Goal: Task Accomplishment & Management: Complete application form

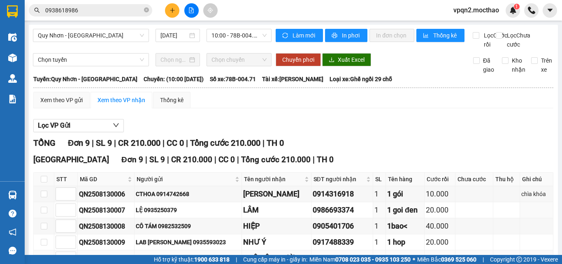
scroll to position [127, 0]
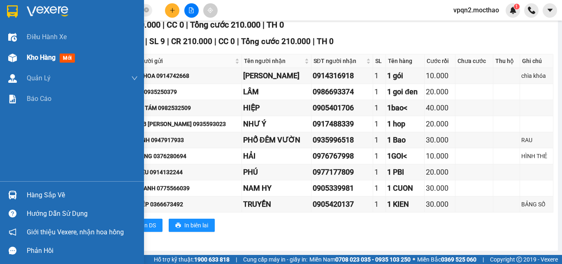
click at [19, 59] on div at bounding box center [12, 58] width 14 height 14
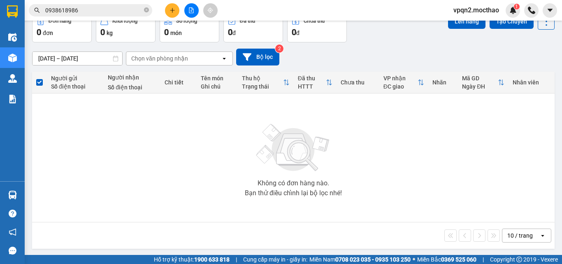
scroll to position [46, 0]
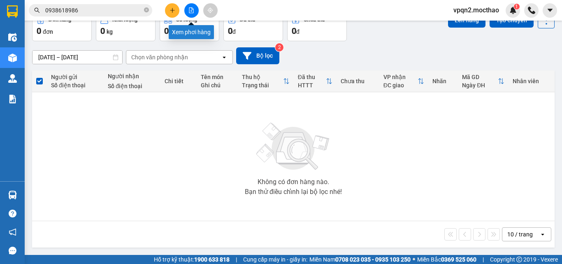
click at [194, 12] on button at bounding box center [191, 10] width 14 height 14
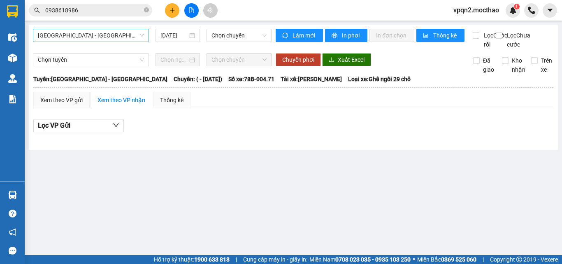
click at [116, 36] on span "[GEOGRAPHIC_DATA] - [GEOGRAPHIC_DATA]" at bounding box center [91, 35] width 106 height 12
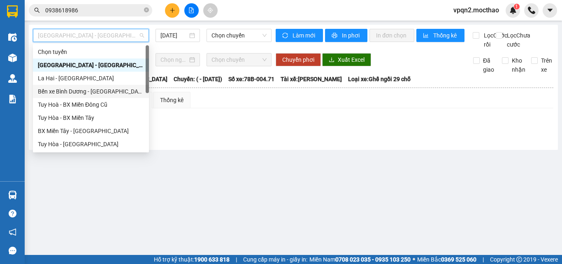
scroll to position [165, 0]
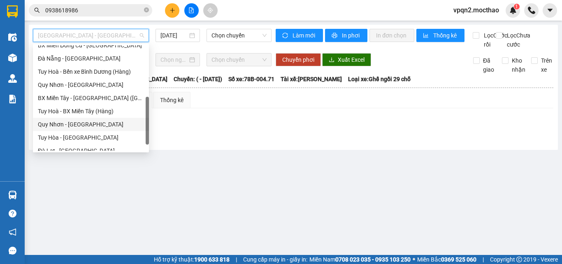
click at [81, 125] on div "Quy Nhơn - [GEOGRAPHIC_DATA]" at bounding box center [91, 124] width 106 height 9
type input "[DATE]"
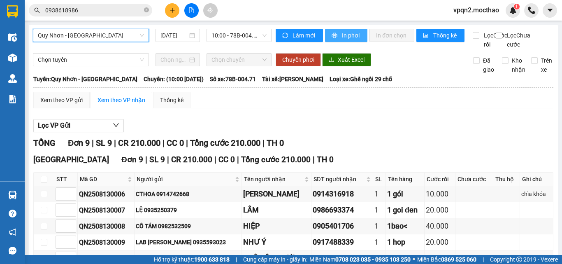
click at [342, 36] on span "In phơi" at bounding box center [351, 35] width 19 height 9
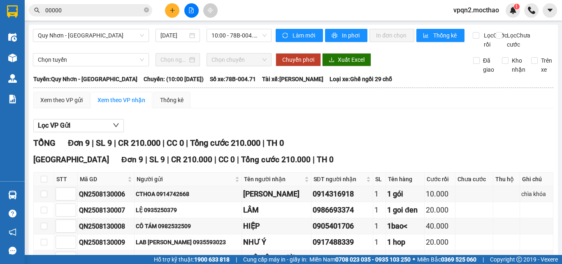
click at [38, 18] on div "Kết quả tìm kiếm ( 26 ) Bộ lọc Mã ĐH Trạng thái Món hàng Thu hộ Tổng cước Chưa …" at bounding box center [80, 10] width 160 height 14
click at [26, 14] on div "00000000000000000" at bounding box center [80, 10] width 160 height 12
click at [35, 15] on span "00000000000000000000000000000000000000000000" at bounding box center [90, 10] width 123 height 12
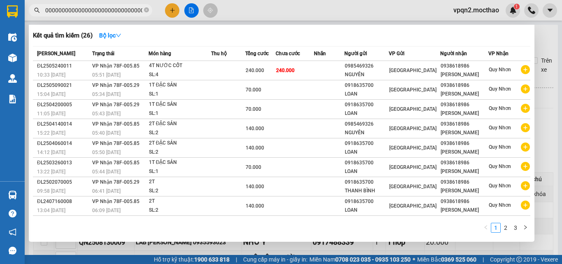
drag, startPoint x: 60, startPoint y: 7, endPoint x: 49, endPoint y: 10, distance: 12.0
click at [55, 10] on input "000000000000000000000000000000000000000000000000000000000000000000" at bounding box center [93, 10] width 97 height 9
click at [19, 27] on section "Kết quả tìm kiếm ( 26 ) Bộ lọc Mã ĐH Trạng thái Món hàng Thu hộ Tổng cước Chưa …" at bounding box center [281, 132] width 562 height 264
type input "0000000000000000000000000000000000000000000000000000000000000000000000000000000…"
click at [49, 11] on input "0000000000000000000000000000000000000000000000000000000000000000000000000000000…" at bounding box center [93, 10] width 97 height 9
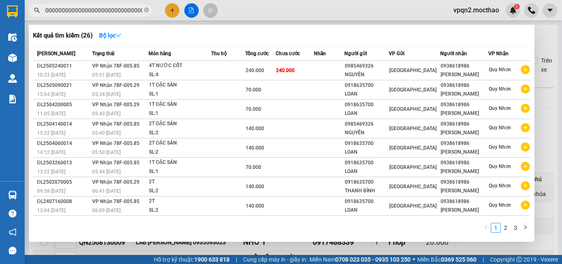
click at [48, 9] on input "0000000000000000000000000000000000000000000000000000000000000000000000000000000…" at bounding box center [93, 10] width 97 height 9
click at [49, 9] on input "0000000000000000000000000000000000000000000000000000000000000000000000000000000…" at bounding box center [93, 10] width 97 height 9
click at [56, 7] on input "0000000000000000000000000000000000000000000000000000000000000000000000000000000…" at bounding box center [93, 10] width 97 height 9
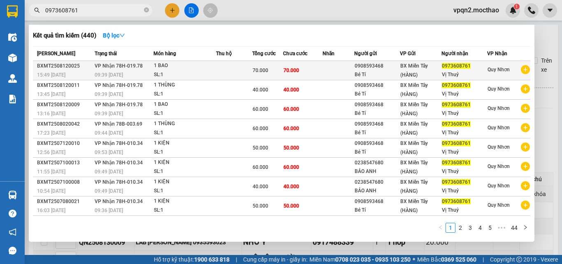
type input "0973608761"
click at [278, 70] on div "70.000" at bounding box center [268, 70] width 30 height 9
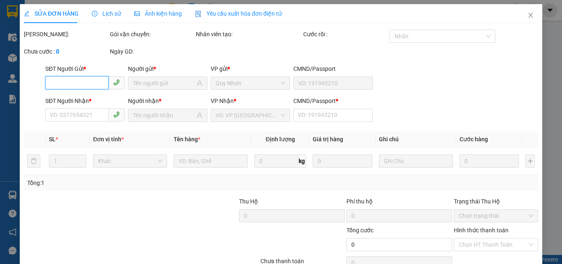
type input "0908593468"
type input "Bé Tí"
type input "0973608761"
type input "Vị Thuỷ"
type input "0"
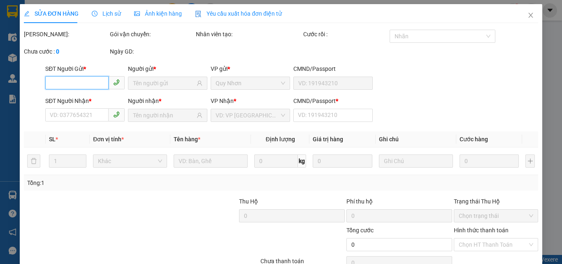
type input "70.000"
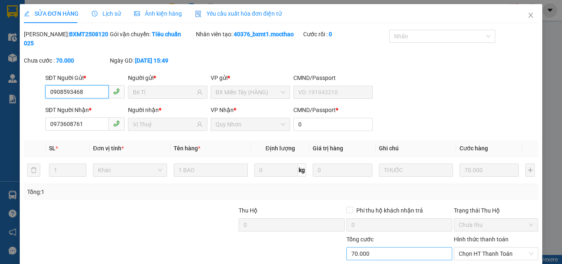
scroll to position [42, 0]
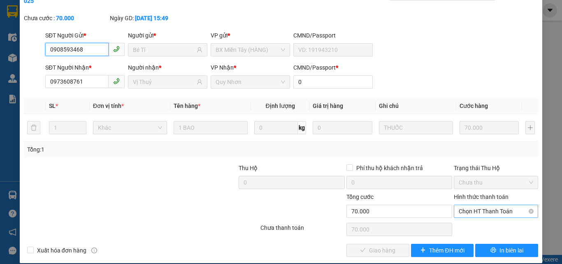
click at [492, 205] on span "Chọn HT Thanh Toán" at bounding box center [496, 211] width 74 height 12
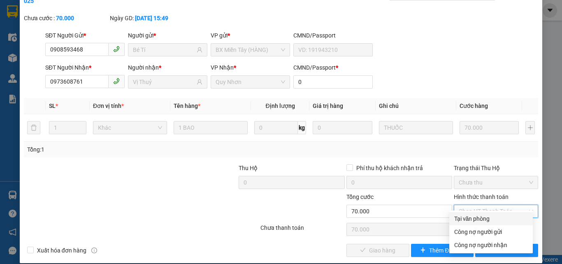
click at [484, 219] on div "Tại văn phòng" at bounding box center [491, 218] width 74 height 9
type input "0"
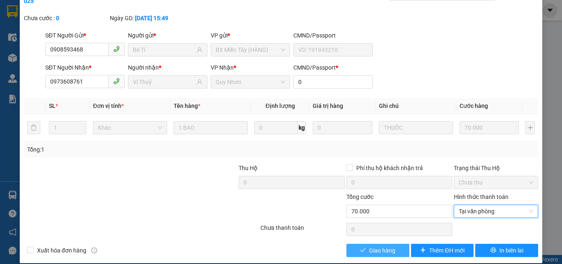
click at [403, 244] on button "Giao hàng" at bounding box center [377, 250] width 63 height 13
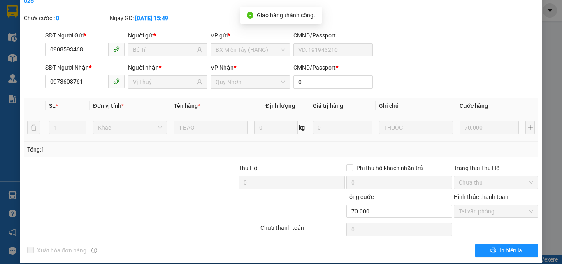
scroll to position [0, 0]
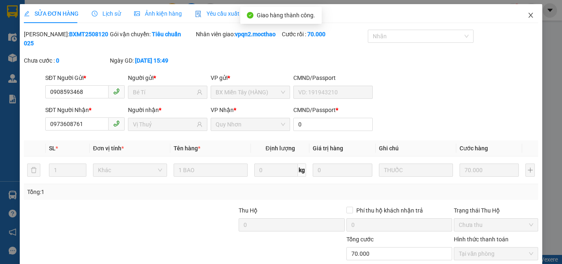
click at [529, 17] on icon "close" at bounding box center [531, 15] width 5 height 5
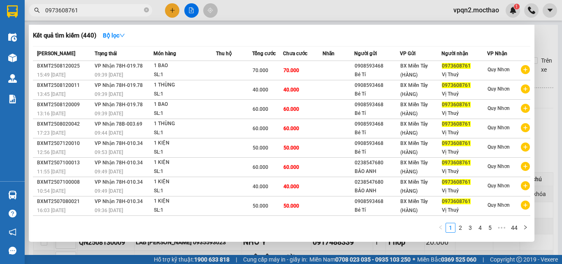
drag, startPoint x: 69, startPoint y: 11, endPoint x: 128, endPoint y: 23, distance: 59.5
click at [128, 18] on div "Kết quả tìm kiếm ( 440 ) Bộ lọc Mã ĐH Trạng thái Món hàng Thu hộ Tổng cước Chưa…" at bounding box center [80, 10] width 160 height 14
type input "0973608761"
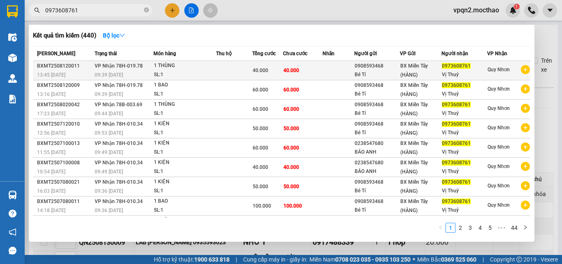
click at [299, 74] on td "40.000" at bounding box center [302, 70] width 39 height 19
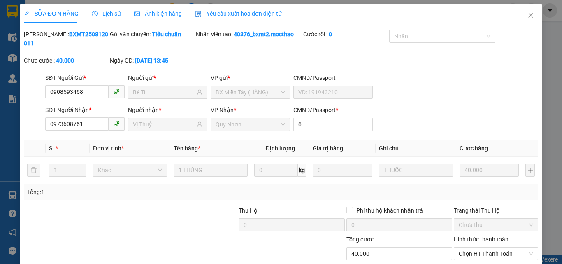
type input "0908593468"
type input "Bé Tí"
type input "0973608761"
type input "Vị Thuỷ"
type input "0"
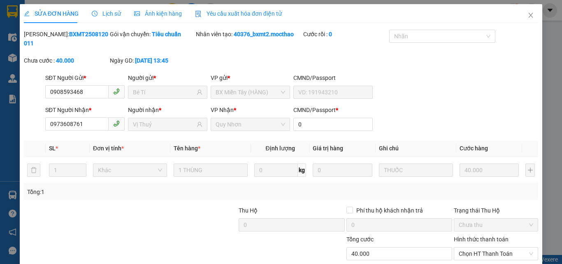
type input "40.000"
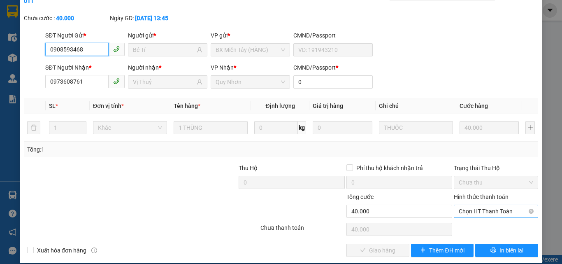
click at [478, 205] on span "Chọn HT Thanh Toán" at bounding box center [496, 211] width 74 height 12
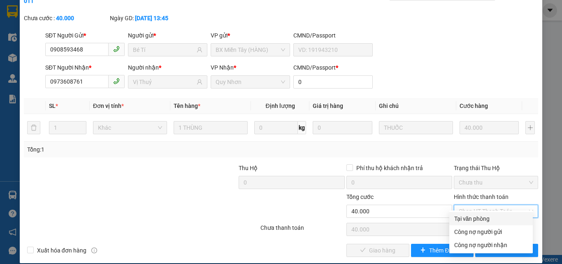
click at [470, 218] on div "Tại văn phòng" at bounding box center [491, 218] width 74 height 9
type input "0"
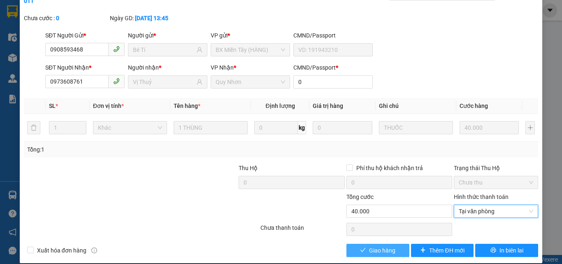
click at [389, 246] on span "Giao hàng" at bounding box center [382, 250] width 26 height 9
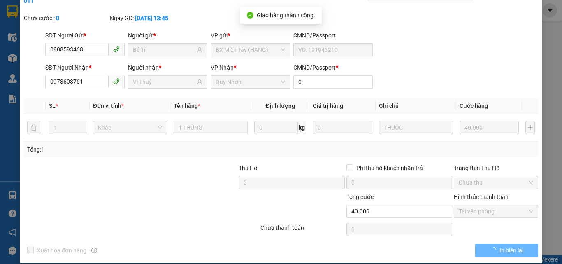
scroll to position [0, 0]
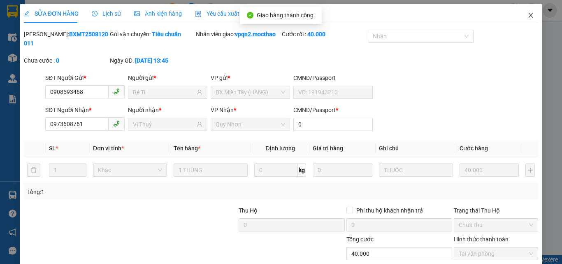
click at [527, 16] on icon "close" at bounding box center [530, 15] width 7 height 7
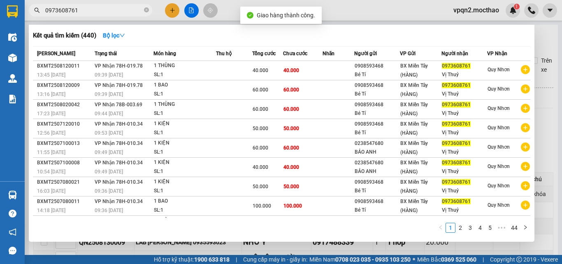
drag, startPoint x: 71, startPoint y: 11, endPoint x: 114, endPoint y: 19, distance: 43.1
click at [114, 18] on div "Kết quả tìm kiếm ( 440 ) Bộ lọc Mã ĐH Trạng thái Món hàng Thu hộ Tổng cước Chưa…" at bounding box center [80, 10] width 160 height 14
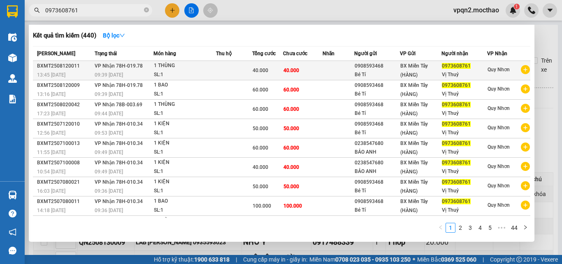
click at [292, 73] on span "40.000" at bounding box center [291, 70] width 16 height 7
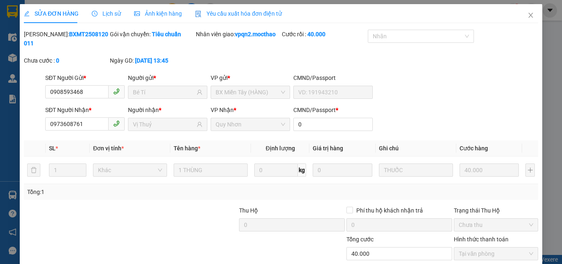
type input "0908593468"
type input "Bé Tí"
type input "0973608761"
type input "Vị Thuỷ"
type input "0"
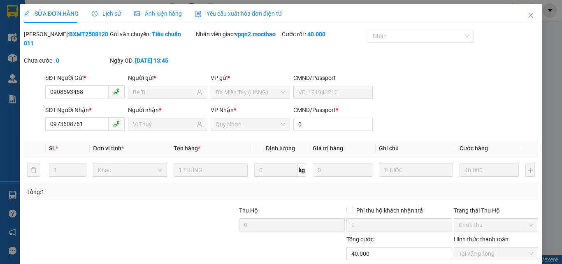
type input "40.000"
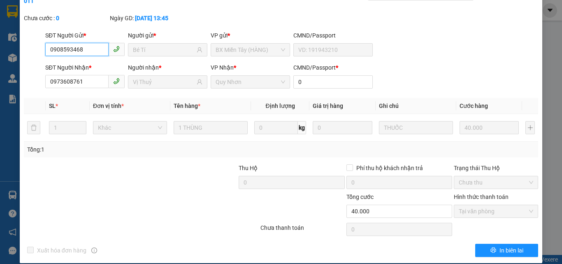
click at [475, 205] on span "Tại văn phòng" at bounding box center [496, 211] width 74 height 12
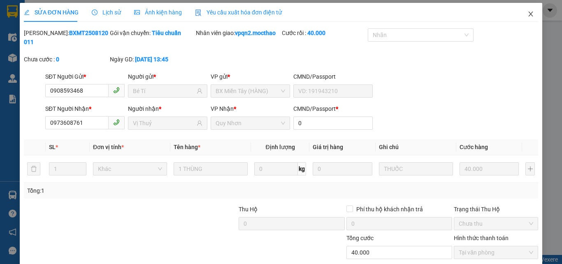
click at [527, 15] on icon "close" at bounding box center [530, 14] width 7 height 7
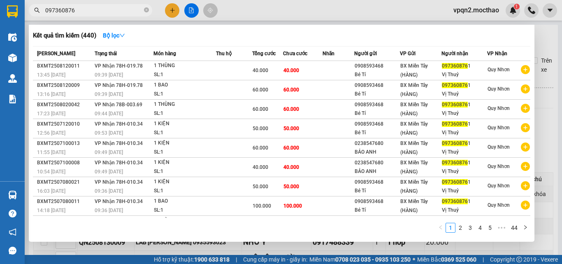
type input "0973608761"
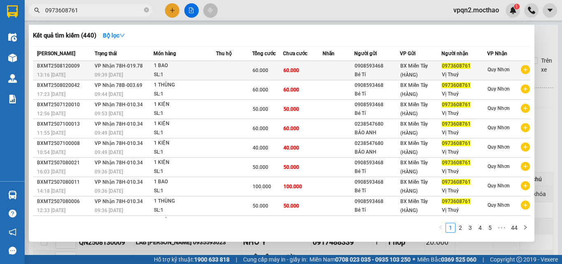
click at [285, 66] on td "60.000" at bounding box center [302, 70] width 39 height 19
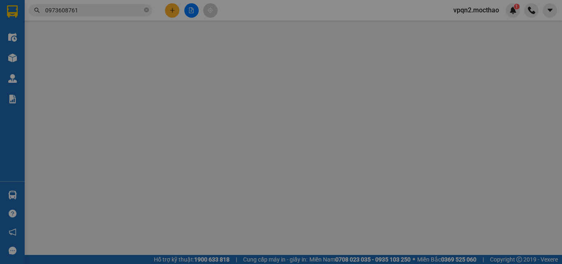
type input "0908593468"
type input "Bé Tí"
type input "0973608761"
type input "Vị Thuỷ"
type input "0"
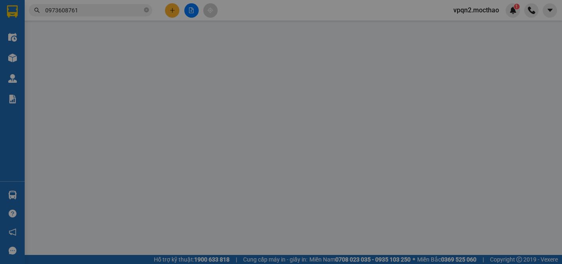
type input "60.000"
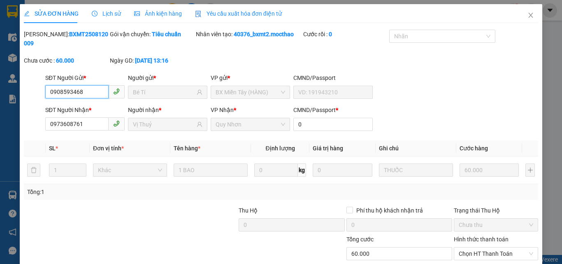
scroll to position [42, 0]
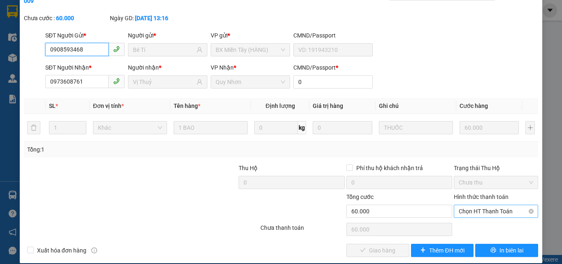
click at [472, 205] on span "Chọn HT Thanh Toán" at bounding box center [496, 211] width 74 height 12
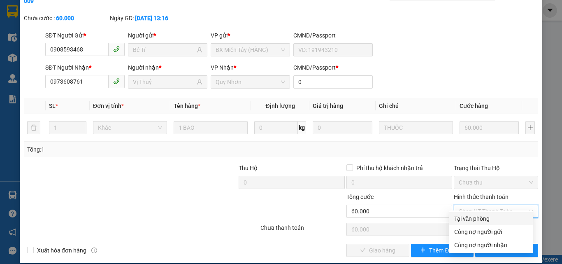
click at [471, 218] on div "Tại văn phòng" at bounding box center [491, 218] width 74 height 9
type input "0"
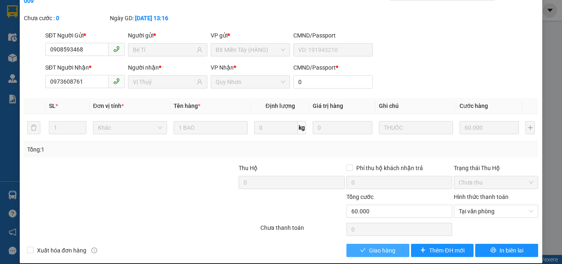
click at [391, 246] on span "Giao hàng" at bounding box center [382, 250] width 26 height 9
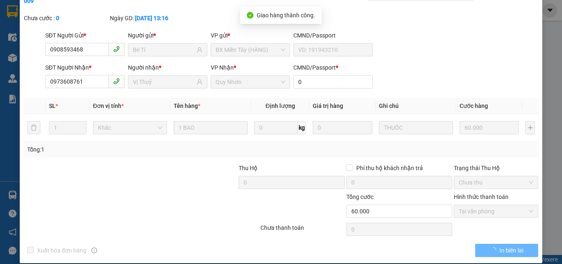
scroll to position [0, 0]
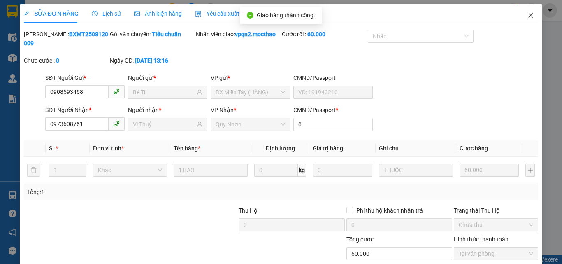
click at [527, 14] on icon "close" at bounding box center [530, 15] width 7 height 7
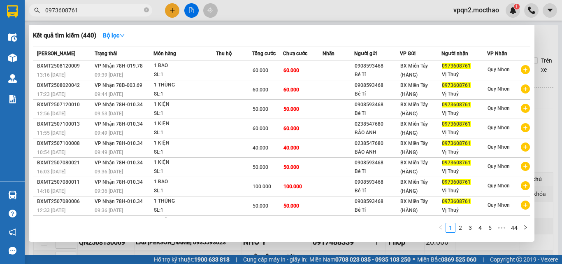
drag, startPoint x: 70, startPoint y: 10, endPoint x: 105, endPoint y: 16, distance: 35.5
click at [105, 16] on div "Kết quả tìm kiếm ( 440 ) Bộ lọc Mã ĐH Trạng thái Món hàng Thu hộ Tổng cước Chưa…" at bounding box center [80, 10] width 160 height 14
type input "0973608761"
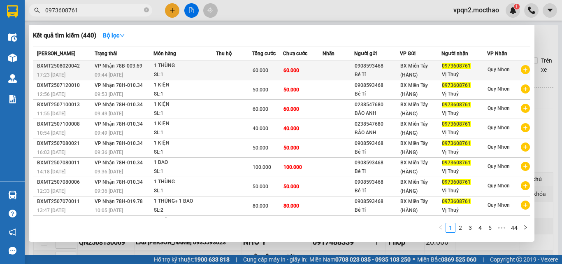
click at [204, 75] on div "SL: 1" at bounding box center [185, 74] width 62 height 9
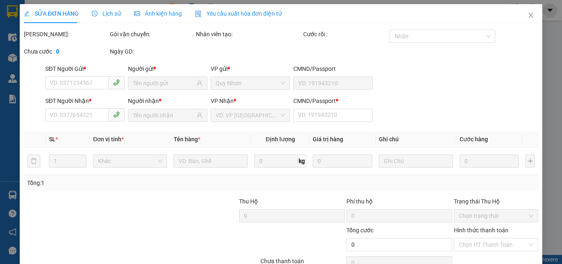
type input "0908593468"
type input "Bé Tí"
type input "0973608761"
type input "Vị Thuỷ"
type input "0"
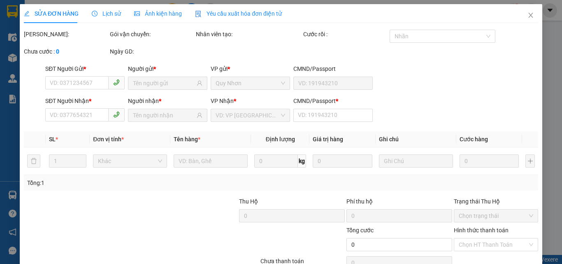
type input "60.000"
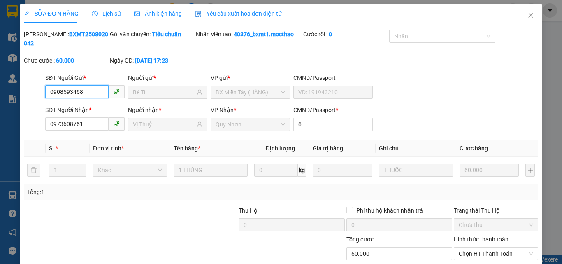
scroll to position [42, 0]
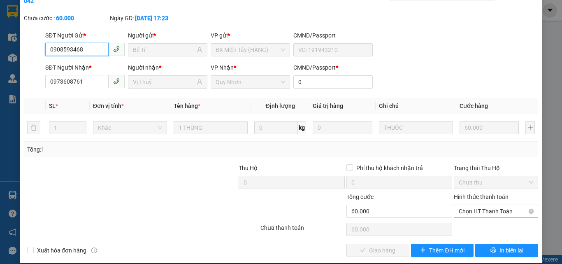
click at [480, 205] on span "Chọn HT Thanh Toán" at bounding box center [496, 211] width 74 height 12
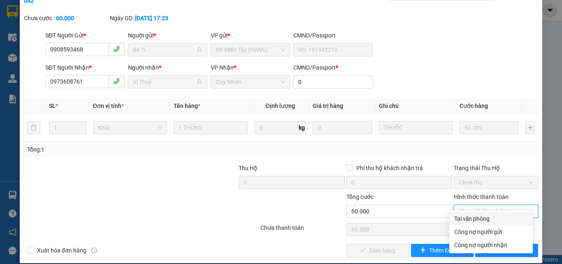
click at [479, 220] on div "Tại văn phòng" at bounding box center [491, 218] width 74 height 9
type input "0"
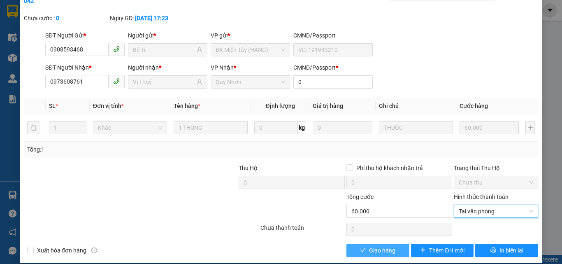
click at [389, 246] on span "Giao hàng" at bounding box center [382, 250] width 26 height 9
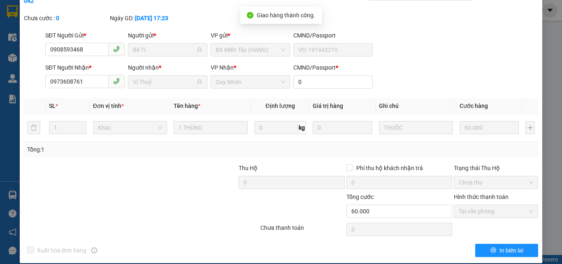
scroll to position [0, 0]
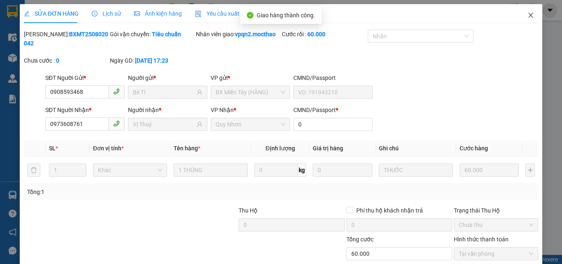
click at [528, 16] on span "Close" at bounding box center [530, 15] width 23 height 23
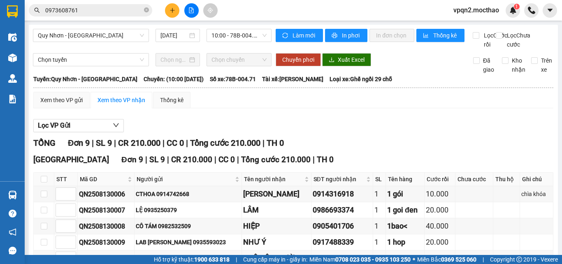
drag, startPoint x: 72, startPoint y: 11, endPoint x: 108, endPoint y: 18, distance: 37.2
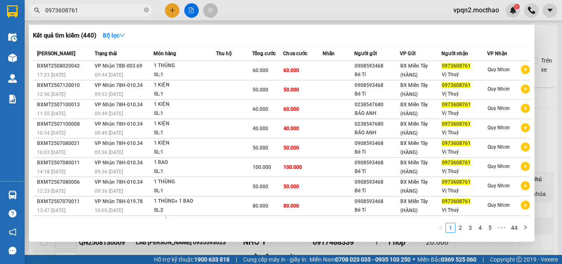
click at [108, 18] on div "Kết quả tìm kiếm ( 440 ) Bộ lọc Mã ĐH Trạng thái Món hàng Thu hộ Tổng cước Chưa…" at bounding box center [80, 10] width 160 height 14
type input "0973608761"
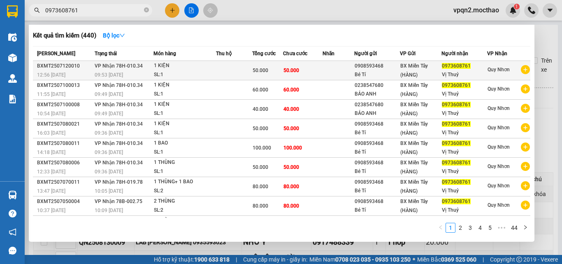
click at [295, 65] on td "50.000" at bounding box center [302, 70] width 39 height 19
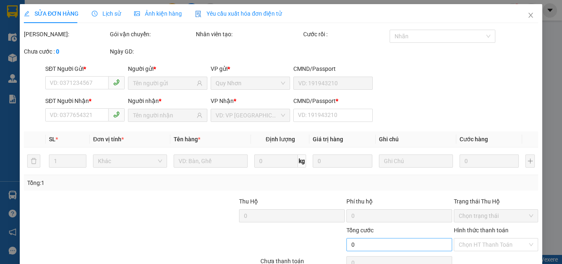
type input "0908593468"
type input "Bé Tí"
type input "0973608761"
type input "Vị Thuỷ"
type input "0"
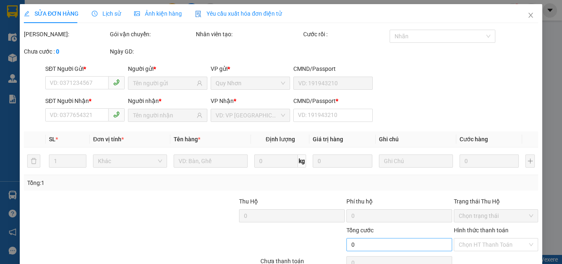
type input "50.000"
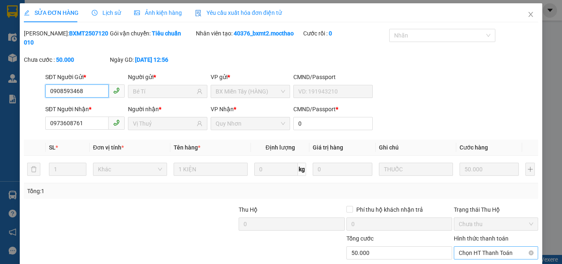
scroll to position [42, 0]
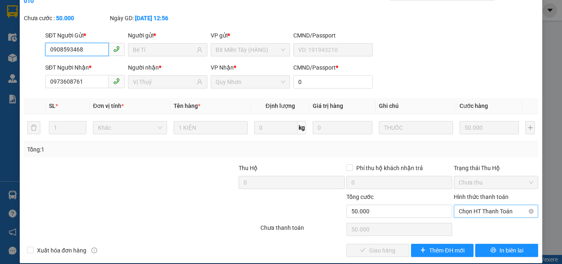
click at [475, 205] on span "Chọn HT Thanh Toán" at bounding box center [496, 211] width 74 height 12
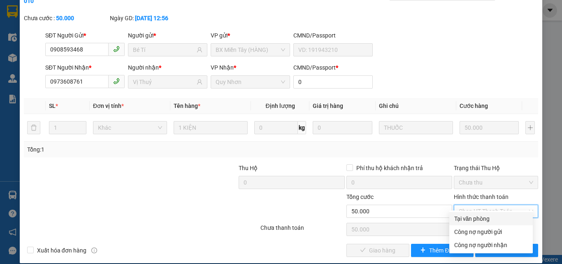
click at [471, 218] on div "Tại văn phòng" at bounding box center [491, 218] width 74 height 9
type input "0"
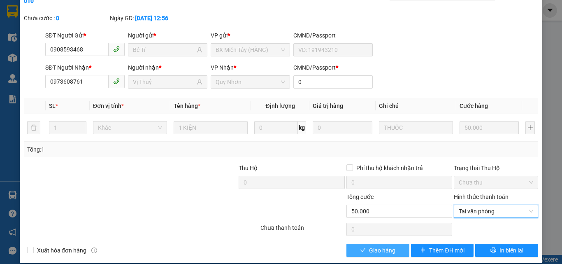
click at [384, 246] on span "Giao hàng" at bounding box center [382, 250] width 26 height 9
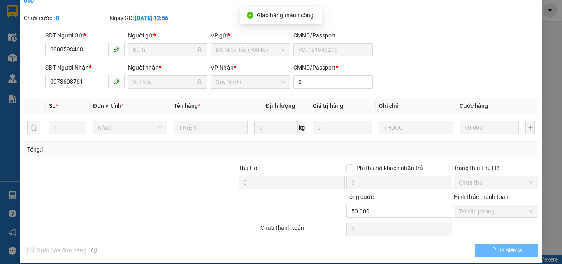
scroll to position [0, 0]
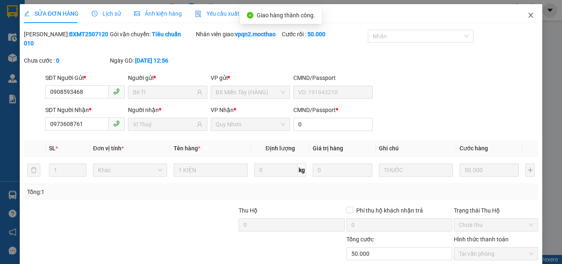
click at [527, 18] on icon "close" at bounding box center [530, 15] width 7 height 7
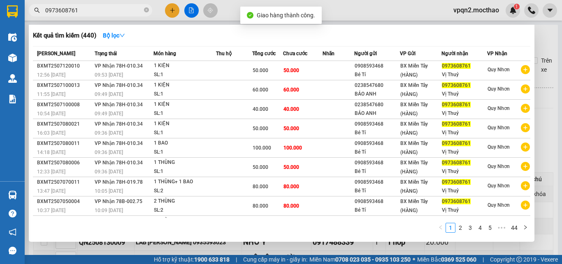
drag, startPoint x: 70, startPoint y: 11, endPoint x: 93, endPoint y: 13, distance: 22.8
click at [93, 13] on input "0973608761" at bounding box center [93, 10] width 97 height 9
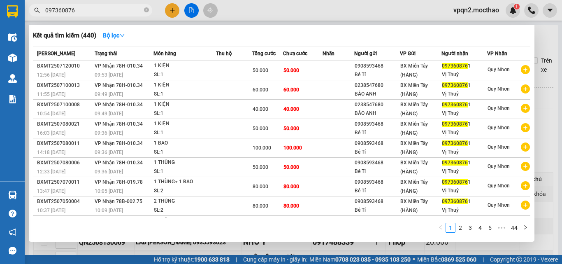
type input "0973608761"
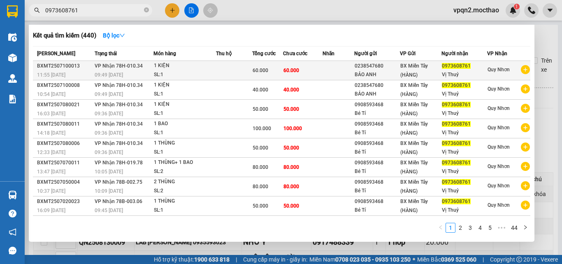
click at [292, 70] on span "60.000" at bounding box center [291, 70] width 16 height 6
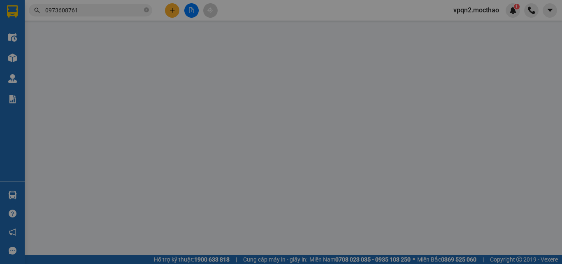
type input "0238547680"
type input "BẢO ANH"
type input "0973608761"
type input "Vị Thuỷ"
type input "0"
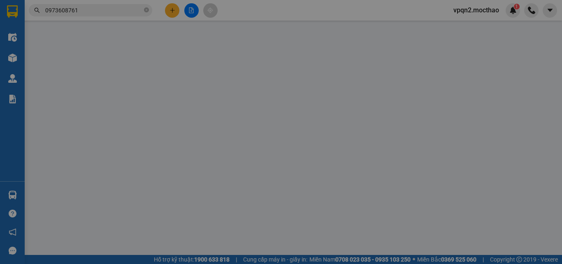
type input "60.000"
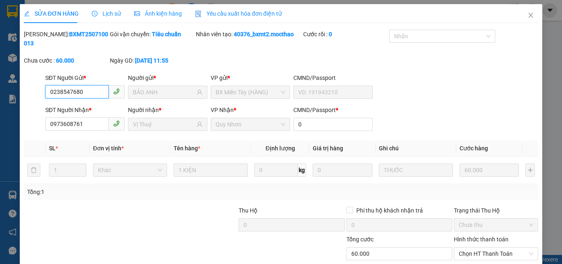
scroll to position [42, 0]
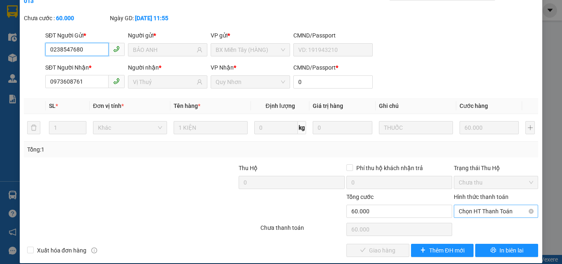
click at [469, 205] on span "Chọn HT Thanh Toán" at bounding box center [496, 211] width 74 height 12
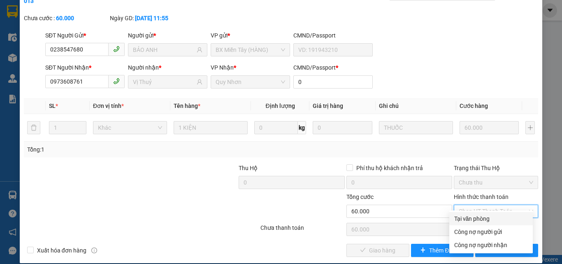
click at [462, 221] on div "Tại văn phòng" at bounding box center [491, 218] width 74 height 9
type input "0"
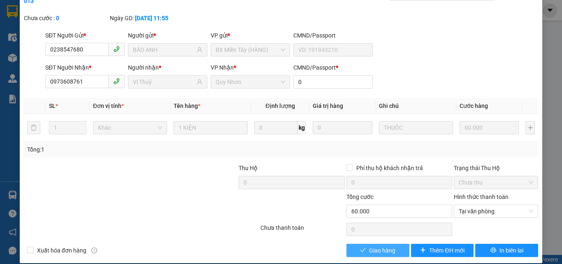
click at [385, 246] on span "Giao hàng" at bounding box center [382, 250] width 26 height 9
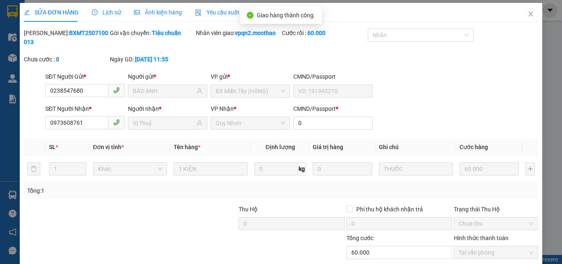
scroll to position [0, 0]
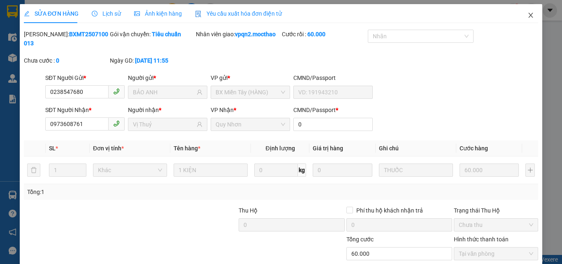
click at [527, 14] on icon "close" at bounding box center [530, 15] width 7 height 7
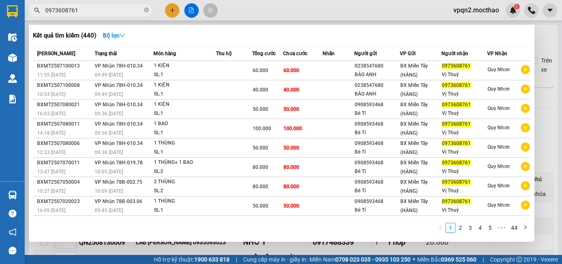
drag, startPoint x: 70, startPoint y: 11, endPoint x: 98, endPoint y: 16, distance: 28.1
click at [98, 16] on span "0973608761" at bounding box center [90, 10] width 123 height 12
type input "0973608761"
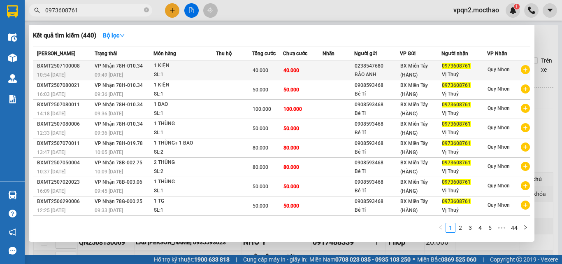
click at [289, 70] on span "40.000" at bounding box center [291, 70] width 16 height 6
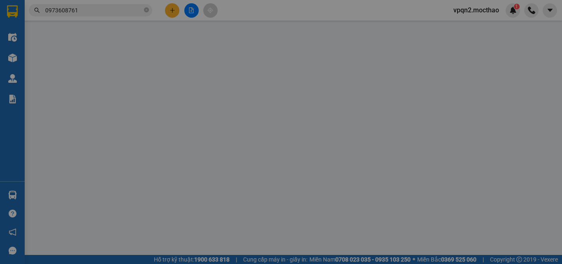
type input "0238547680"
type input "BẢO ANH"
type input "0973608761"
type input "Vị Thuỷ"
type input "0"
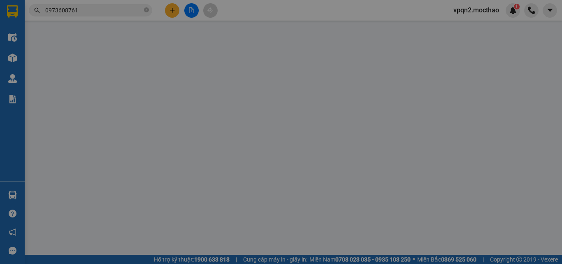
type input "40.000"
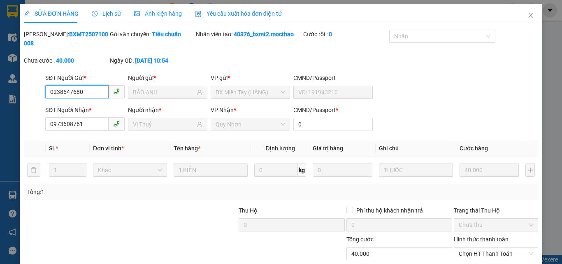
scroll to position [42, 0]
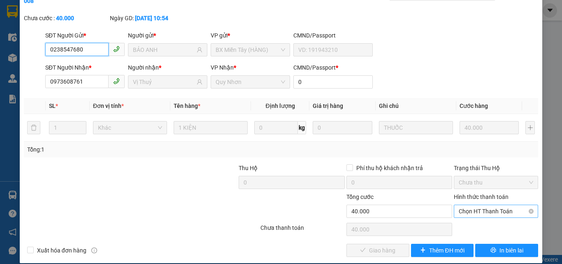
click at [483, 205] on span "Chọn HT Thanh Toán" at bounding box center [496, 211] width 74 height 12
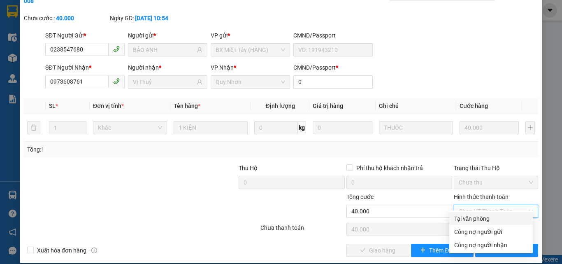
click at [474, 219] on div "Tại văn phòng" at bounding box center [491, 218] width 74 height 9
type input "0"
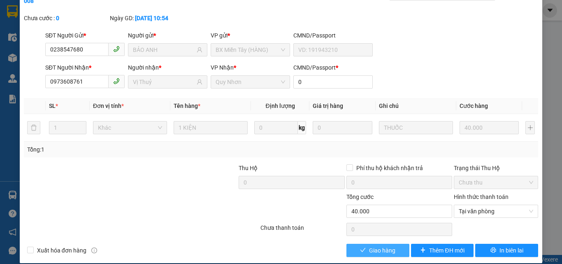
click at [392, 244] on button "Giao hàng" at bounding box center [377, 250] width 63 height 13
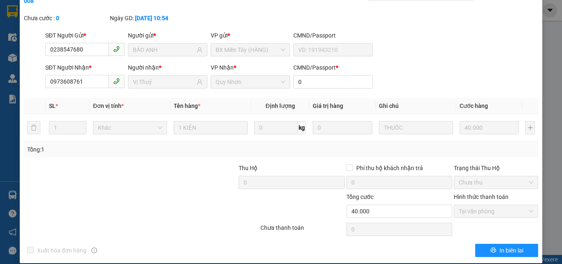
scroll to position [0, 0]
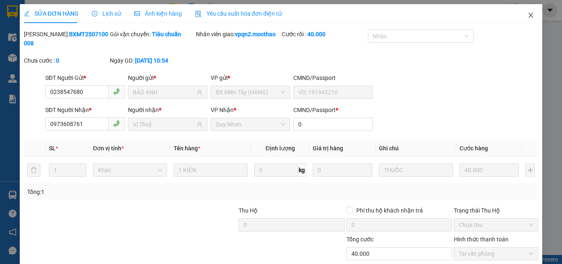
click at [527, 16] on icon "close" at bounding box center [530, 15] width 7 height 7
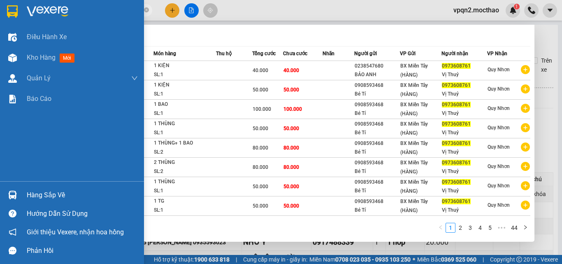
drag, startPoint x: 79, startPoint y: 10, endPoint x: 9, endPoint y: 0, distance: 71.0
click at [9, 3] on section "Kết quả tìm kiếm ( 440 ) Bộ lọc Mã ĐH Trạng thái Món hàng Thu hộ Tổng cước Chưa…" at bounding box center [281, 132] width 562 height 264
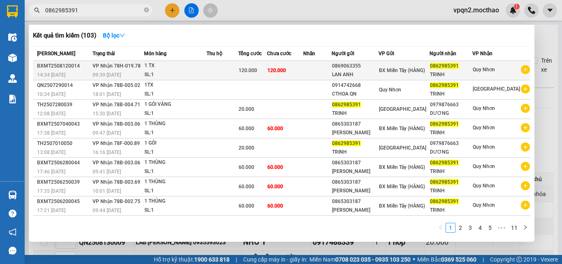
type input "0862985391"
click at [286, 69] on span "120.000" at bounding box center [276, 70] width 19 height 6
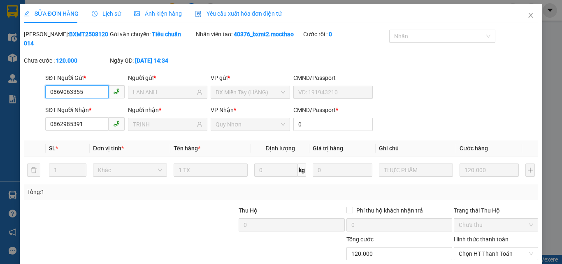
scroll to position [42, 0]
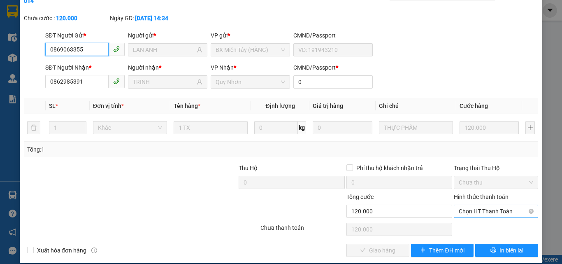
click at [466, 205] on span "Chọn HT Thanh Toán" at bounding box center [496, 211] width 74 height 12
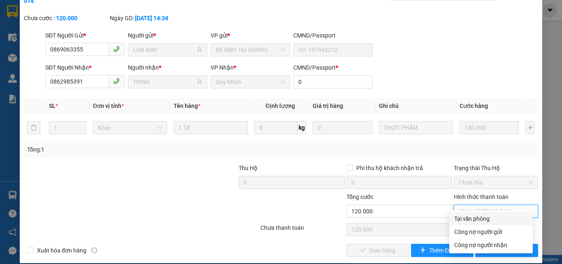
click at [460, 219] on div "Tại văn phòng" at bounding box center [491, 218] width 74 height 9
type input "0"
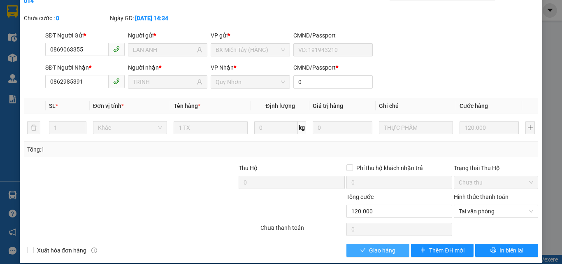
click at [372, 246] on span "Giao hàng" at bounding box center [382, 250] width 26 height 9
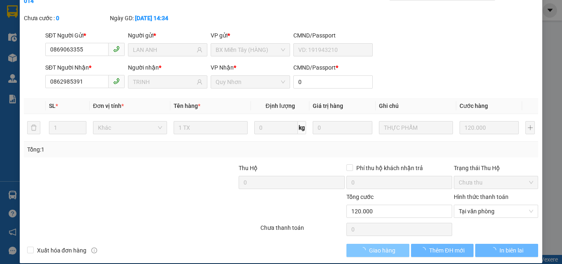
scroll to position [0, 0]
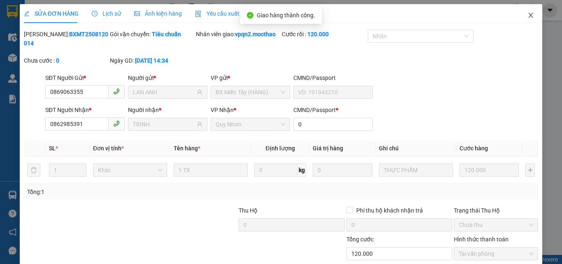
click at [527, 13] on icon "close" at bounding box center [530, 15] width 7 height 7
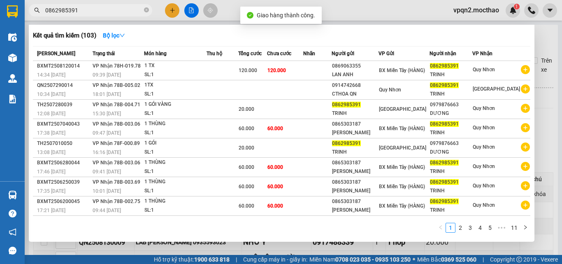
drag, startPoint x: 71, startPoint y: 11, endPoint x: 105, endPoint y: 15, distance: 34.4
click at [105, 15] on span "0862985391" at bounding box center [90, 10] width 123 height 12
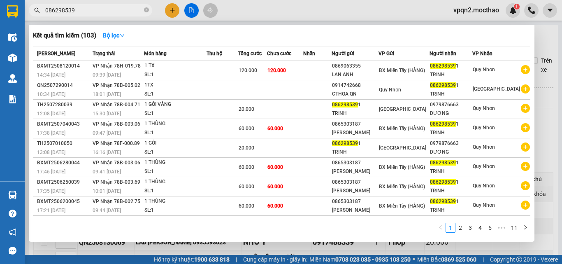
type input "0862985391"
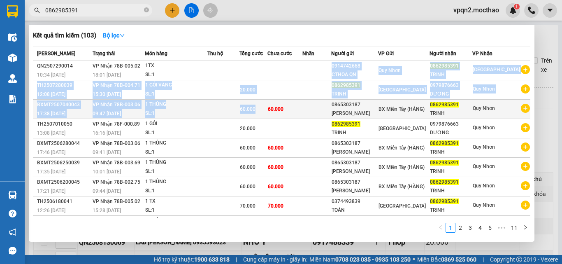
drag, startPoint x: 271, startPoint y: 74, endPoint x: 265, endPoint y: 108, distance: 34.3
click at [265, 108] on tbody "QN2507290014 10:34 [DATE] VP Nhận 78B-005.02 18:01 [DATE] 1TX SL: 1 0914742668 …" at bounding box center [281, 157] width 497 height 193
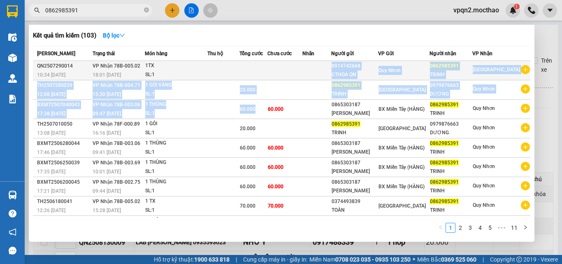
click at [298, 65] on td at bounding box center [284, 70] width 35 height 19
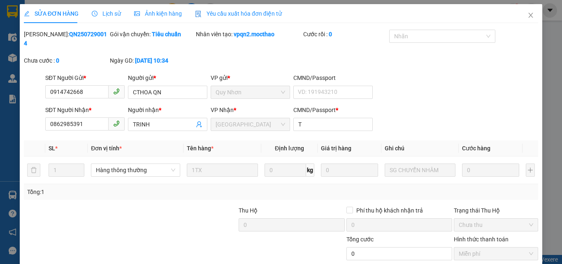
type input "0914742668"
type input "0862985391"
type input "T"
click at [525, 12] on span "Close" at bounding box center [530, 15] width 23 height 23
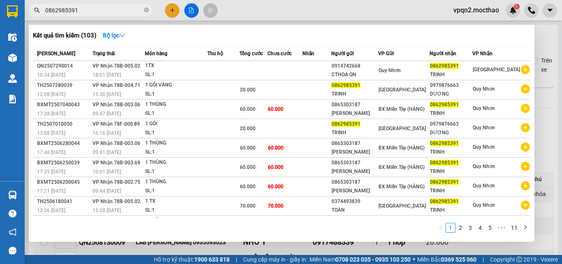
drag, startPoint x: 71, startPoint y: 8, endPoint x: 107, endPoint y: 16, distance: 36.6
click at [107, 16] on span "0862985391" at bounding box center [90, 10] width 123 height 12
type input "0862985391"
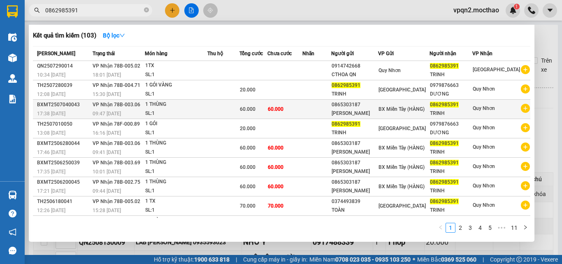
click at [239, 111] on td at bounding box center [223, 109] width 32 height 19
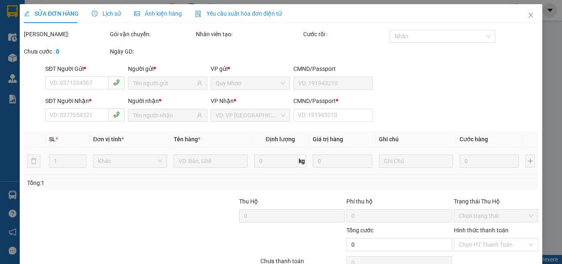
type input "0865303187"
type input "[PERSON_NAME]"
type input "0862985391"
type input "TRINH"
type input "0"
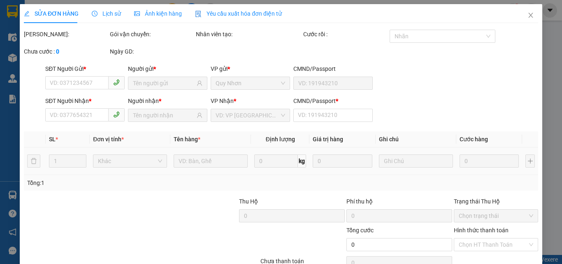
type input "60.000"
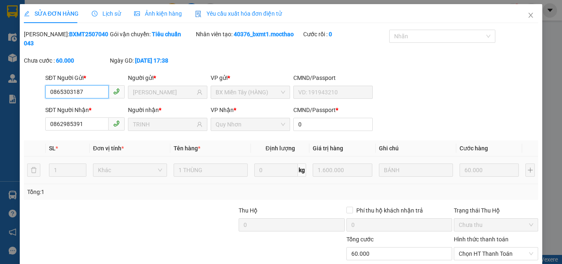
scroll to position [42, 0]
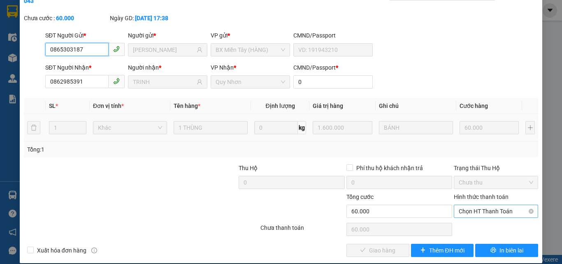
click at [459, 205] on span "Chọn HT Thanh Toán" at bounding box center [496, 211] width 74 height 12
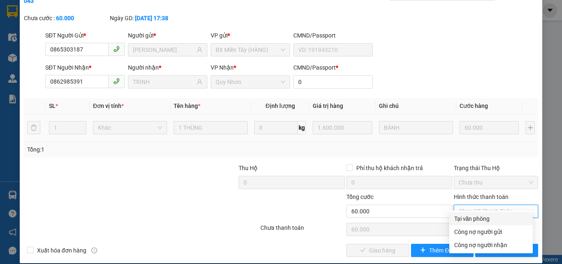
click at [456, 216] on div "Tại văn phòng" at bounding box center [491, 218] width 74 height 9
type input "0"
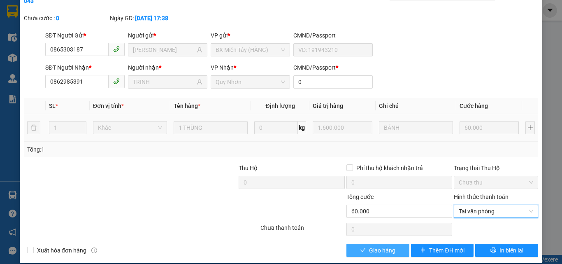
click at [386, 246] on span "Giao hàng" at bounding box center [382, 250] width 26 height 9
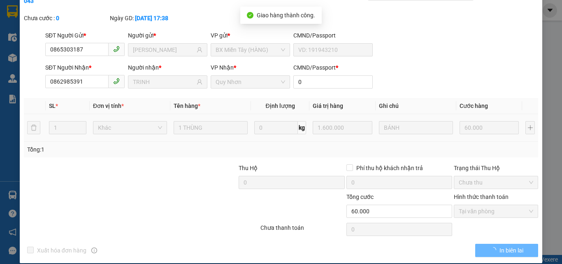
scroll to position [0, 0]
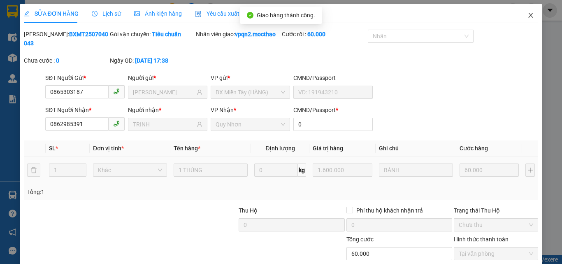
click at [527, 15] on icon "close" at bounding box center [530, 15] width 7 height 7
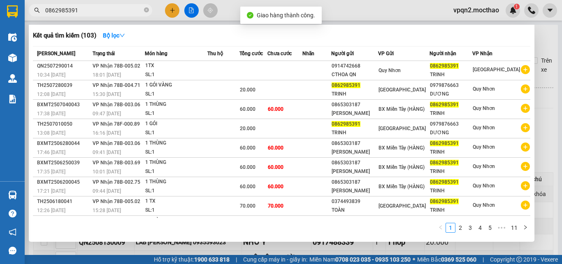
drag, startPoint x: 98, startPoint y: 14, endPoint x: 107, endPoint y: 16, distance: 8.8
click at [107, 16] on span "0862985391" at bounding box center [90, 10] width 123 height 12
type input "0862985391"
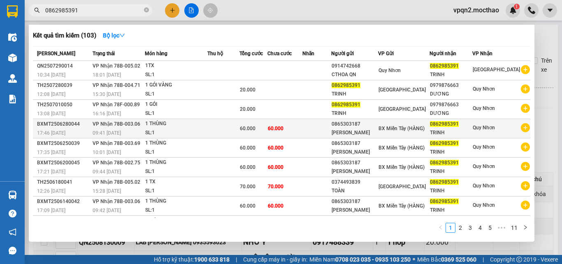
click at [283, 129] on span "60.000" at bounding box center [276, 128] width 16 height 6
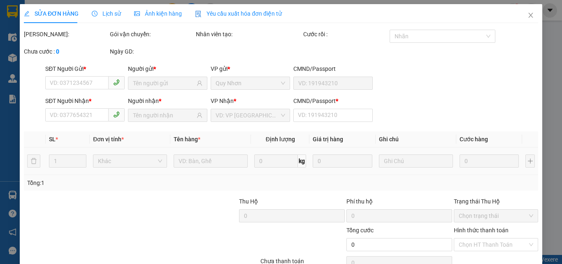
type input "0865303187"
type input "[PERSON_NAME]"
type input "0862985391"
type input "TRINH"
type input "0"
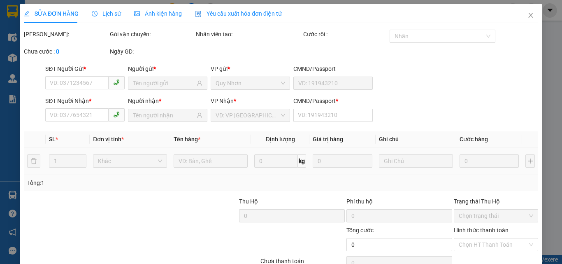
type input "60.000"
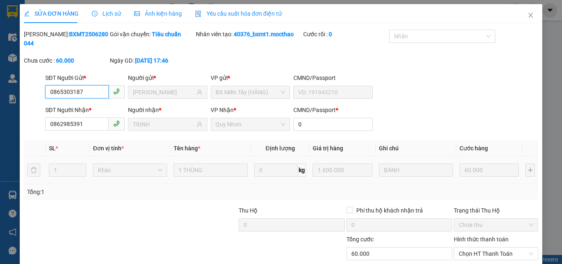
scroll to position [42, 0]
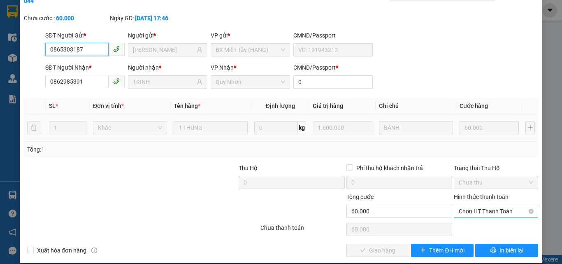
click at [473, 205] on span "Chọn HT Thanh Toán" at bounding box center [496, 211] width 74 height 12
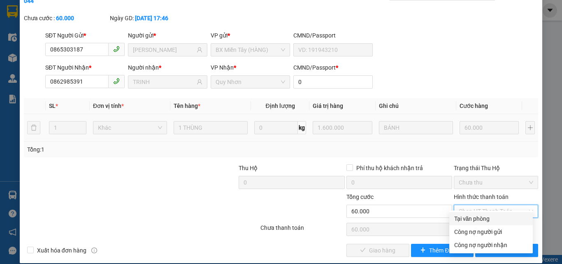
click at [457, 217] on div "Tại văn phòng" at bounding box center [491, 218] width 74 height 9
type input "0"
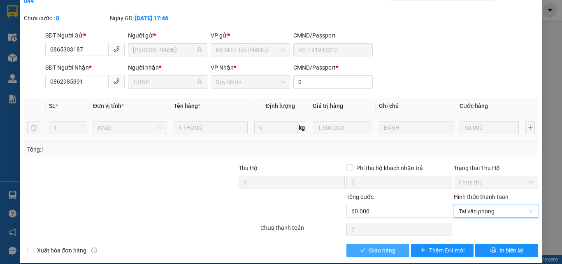
click at [374, 246] on span "Giao hàng" at bounding box center [382, 250] width 26 height 9
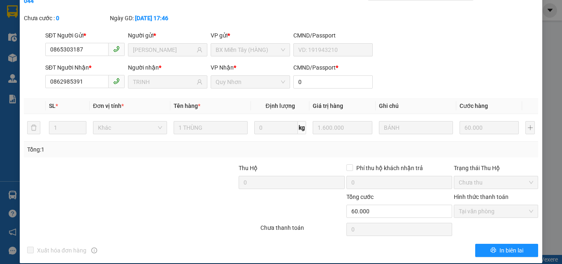
scroll to position [0, 0]
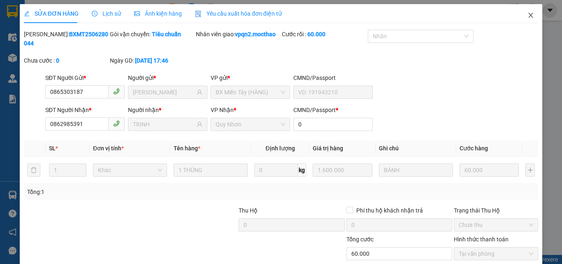
click at [529, 14] on icon "close" at bounding box center [531, 15] width 5 height 5
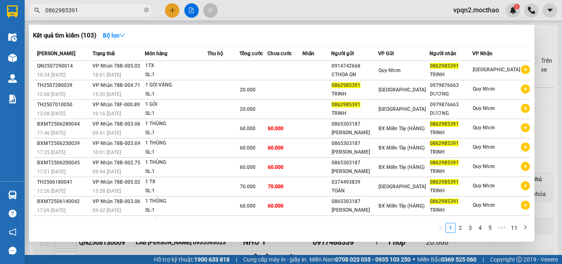
drag, startPoint x: 31, startPoint y: 21, endPoint x: 21, endPoint y: 23, distance: 10.8
click at [21, 23] on section "Kết quả tìm kiếm ( 103 ) Bộ lọc Mã ĐH Trạng thái Món hàng Thu hộ Tổng cước Chưa…" at bounding box center [281, 132] width 562 height 264
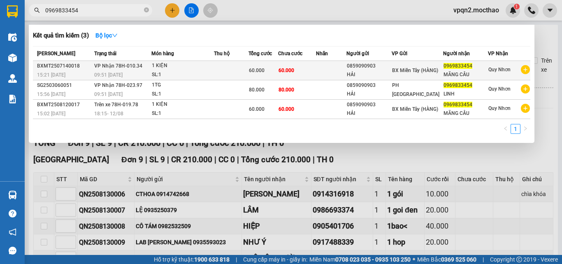
type input "0969833454"
click at [373, 71] on div "HẢI" at bounding box center [369, 74] width 44 height 9
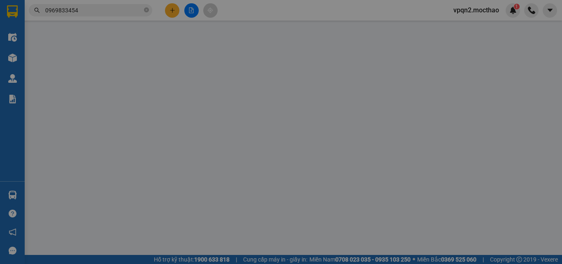
type input "0859090903"
type input "HẢI"
type input "0969833454"
type input "MÃNG CẦU"
type input "0"
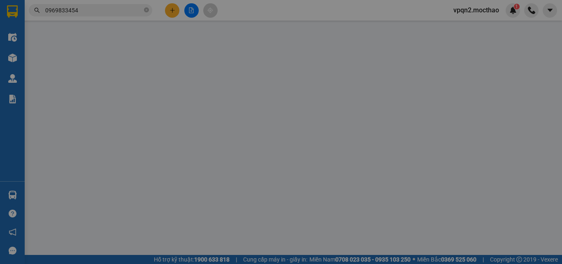
type input "60.000"
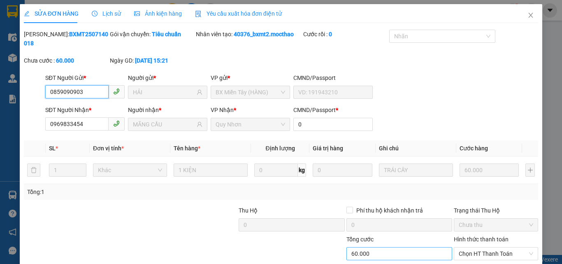
scroll to position [42, 0]
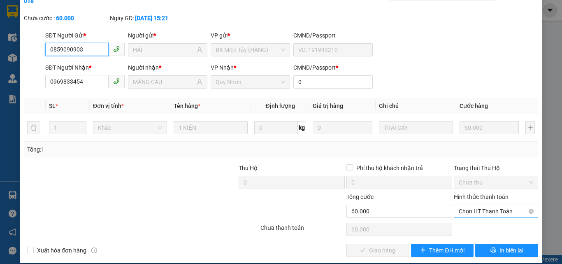
click at [469, 205] on span "Chọn HT Thanh Toán" at bounding box center [496, 211] width 74 height 12
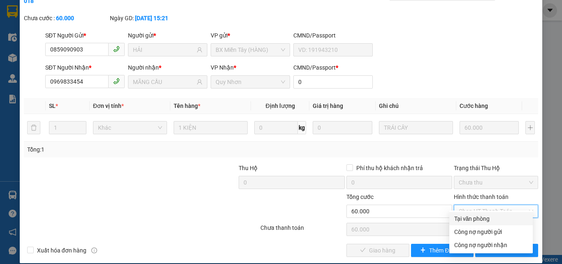
click at [469, 221] on div "Tại văn phòng" at bounding box center [491, 218] width 74 height 9
type input "0"
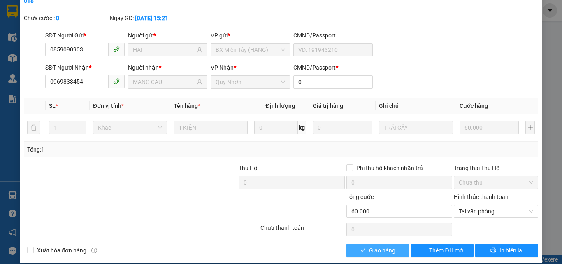
click at [391, 244] on button "Giao hàng" at bounding box center [377, 250] width 63 height 13
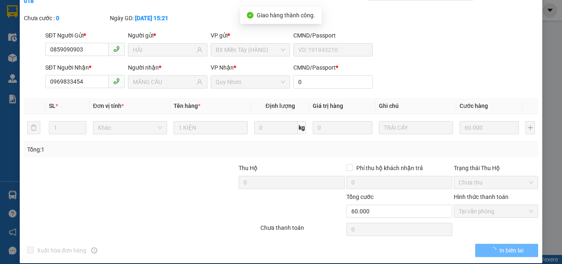
scroll to position [0, 0]
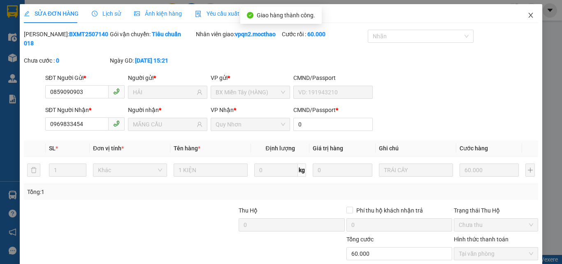
click at [527, 16] on icon "close" at bounding box center [530, 15] width 7 height 7
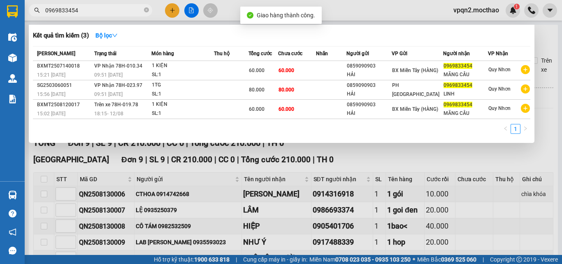
drag, startPoint x: 70, startPoint y: 11, endPoint x: 93, endPoint y: 15, distance: 22.5
click at [93, 15] on span "0969833454" at bounding box center [90, 10] width 123 height 12
type input "0969833454"
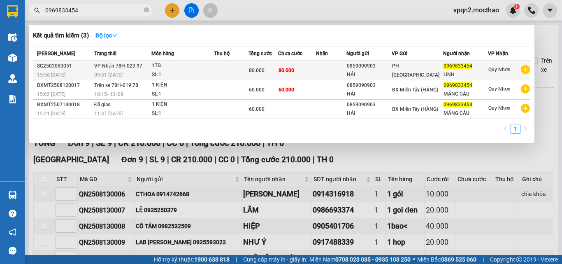
click at [302, 74] on td "80.000" at bounding box center [296, 70] width 37 height 19
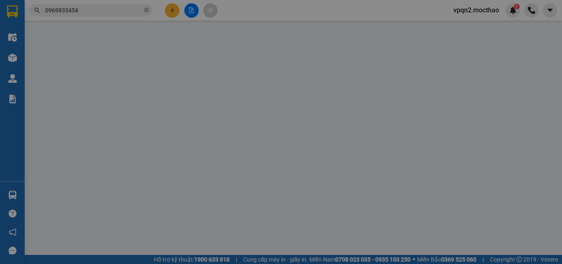
type input "0859090903"
type input "HẢI"
type input "0969833454"
type input "LINH"
type input "079096013922"
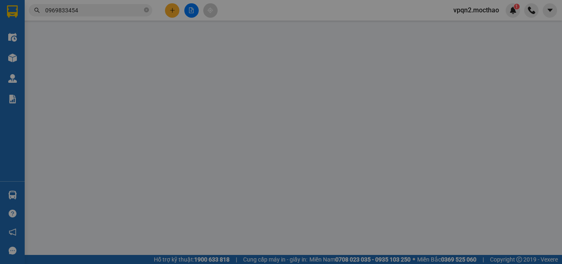
type input "80.000"
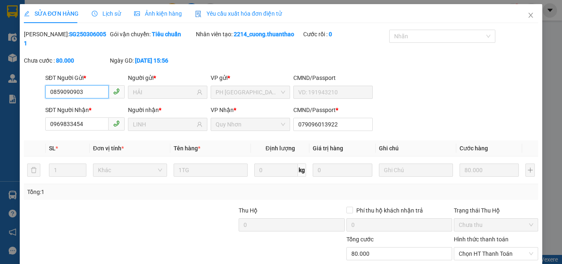
scroll to position [42, 0]
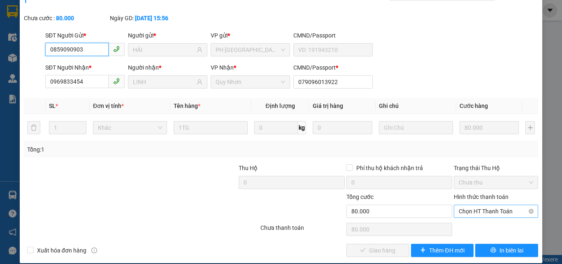
click at [480, 205] on span "Chọn HT Thanh Toán" at bounding box center [496, 211] width 74 height 12
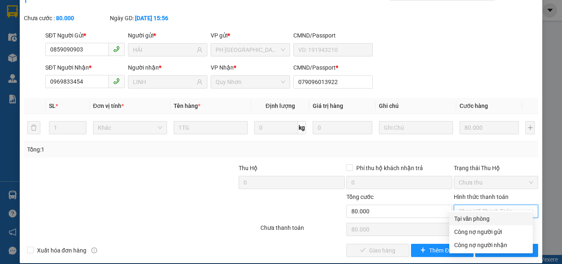
drag, startPoint x: 469, startPoint y: 218, endPoint x: 456, endPoint y: 222, distance: 13.6
click at [469, 219] on div "Tại văn phòng" at bounding box center [491, 218] width 74 height 9
type input "0"
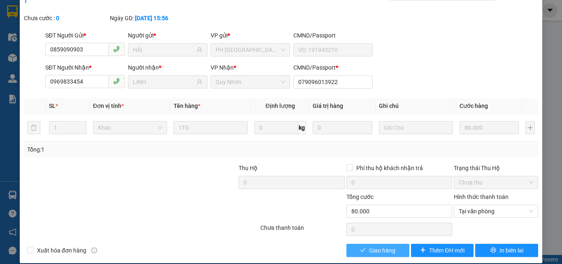
click at [391, 246] on span "Giao hàng" at bounding box center [382, 250] width 26 height 9
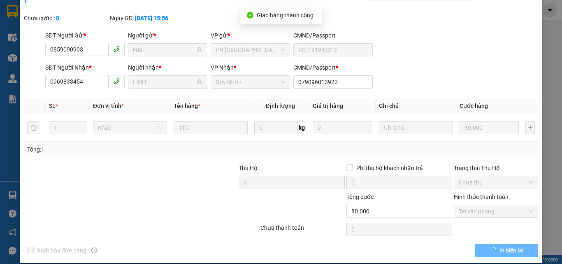
scroll to position [0, 0]
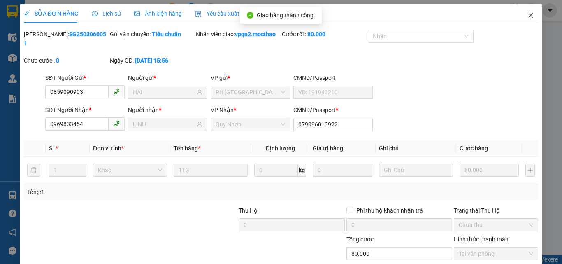
drag, startPoint x: 525, startPoint y: 14, endPoint x: 354, endPoint y: 3, distance: 171.4
click at [527, 13] on icon "close" at bounding box center [530, 15] width 7 height 7
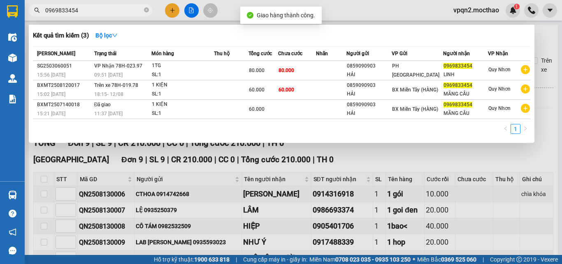
drag, startPoint x: 70, startPoint y: 12, endPoint x: 110, endPoint y: 19, distance: 40.1
click at [110, 18] on div "Kết quả tìm kiếm ( 3 ) Bộ lọc Mã ĐH Trạng thái Món hàng Thu hộ Tổng cước Chưa c…" at bounding box center [80, 10] width 160 height 14
type input "0969833454"
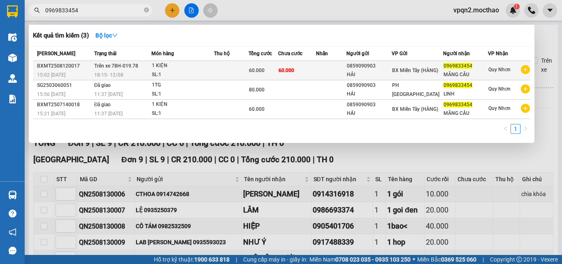
click at [325, 66] on td at bounding box center [331, 70] width 31 height 19
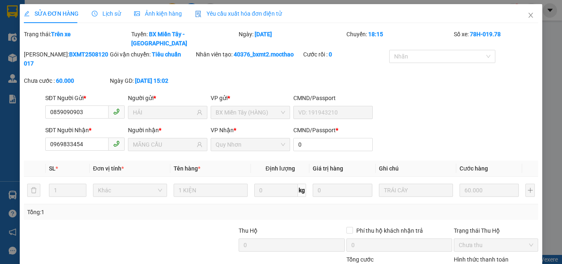
type input "0859090903"
type input "HẢI"
type input "0969833454"
type input "MÃNG CẦU"
type input "0"
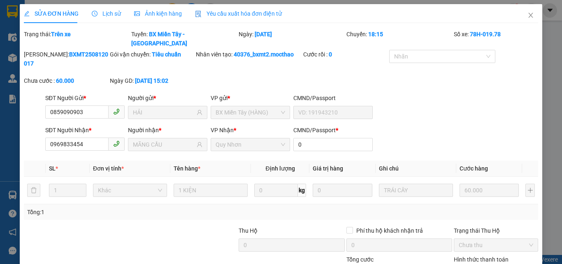
type input "60.000"
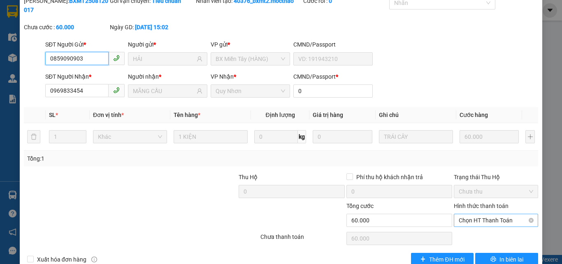
click at [467, 214] on span "Chọn HT Thanh Toán" at bounding box center [496, 220] width 74 height 12
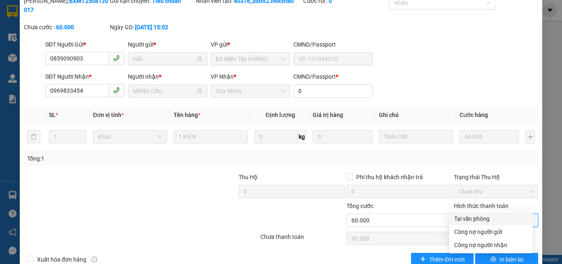
drag, startPoint x: 463, startPoint y: 220, endPoint x: 438, endPoint y: 225, distance: 25.6
click at [462, 220] on div "Tại văn phòng" at bounding box center [491, 218] width 74 height 9
type input "0"
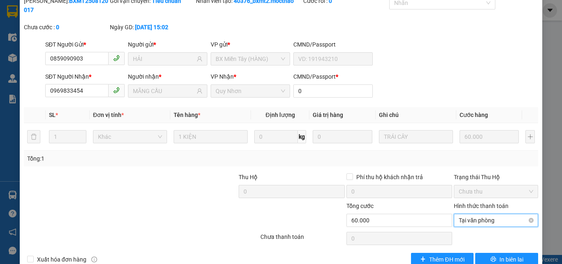
click at [476, 214] on span "Tại văn phòng" at bounding box center [496, 220] width 74 height 12
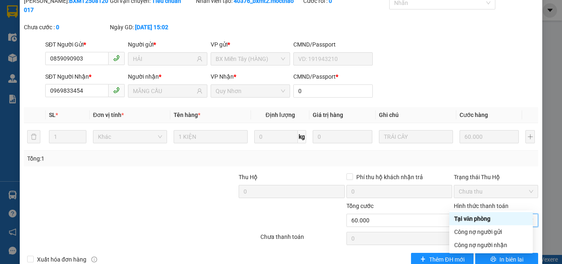
click at [469, 217] on div "Tại văn phòng" at bounding box center [491, 218] width 74 height 9
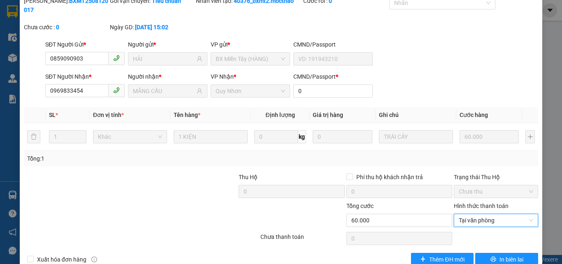
scroll to position [0, 0]
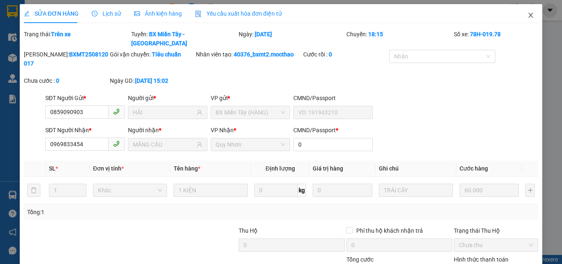
click at [527, 15] on icon "close" at bounding box center [530, 15] width 7 height 7
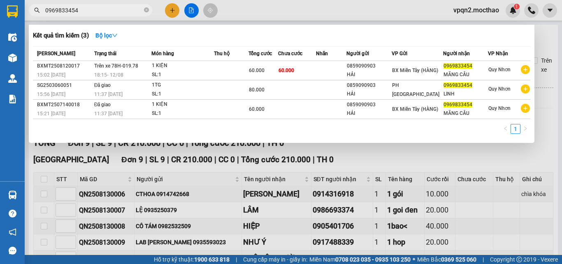
drag, startPoint x: 70, startPoint y: 11, endPoint x: 101, endPoint y: 14, distance: 30.6
click at [101, 14] on input "0969833454" at bounding box center [93, 10] width 97 height 9
click at [23, 16] on section "Kết quả tìm kiếm ( 3 ) Bộ lọc Mã ĐH Trạng thái Món hàng Thu hộ Tổng cước Chưa c…" at bounding box center [281, 132] width 562 height 264
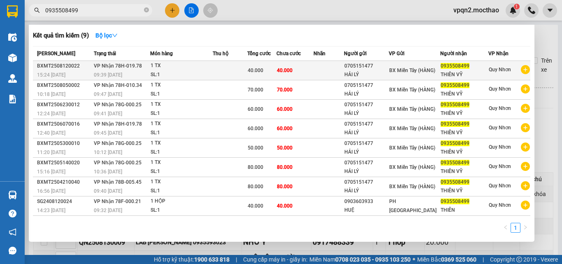
type input "0935508499"
click at [311, 70] on td "40.000" at bounding box center [294, 70] width 37 height 19
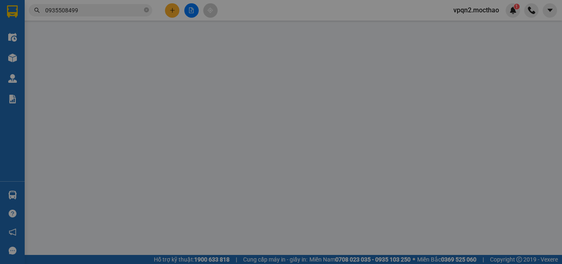
type input "0705151477"
type input "HẢI LÝ"
type input "0935508499"
type input "THIÊN VỸ"
type input "0"
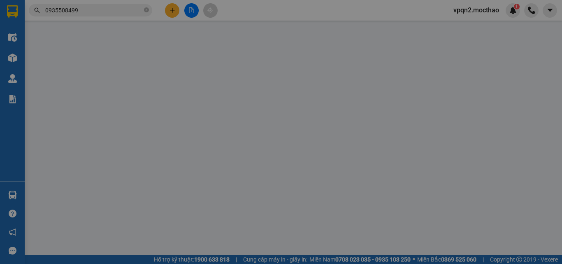
type input "40.000"
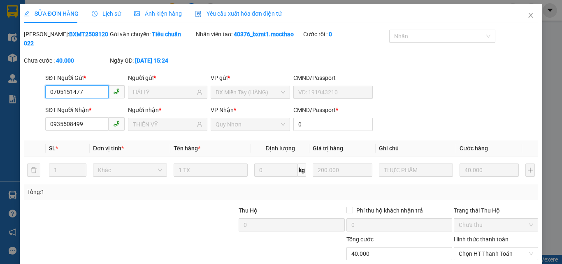
scroll to position [42, 0]
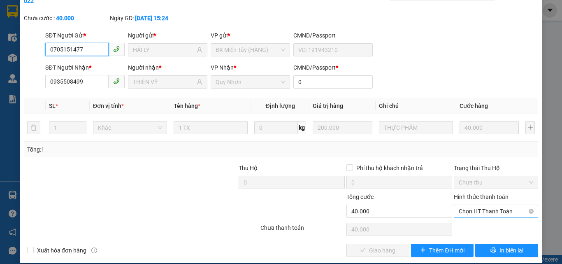
click at [478, 205] on span "Chọn HT Thanh Toán" at bounding box center [496, 211] width 74 height 12
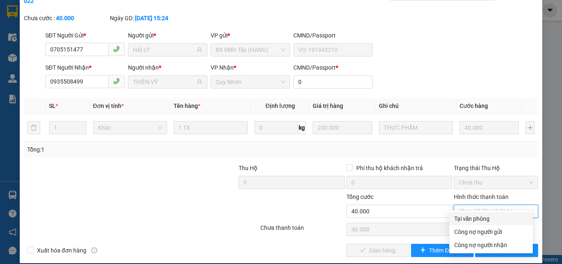
click at [474, 218] on div "Tại văn phòng" at bounding box center [491, 218] width 74 height 9
type input "0"
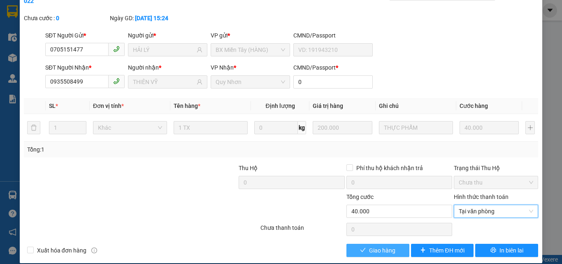
click at [369, 246] on span "Giao hàng" at bounding box center [382, 250] width 26 height 9
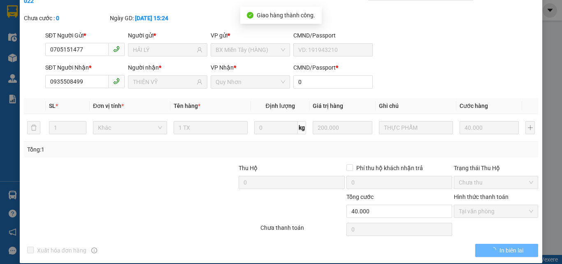
scroll to position [0, 0]
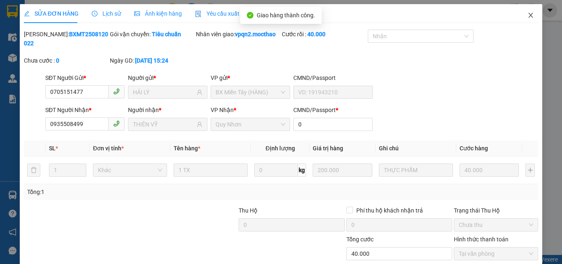
click at [527, 16] on icon "close" at bounding box center [530, 15] width 7 height 7
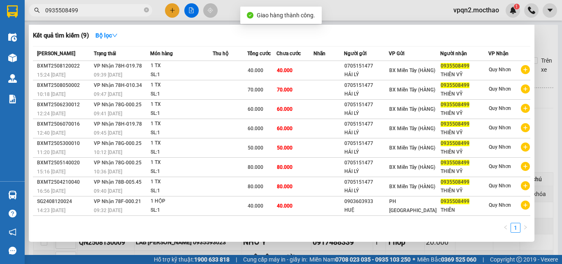
drag, startPoint x: 72, startPoint y: 11, endPoint x: 83, endPoint y: 13, distance: 11.2
click at [83, 13] on input "0935508499" at bounding box center [93, 10] width 97 height 9
drag, startPoint x: 71, startPoint y: 10, endPoint x: 95, endPoint y: 12, distance: 24.4
click at [96, 13] on input "0935508499" at bounding box center [93, 10] width 97 height 9
type input "0935508499"
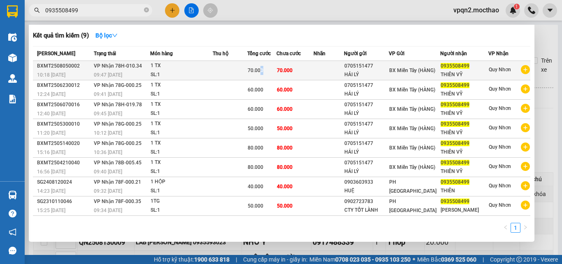
click at [263, 70] on span "70.000" at bounding box center [256, 70] width 16 height 6
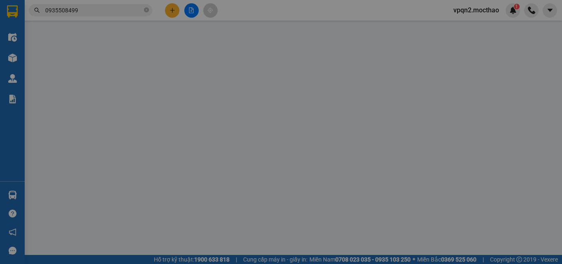
type input "0705151477"
type input "HẢI LÝ"
type input "0935508499"
type input "THIÊN VỸ"
type input "0"
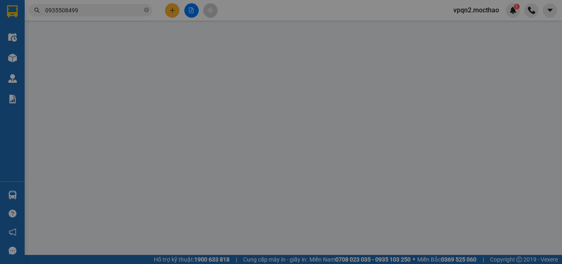
type input "70.000"
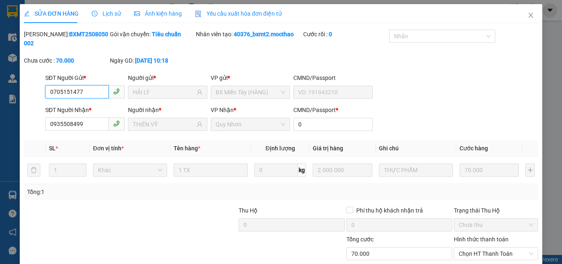
scroll to position [42, 0]
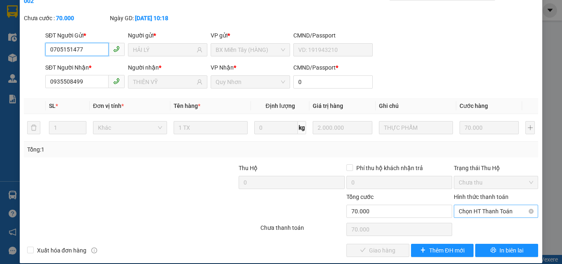
click at [463, 205] on span "Chọn HT Thanh Toán" at bounding box center [496, 211] width 74 height 12
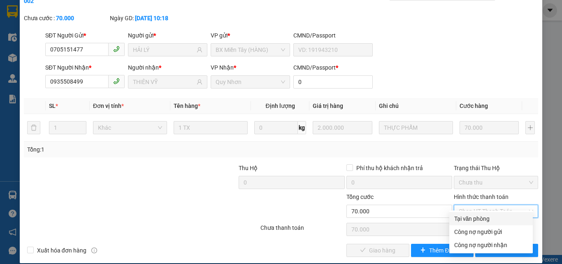
click at [459, 217] on div "Tại văn phòng" at bounding box center [491, 218] width 74 height 9
type input "0"
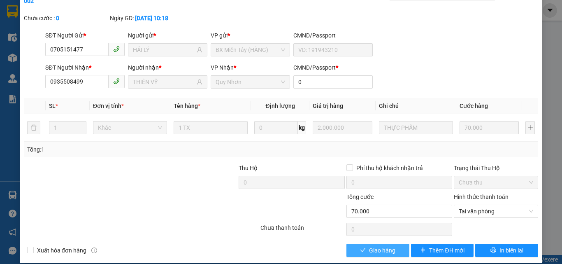
click at [382, 246] on span "Giao hàng" at bounding box center [382, 250] width 26 height 9
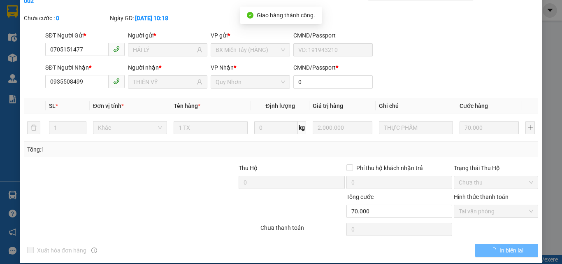
scroll to position [0, 0]
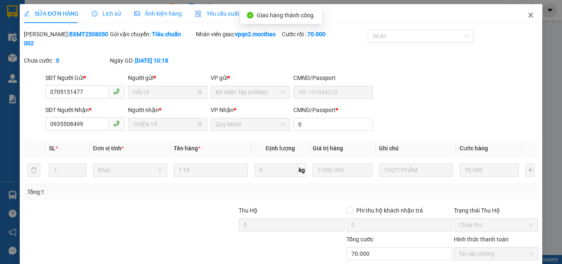
click at [529, 17] on icon "close" at bounding box center [531, 15] width 5 height 5
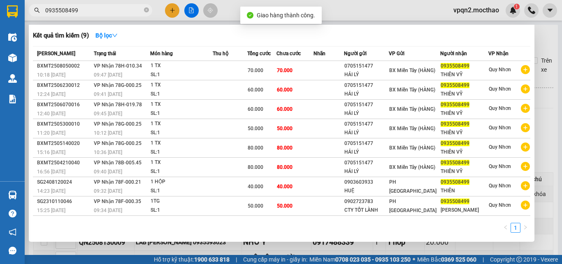
click at [100, 17] on div "Kết quả tìm kiếm ( 9 ) Bộ lọc Mã ĐH Trạng thái Món hàng Thu hộ Tổng cước Chưa c…" at bounding box center [80, 10] width 160 height 14
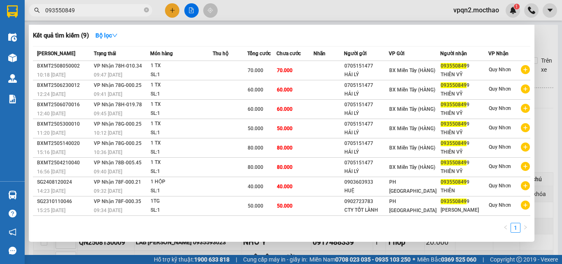
type input "0935508499"
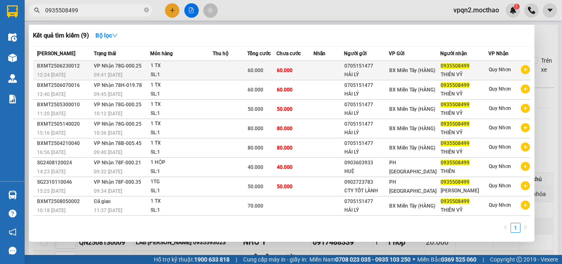
click at [289, 70] on span "60.000" at bounding box center [285, 70] width 16 height 6
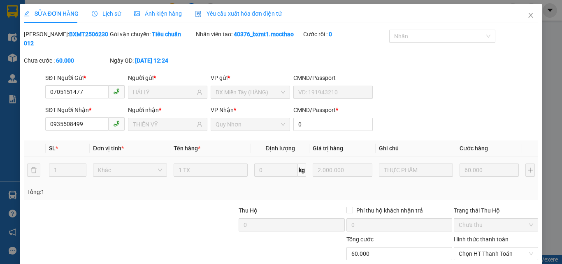
type input "0705151477"
type input "HẢI LÝ"
type input "0935508499"
type input "THIÊN VỸ"
type input "0"
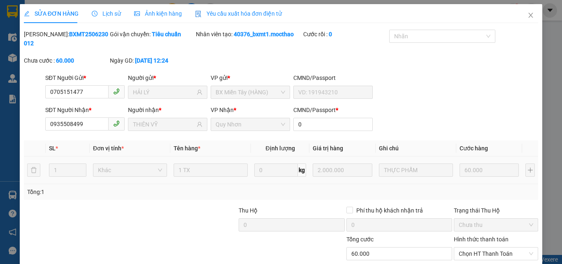
type input "60.000"
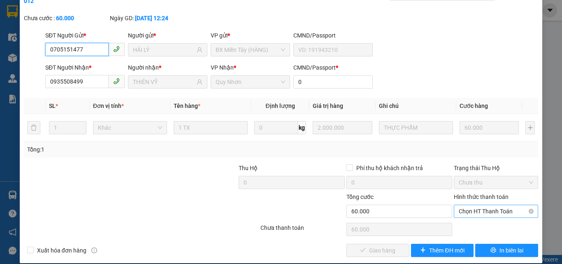
click at [468, 205] on span "Chọn HT Thanh Toán" at bounding box center [496, 211] width 74 height 12
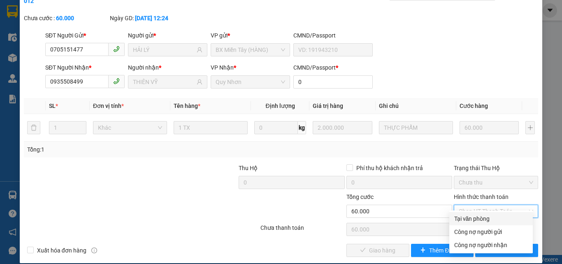
drag, startPoint x: 467, startPoint y: 221, endPoint x: 437, endPoint y: 231, distance: 31.6
click at [467, 222] on div "Tại văn phòng" at bounding box center [491, 218] width 74 height 9
type input "0"
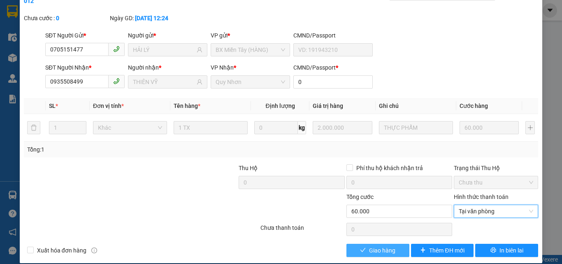
click at [386, 246] on span "Giao hàng" at bounding box center [382, 250] width 26 height 9
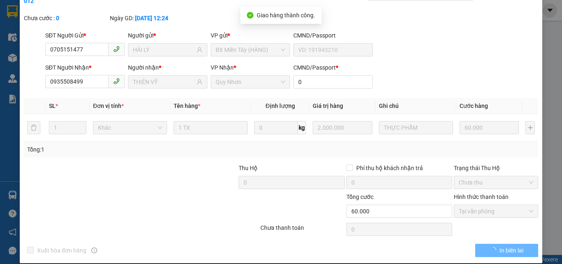
scroll to position [0, 0]
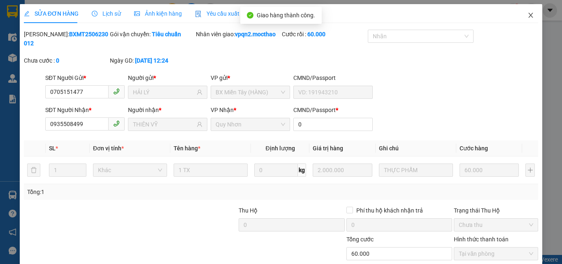
click at [527, 14] on icon "close" at bounding box center [530, 15] width 7 height 7
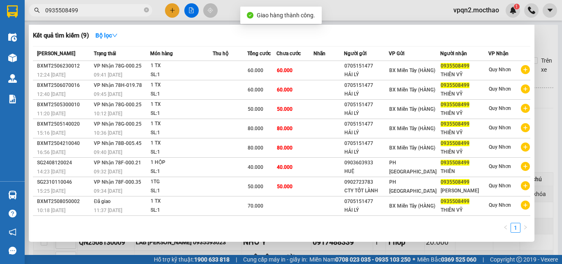
drag, startPoint x: 74, startPoint y: 11, endPoint x: 100, endPoint y: 14, distance: 26.4
click at [100, 14] on input "0935508499" at bounding box center [93, 10] width 97 height 9
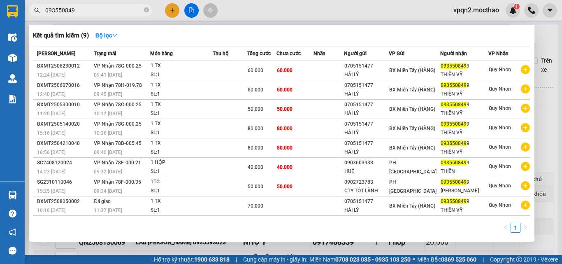
type input "0935508499"
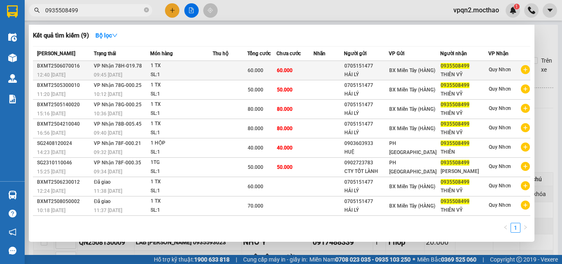
click at [290, 74] on td "60.000" at bounding box center [294, 70] width 37 height 19
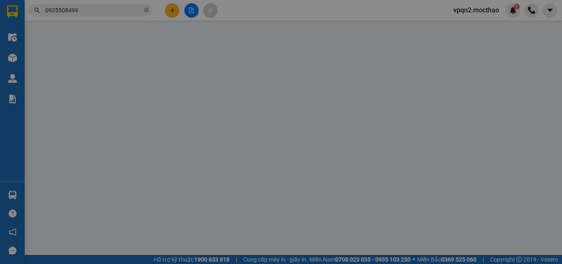
type input "0705151477"
type input "HẢI LÝ"
type input "0935508499"
type input "THIÊN VỸ"
type input "0"
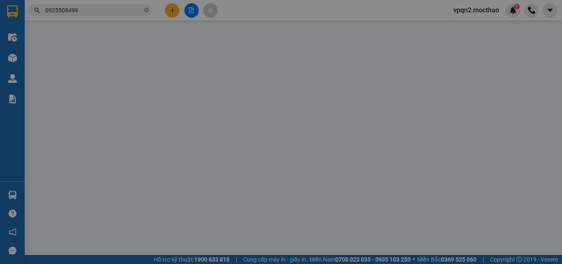
type input "60.000"
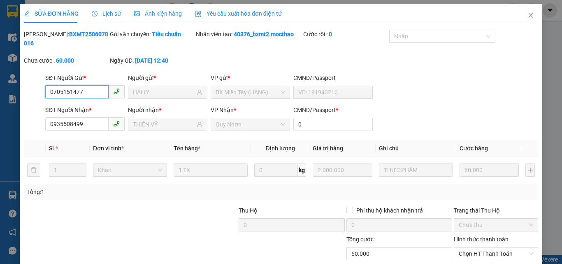
scroll to position [42, 0]
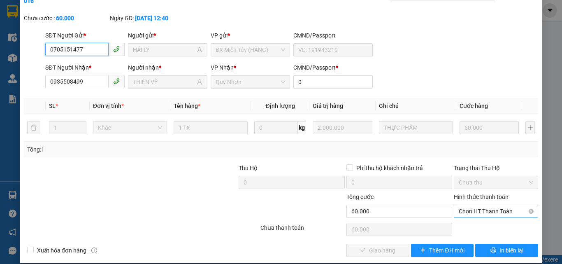
click at [462, 205] on span "Chọn HT Thanh Toán" at bounding box center [496, 211] width 74 height 12
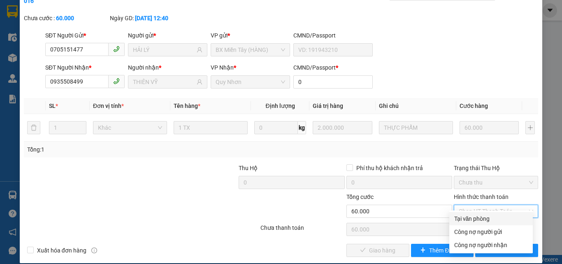
click at [457, 217] on div "Tại văn phòng" at bounding box center [491, 218] width 74 height 9
type input "0"
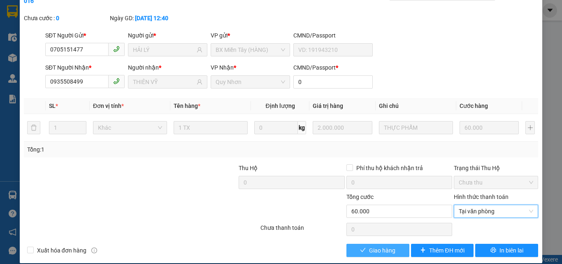
click at [389, 246] on span "Giao hàng" at bounding box center [382, 250] width 26 height 9
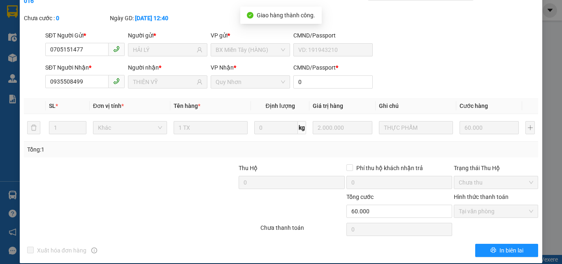
scroll to position [0, 0]
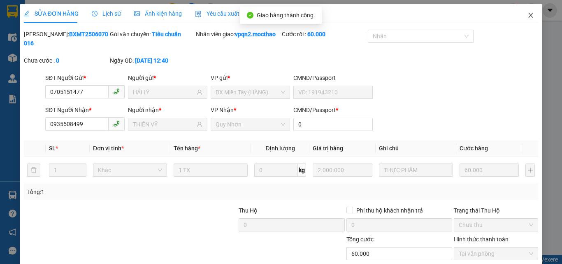
click at [524, 12] on span "Close" at bounding box center [530, 15] width 23 height 23
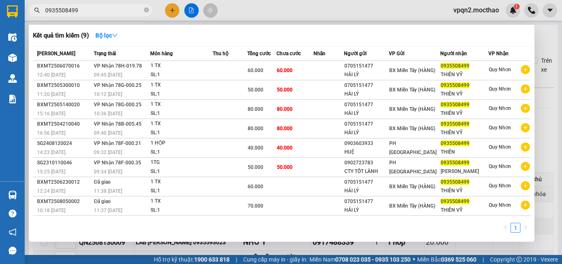
click at [104, 18] on div "Kết quả tìm kiếm ( 9 ) Bộ lọc Mã ĐH Trạng thái Món hàng Thu hộ Tổng cước Chưa c…" at bounding box center [80, 10] width 160 height 14
type input "0935508499"
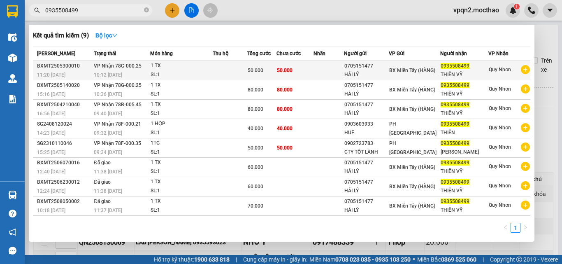
click at [298, 71] on td "50.000" at bounding box center [294, 70] width 37 height 19
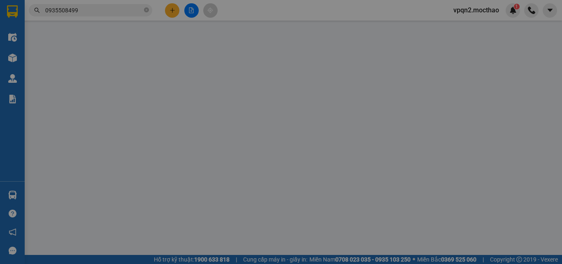
type input "0705151477"
type input "HẢI LÝ"
type input "0935508499"
type input "THIÊN VỸ"
type input "0"
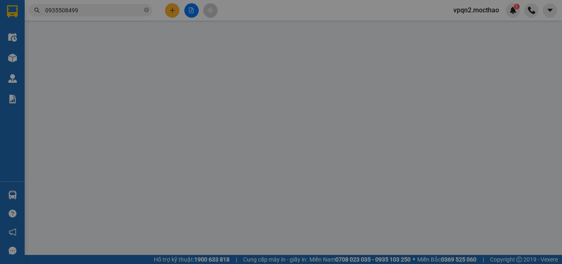
type input "50.000"
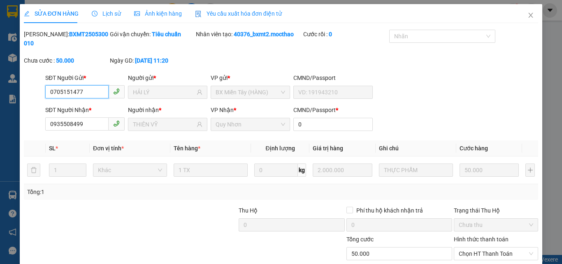
scroll to position [42, 0]
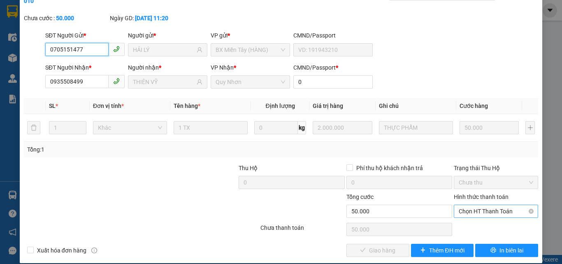
click at [473, 205] on span "Chọn HT Thanh Toán" at bounding box center [496, 211] width 74 height 12
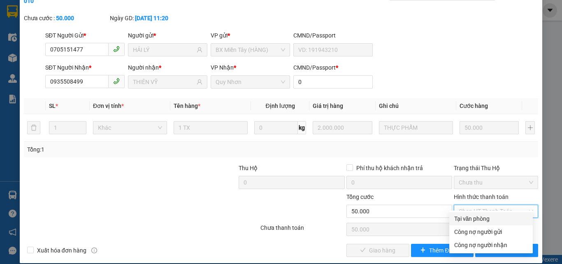
click at [464, 219] on div "Tại văn phòng" at bounding box center [491, 218] width 74 height 9
type input "0"
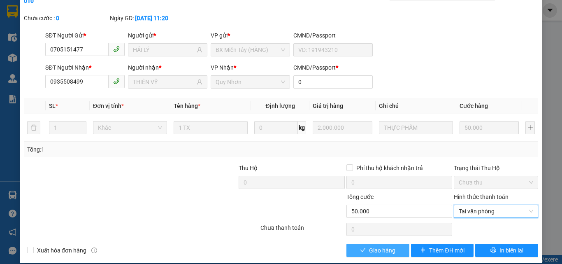
click at [392, 244] on button "Giao hàng" at bounding box center [377, 250] width 63 height 13
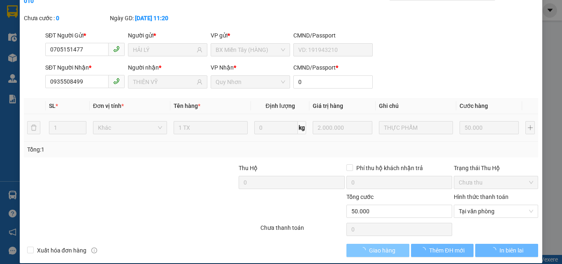
scroll to position [0, 0]
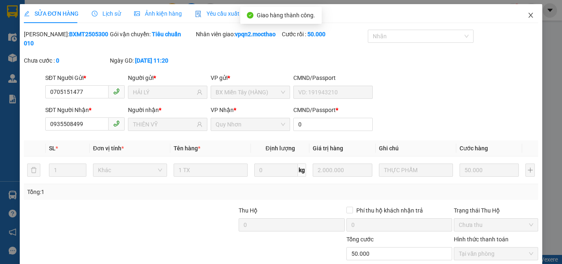
click at [527, 16] on icon "close" at bounding box center [530, 15] width 7 height 7
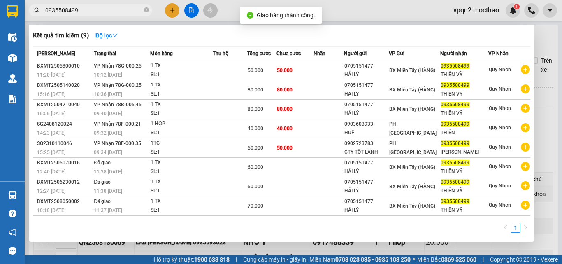
drag, startPoint x: 70, startPoint y: 11, endPoint x: 85, endPoint y: 14, distance: 15.4
click at [85, 14] on input "0935508499" at bounding box center [93, 10] width 97 height 9
type input "0935508499"
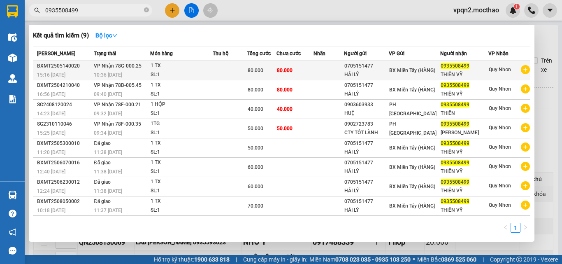
click at [299, 70] on td "80.000" at bounding box center [294, 70] width 37 height 19
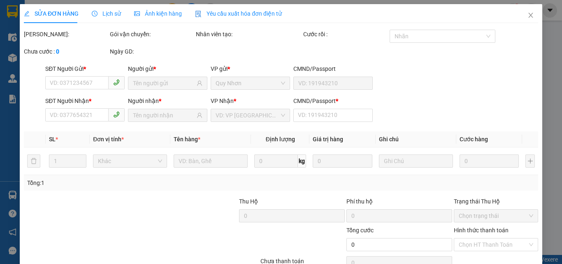
type input "0705151477"
type input "HẢI LÝ"
type input "0935508499"
type input "THIÊN VỸ"
type input "0"
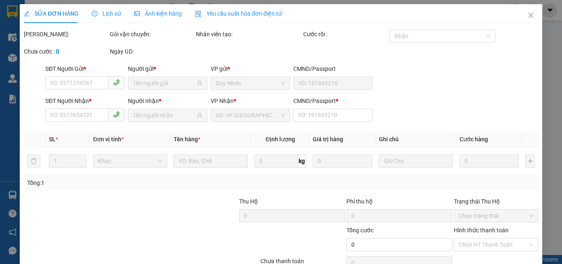
type input "80.000"
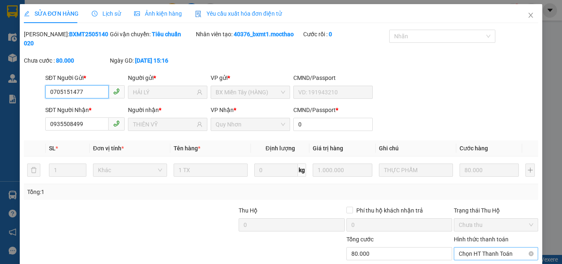
scroll to position [42, 0]
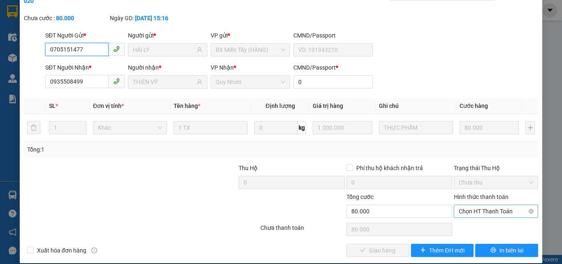
click at [493, 205] on span "Chọn HT Thanh Toán" at bounding box center [496, 211] width 74 height 12
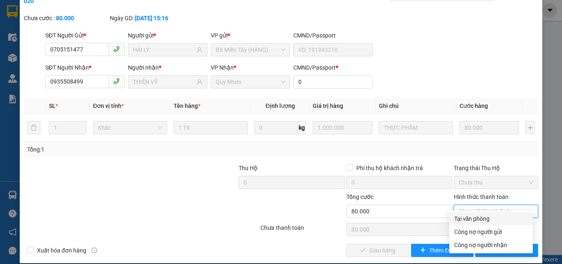
drag, startPoint x: 474, startPoint y: 219, endPoint x: 457, endPoint y: 223, distance: 18.1
click at [474, 219] on div "Tại văn phòng" at bounding box center [491, 218] width 74 height 9
type input "0"
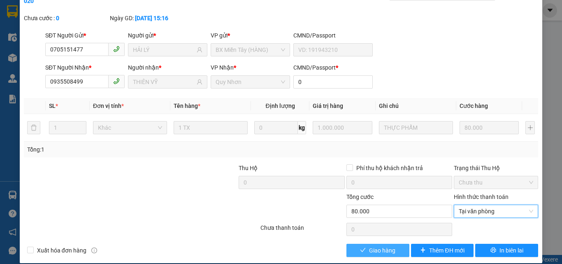
click at [388, 246] on span "Giao hàng" at bounding box center [382, 250] width 26 height 9
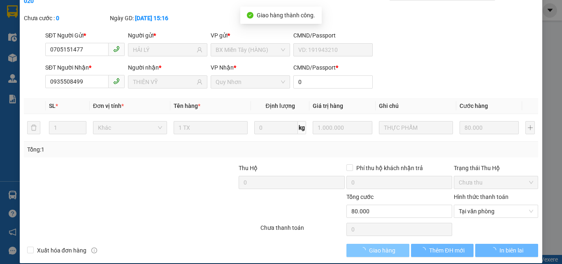
scroll to position [0, 0]
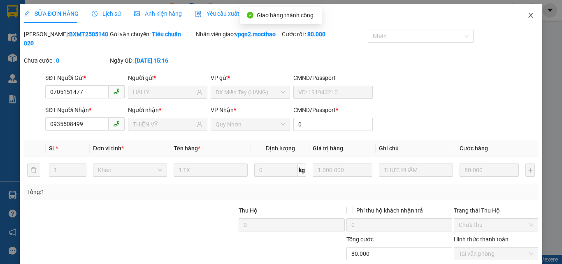
click at [529, 15] on icon "close" at bounding box center [531, 15] width 5 height 5
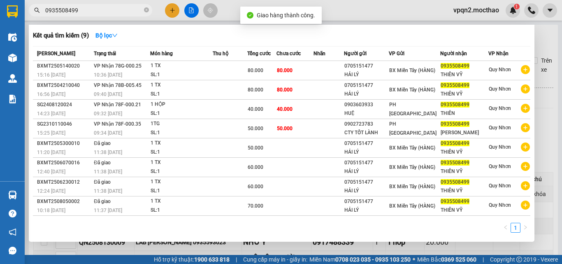
drag, startPoint x: 71, startPoint y: 13, endPoint x: 85, endPoint y: 15, distance: 14.5
click at [85, 15] on span "0935508499" at bounding box center [90, 10] width 123 height 12
type input "0935508499"
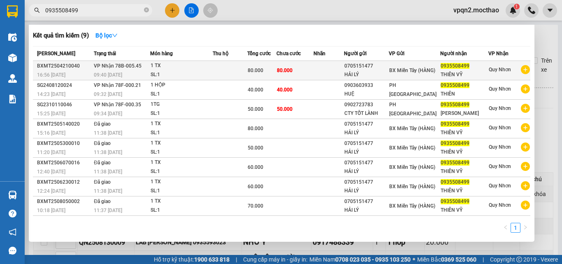
click at [293, 74] on td "80.000" at bounding box center [294, 70] width 37 height 19
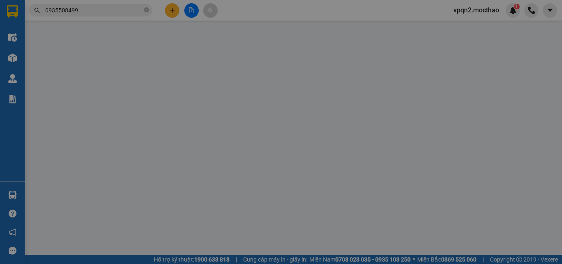
type input "0705151477"
type input "HẢI LÝ"
type input "0935508499"
type input "THIÊN VỸ"
type input "0"
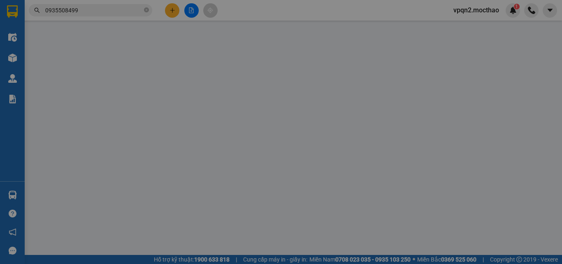
type input "80.000"
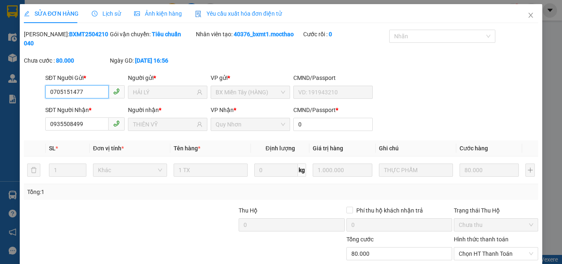
scroll to position [42, 0]
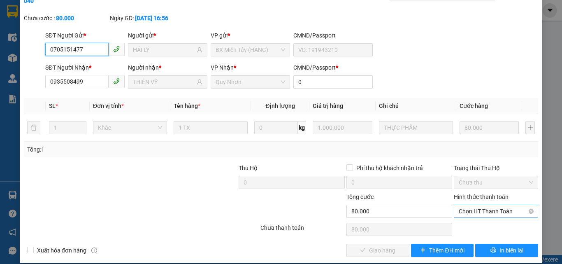
click at [465, 205] on span "Chọn HT Thanh Toán" at bounding box center [496, 211] width 74 height 12
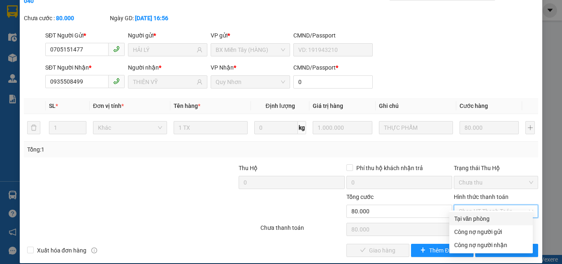
click at [458, 219] on div "Tại văn phòng" at bounding box center [491, 218] width 74 height 9
type input "0"
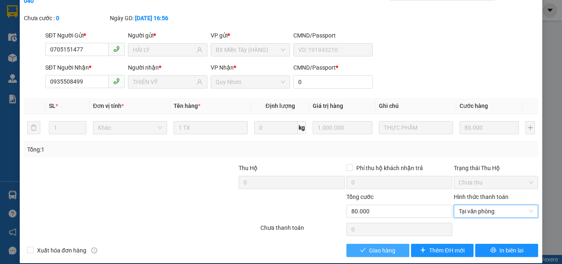
click at [394, 244] on button "Giao hàng" at bounding box center [377, 250] width 63 height 13
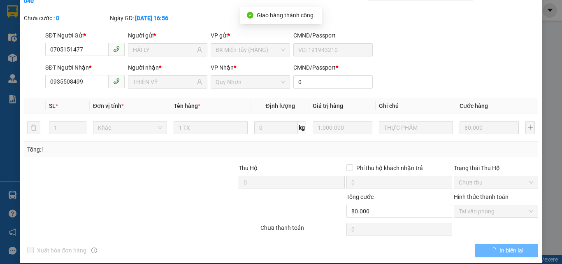
scroll to position [0, 0]
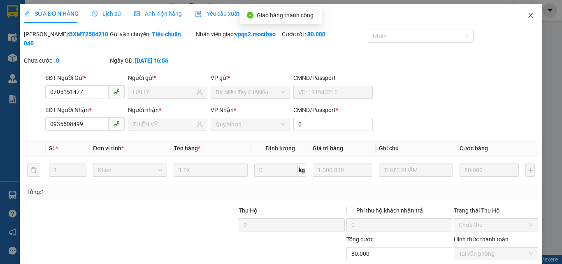
click at [527, 14] on icon "close" at bounding box center [530, 15] width 7 height 7
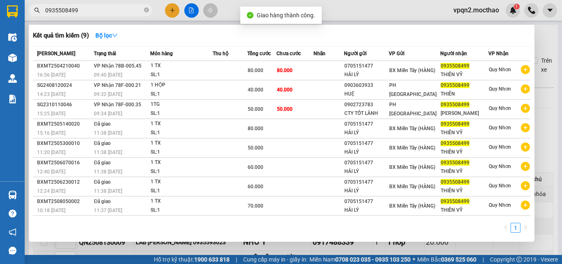
drag, startPoint x: 90, startPoint y: 14, endPoint x: 95, endPoint y: 16, distance: 5.9
click at [95, 16] on span "0935508499" at bounding box center [90, 10] width 123 height 12
type input "0935508499"
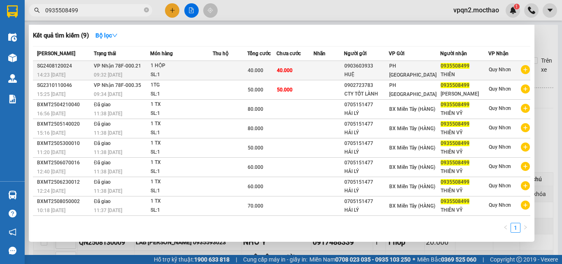
click at [276, 64] on td "40.000" at bounding box center [261, 70] width 29 height 19
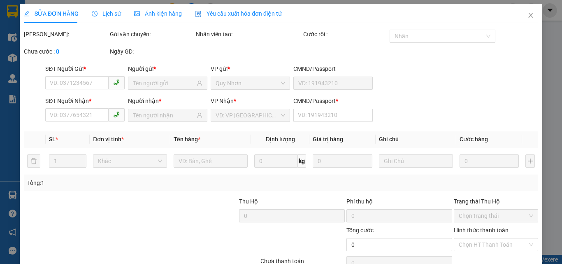
type input "0903603933"
type input "HUỆ"
type input "0935508499"
type input "THIÊN"
type input "1"
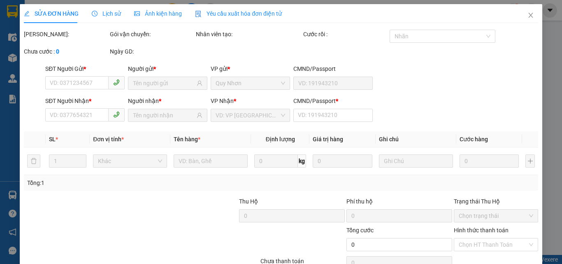
type input "40.000"
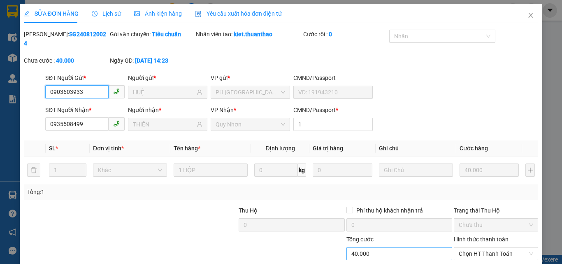
scroll to position [42, 0]
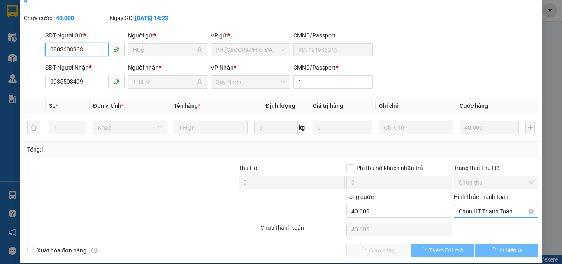
click at [486, 205] on span "Chọn HT Thanh Toán" at bounding box center [496, 211] width 74 height 12
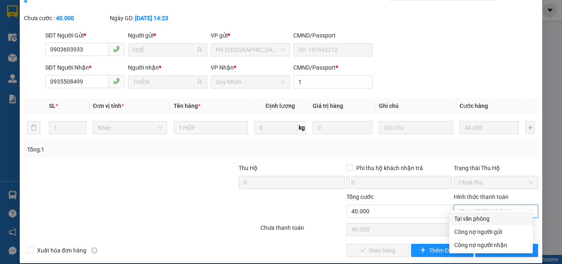
drag, startPoint x: 472, startPoint y: 221, endPoint x: 422, endPoint y: 232, distance: 51.0
click at [471, 222] on div "Tại văn phòng" at bounding box center [491, 218] width 74 height 9
type input "0"
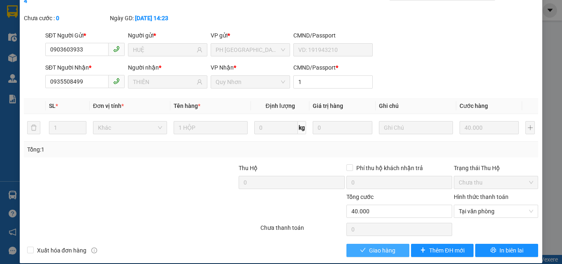
click at [385, 246] on span "Giao hàng" at bounding box center [382, 250] width 26 height 9
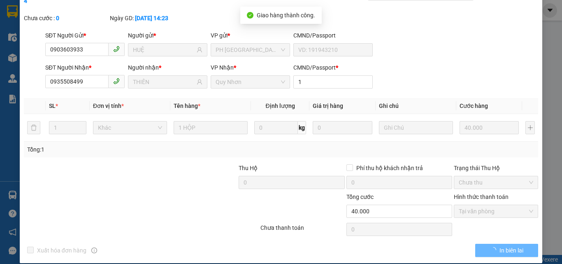
scroll to position [0, 0]
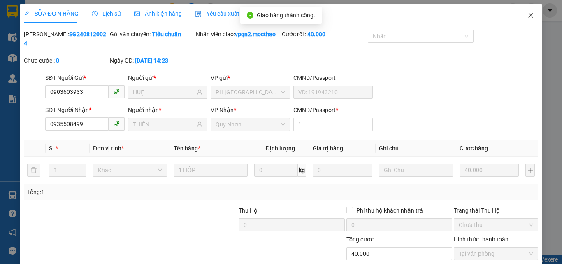
click at [527, 14] on icon "close" at bounding box center [530, 15] width 7 height 7
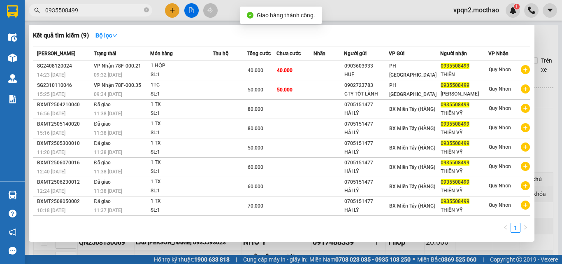
drag, startPoint x: 70, startPoint y: 9, endPoint x: 111, endPoint y: 15, distance: 41.9
click at [111, 15] on span "0935508499" at bounding box center [90, 10] width 123 height 12
type input "0935508499"
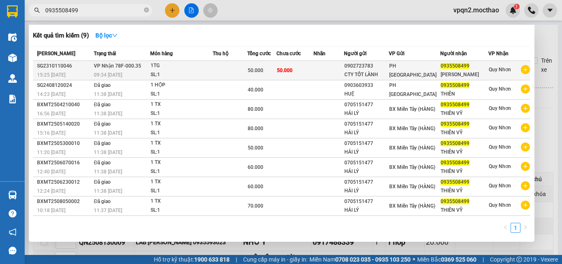
click at [292, 76] on td "50.000" at bounding box center [294, 70] width 37 height 19
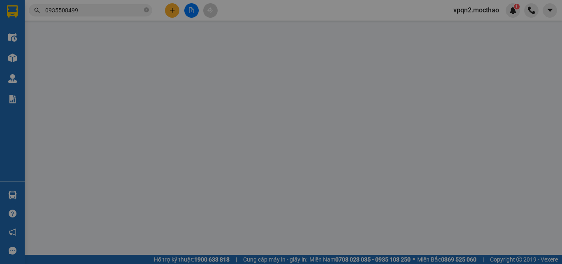
type input "0902723783"
type input "CTY TỐT LÀNH"
type input "0935508499"
type input "[PERSON_NAME]"
type input "50.000"
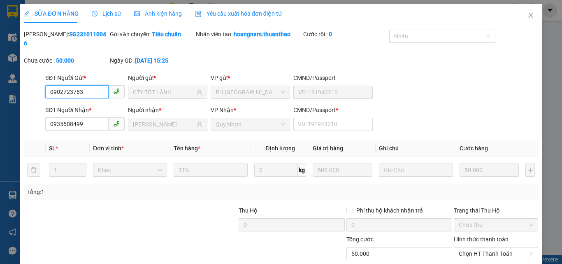
scroll to position [42, 0]
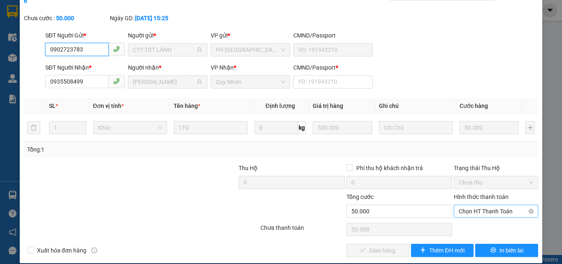
click at [464, 205] on span "Chọn HT Thanh Toán" at bounding box center [496, 211] width 74 height 12
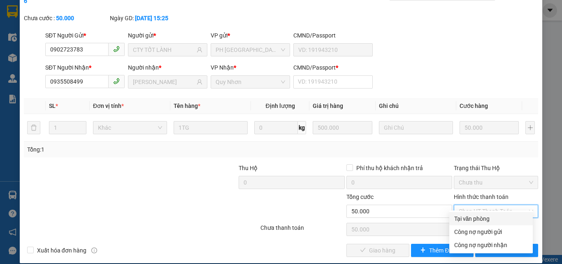
drag, startPoint x: 462, startPoint y: 220, endPoint x: 438, endPoint y: 230, distance: 26.2
click at [462, 220] on div "Tại văn phòng" at bounding box center [491, 218] width 74 height 9
type input "0"
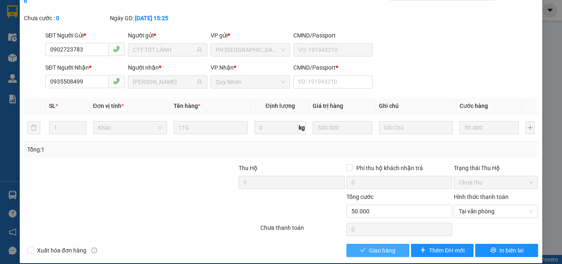
click at [386, 244] on button "Giao hàng" at bounding box center [377, 250] width 63 height 13
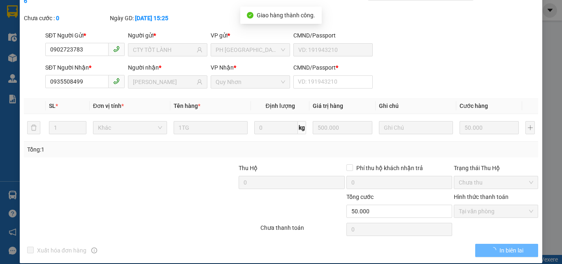
scroll to position [0, 0]
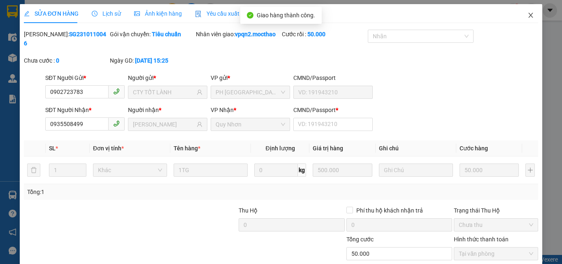
click at [527, 16] on icon "close" at bounding box center [530, 15] width 7 height 7
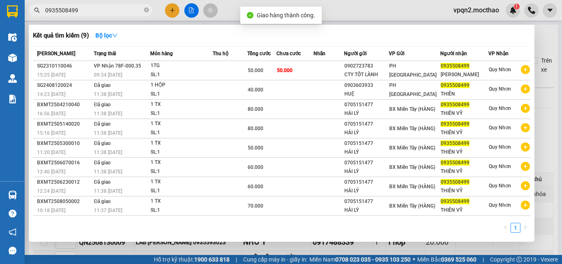
drag, startPoint x: 70, startPoint y: 9, endPoint x: 98, endPoint y: 14, distance: 28.8
click at [98, 14] on input "0935508499" at bounding box center [93, 10] width 97 height 9
drag, startPoint x: 52, startPoint y: 12, endPoint x: 26, endPoint y: 14, distance: 25.6
click at [26, 14] on div "0935508499" at bounding box center [80, 10] width 160 height 12
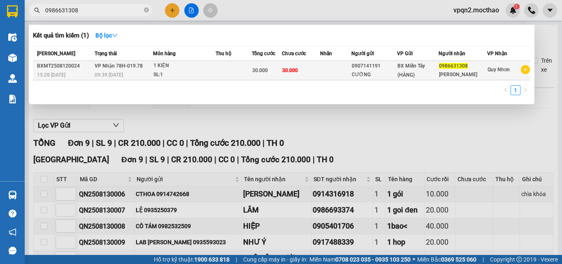
type input "0986631308"
click at [279, 71] on div "30.000" at bounding box center [266, 70] width 29 height 9
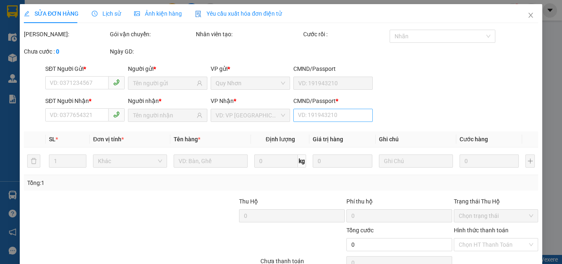
type input "0907141191"
type input "CƯỜNG"
type input "0986631308"
type input "[PERSON_NAME]"
type input "0"
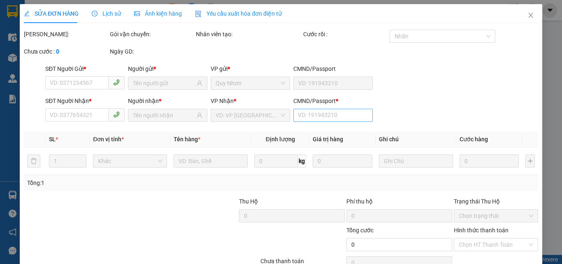
type input "30.000"
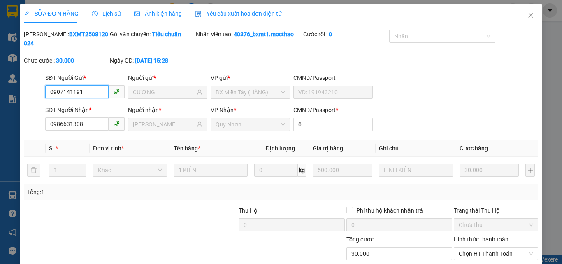
scroll to position [42, 0]
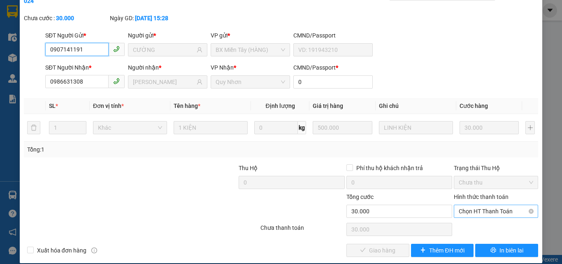
click at [478, 205] on span "Chọn HT Thanh Toán" at bounding box center [496, 211] width 74 height 12
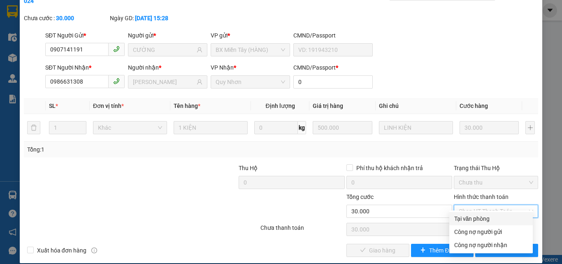
click at [473, 218] on div "Tại văn phòng" at bounding box center [491, 218] width 74 height 9
type input "0"
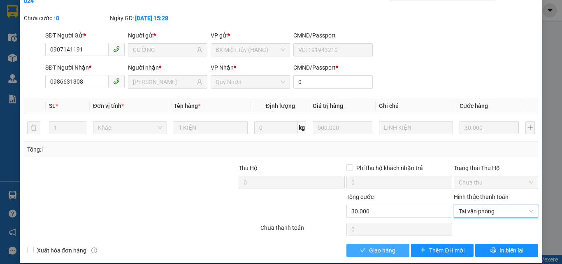
click at [397, 244] on button "Giao hàng" at bounding box center [377, 250] width 63 height 13
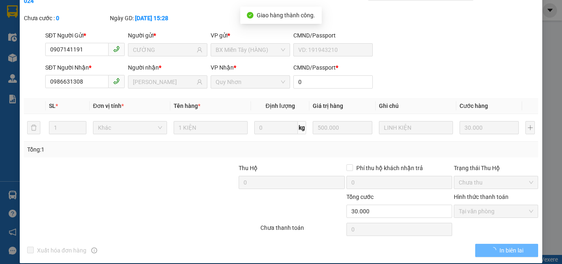
scroll to position [0, 0]
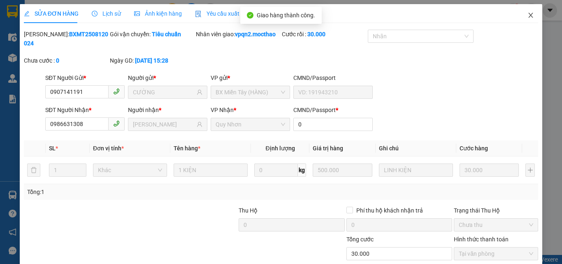
click at [529, 15] on icon "close" at bounding box center [531, 15] width 5 height 5
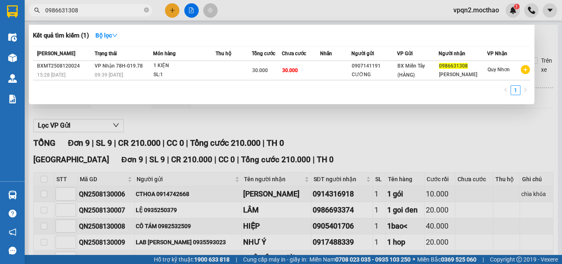
drag, startPoint x: 88, startPoint y: 14, endPoint x: 20, endPoint y: 14, distance: 68.3
click at [24, 17] on section "Kết quả tìm kiếm ( 1 ) Bộ lọc Mã ĐH Trạng thái Món hàng Thu hộ Tổng cước Chưa c…" at bounding box center [281, 132] width 562 height 264
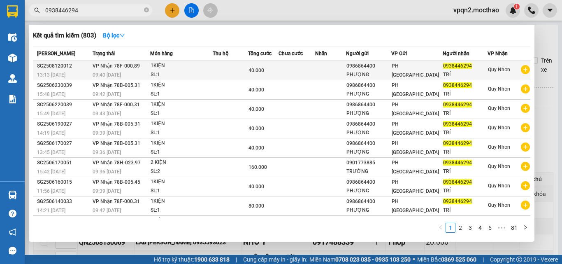
type input "0938446294"
click at [368, 69] on div "0986864400" at bounding box center [368, 66] width 44 height 9
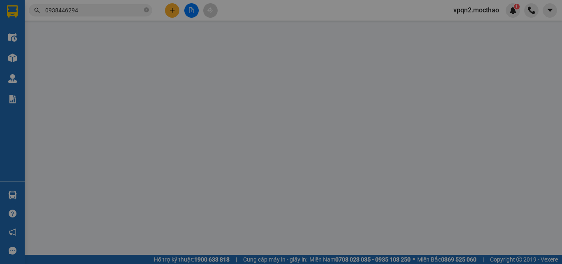
type input "0986864400"
type input "PHƯỢNG"
type input "0938446294"
type input "TRÍ"
type input "1"
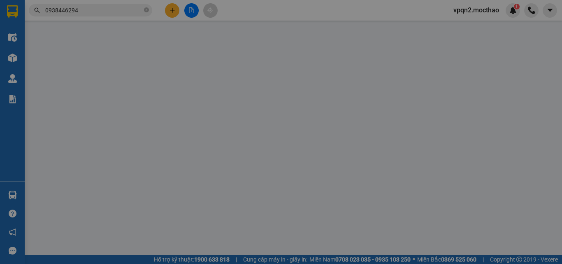
type input "40.000"
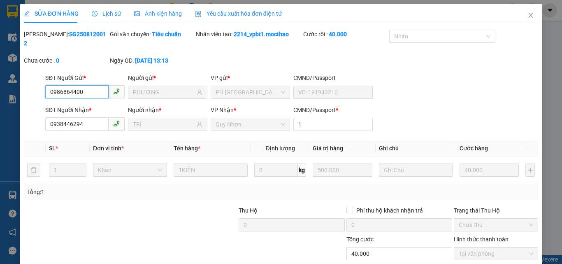
checkbox input "true"
click at [527, 14] on icon "close" at bounding box center [530, 15] width 7 height 7
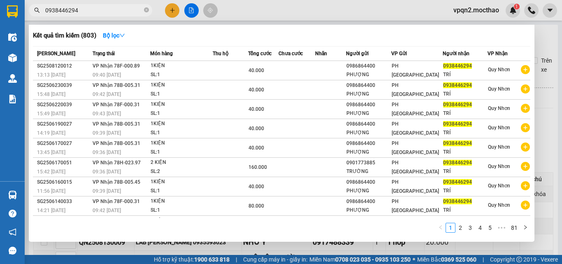
drag, startPoint x: 48, startPoint y: 17, endPoint x: 33, endPoint y: 21, distance: 15.2
click at [33, 18] on div "Kết quả tìm kiếm ( 803 ) Bộ lọc Mã ĐH Trạng thái Món hàng Thu hộ Tổng cước Chưa…" at bounding box center [80, 10] width 160 height 14
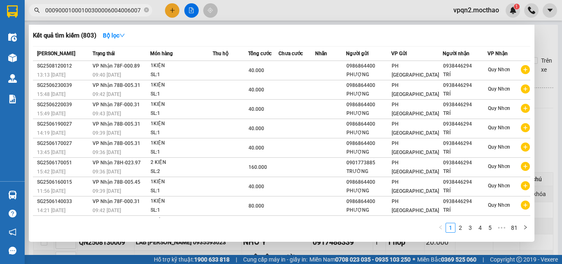
type input "000900010001003000060040060077"
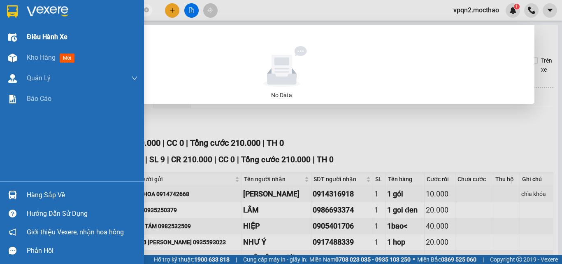
drag, startPoint x: 139, startPoint y: 12, endPoint x: 10, endPoint y: 35, distance: 130.9
click at [10, 35] on section "Kết quả tìm kiếm ( 0 ) Bộ lọc No Data 000900010001003000060040060077 vpqn2.moct…" at bounding box center [281, 132] width 562 height 264
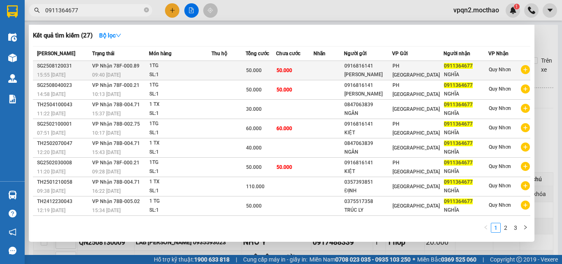
type input "0911364677"
click at [292, 72] on span "50.000" at bounding box center [284, 70] width 16 height 6
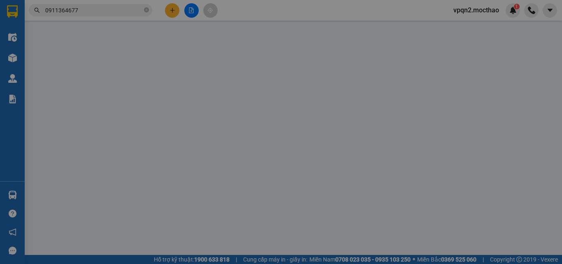
type input "0916816141"
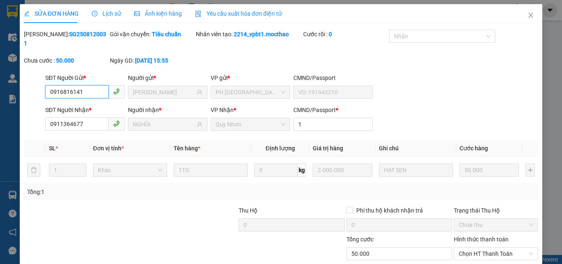
scroll to position [42, 0]
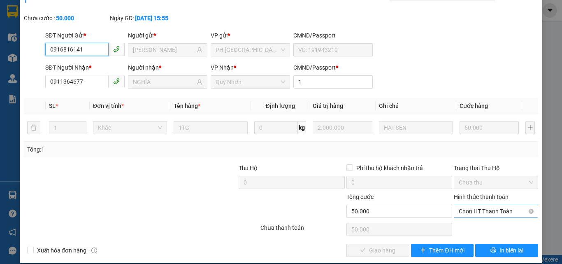
click at [471, 205] on span "Chọn HT Thanh Toán" at bounding box center [496, 211] width 74 height 12
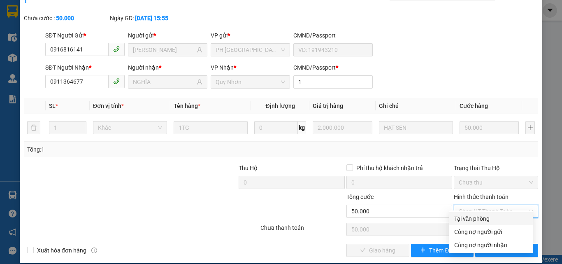
drag, startPoint x: 468, startPoint y: 220, endPoint x: 461, endPoint y: 221, distance: 7.6
click at [468, 220] on div "Tại văn phòng" at bounding box center [491, 218] width 74 height 9
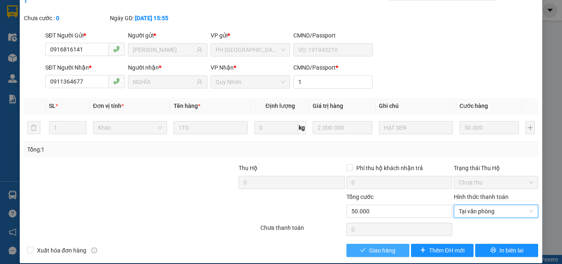
click at [381, 246] on span "Giao hàng" at bounding box center [382, 250] width 26 height 9
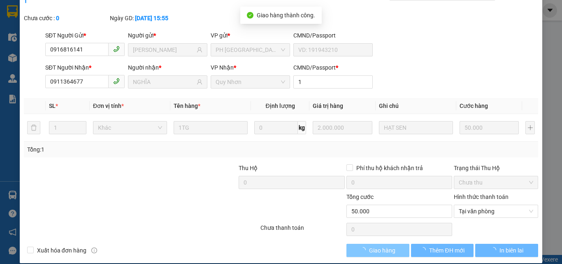
scroll to position [0, 0]
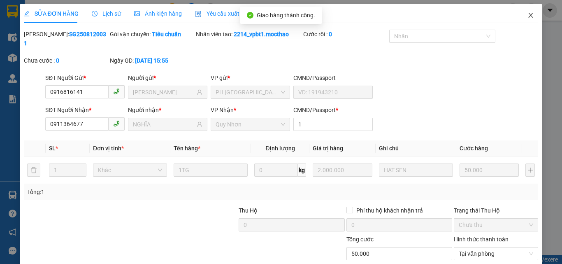
click at [527, 13] on icon "close" at bounding box center [530, 15] width 7 height 7
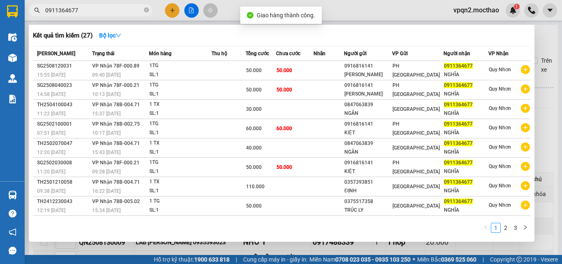
drag, startPoint x: 71, startPoint y: 8, endPoint x: 105, endPoint y: 24, distance: 37.2
click at [105, 18] on div "Kết quả tìm kiếm ( 27 ) Bộ lọc Mã ĐH Trạng thái Món hàng Thu hộ Tổng cước Chưa …" at bounding box center [80, 10] width 160 height 14
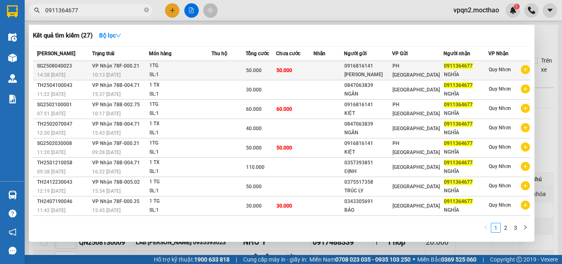
click at [300, 70] on td "50.000" at bounding box center [294, 70] width 37 height 19
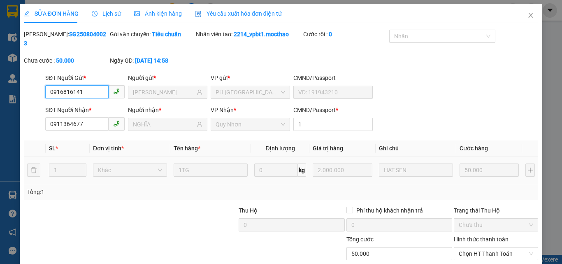
scroll to position [42, 0]
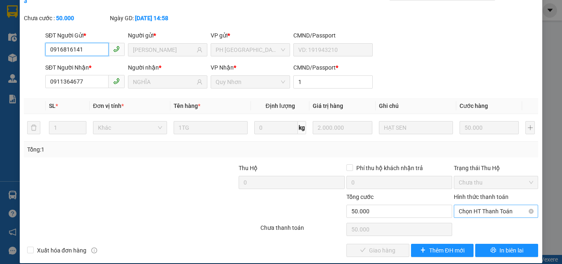
click at [469, 205] on span "Chọn HT Thanh Toán" at bounding box center [496, 211] width 74 height 12
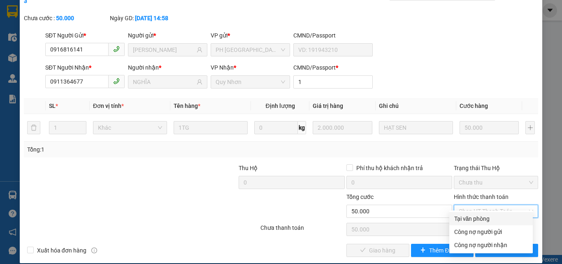
click at [458, 220] on div "Tại văn phòng" at bounding box center [491, 218] width 74 height 9
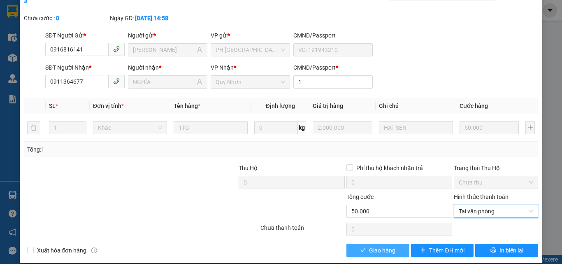
click at [392, 244] on button "Giao hàng" at bounding box center [377, 250] width 63 height 13
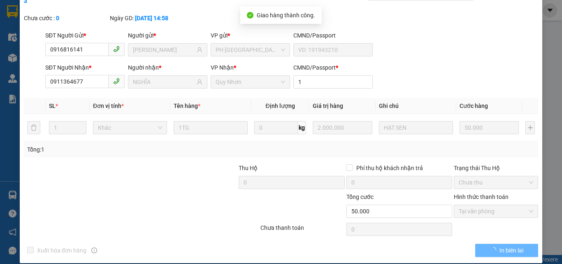
scroll to position [0, 0]
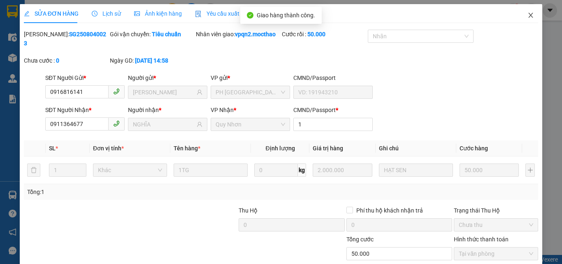
click at [529, 13] on span "Close" at bounding box center [530, 15] width 23 height 23
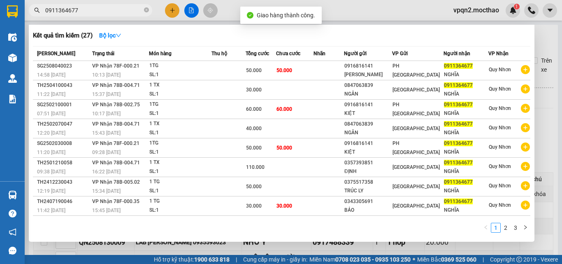
drag, startPoint x: 71, startPoint y: 12, endPoint x: 94, endPoint y: 15, distance: 23.2
click at [94, 15] on span "0911364677" at bounding box center [90, 10] width 123 height 12
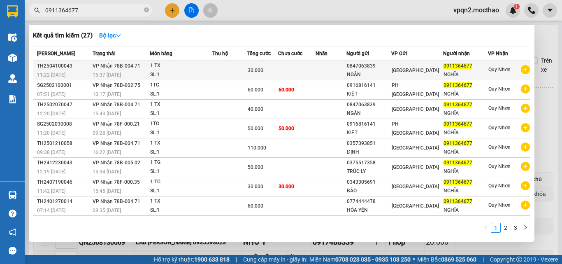
click at [343, 70] on td at bounding box center [331, 70] width 31 height 19
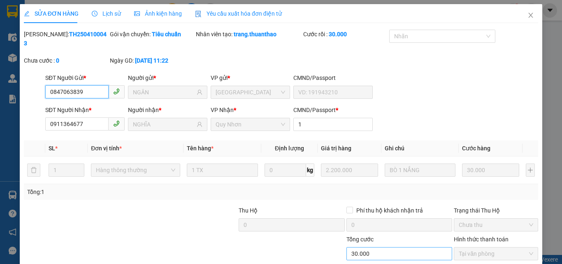
scroll to position [42, 0]
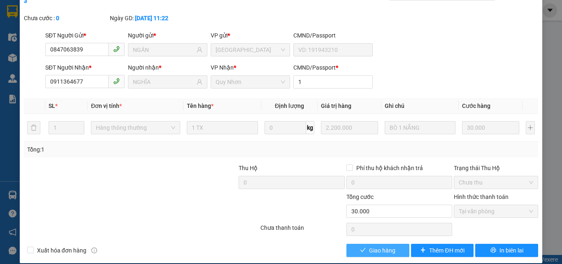
click at [385, 246] on span "Giao hàng" at bounding box center [382, 250] width 26 height 9
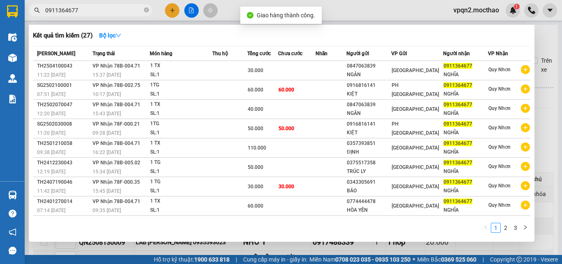
drag, startPoint x: 70, startPoint y: 10, endPoint x: 115, endPoint y: 17, distance: 45.7
click at [114, 18] on div "Kết quả tìm kiếm ( 27 ) Bộ lọc Mã ĐH Trạng thái Món hàng Thu hộ Tổng cước Chưa …" at bounding box center [80, 10] width 160 height 14
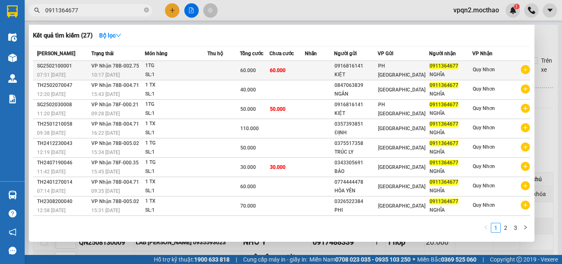
click at [285, 69] on span "60.000" at bounding box center [278, 70] width 16 height 6
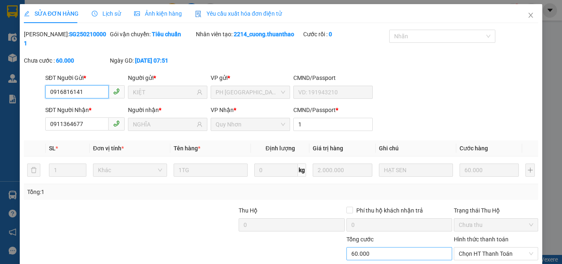
scroll to position [42, 0]
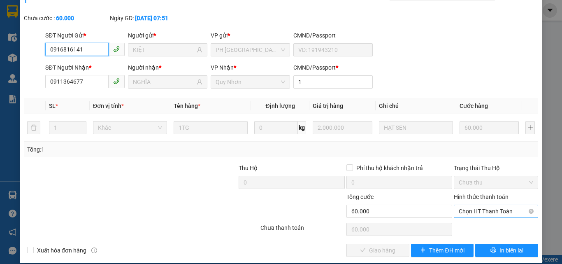
click at [505, 205] on span "Chọn HT Thanh Toán" at bounding box center [496, 211] width 74 height 12
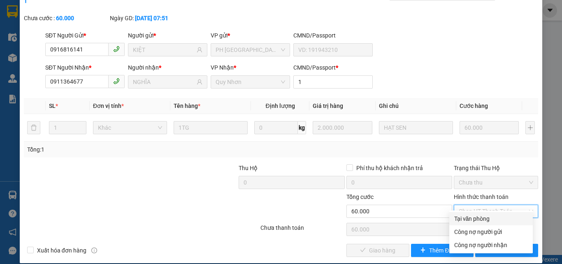
drag, startPoint x: 492, startPoint y: 218, endPoint x: 453, endPoint y: 227, distance: 39.7
click at [491, 218] on div "Tại văn phòng" at bounding box center [491, 218] width 74 height 9
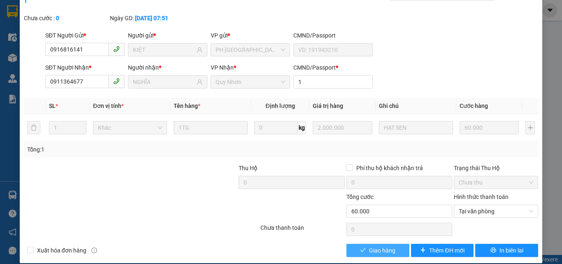
click at [386, 246] on span "Giao hàng" at bounding box center [382, 250] width 26 height 9
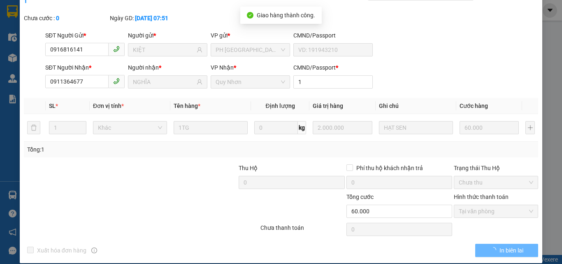
scroll to position [0, 0]
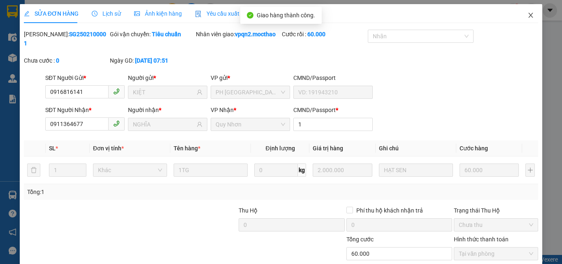
click at [527, 16] on icon "close" at bounding box center [530, 15] width 7 height 7
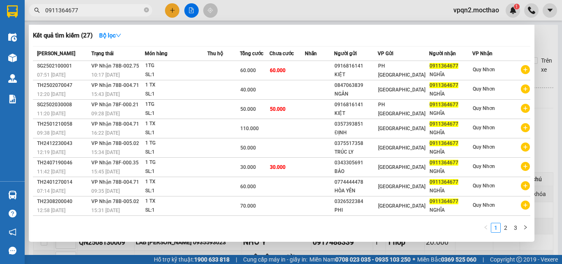
drag, startPoint x: 93, startPoint y: 9, endPoint x: 102, endPoint y: 9, distance: 9.5
click at [102, 9] on input "0911364677" at bounding box center [93, 10] width 97 height 9
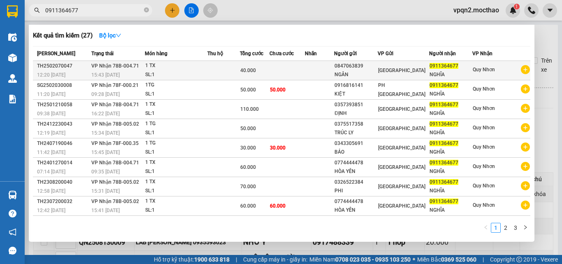
click at [269, 70] on div "40.000" at bounding box center [254, 70] width 29 height 9
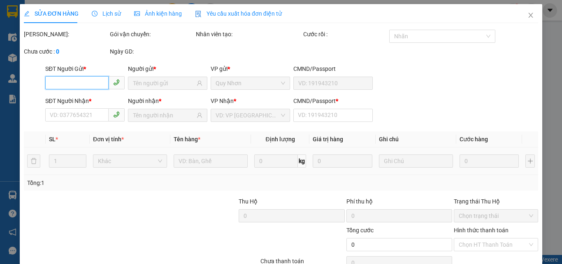
scroll to position [42, 0]
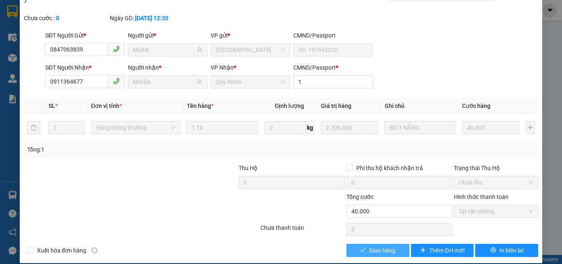
drag, startPoint x: 383, startPoint y: 241, endPoint x: 397, endPoint y: 234, distance: 15.6
click at [383, 246] on span "Giao hàng" at bounding box center [382, 250] width 26 height 9
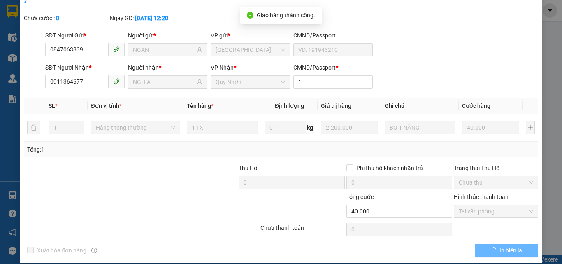
scroll to position [0, 0]
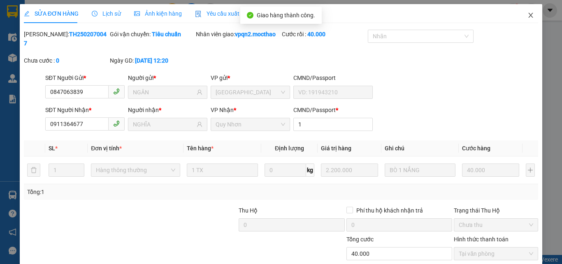
click at [524, 12] on span "Close" at bounding box center [530, 15] width 23 height 23
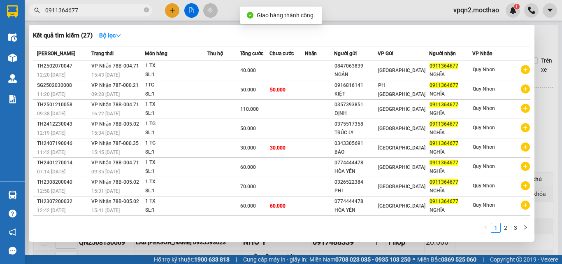
drag, startPoint x: 69, startPoint y: 10, endPoint x: 100, endPoint y: 15, distance: 31.2
click at [100, 15] on span "0911364677" at bounding box center [90, 10] width 123 height 12
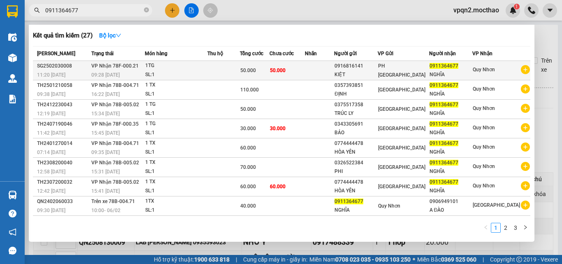
click at [298, 76] on td "50.000" at bounding box center [287, 70] width 36 height 19
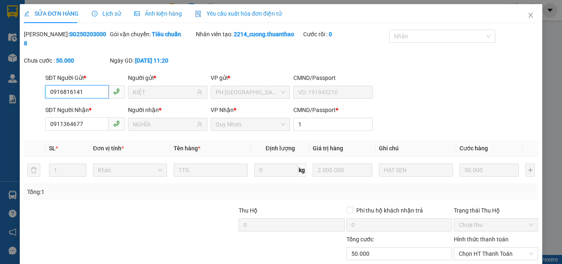
scroll to position [42, 0]
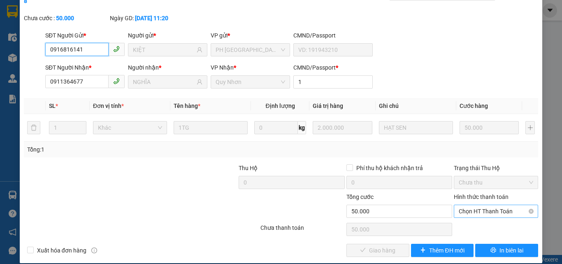
click at [493, 205] on span "Chọn HT Thanh Toán" at bounding box center [496, 211] width 74 height 12
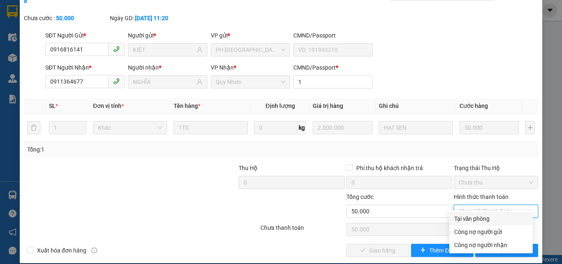
drag, startPoint x: 476, startPoint y: 218, endPoint x: 461, endPoint y: 220, distance: 15.0
click at [475, 219] on div "Tại văn phòng" at bounding box center [491, 218] width 74 height 9
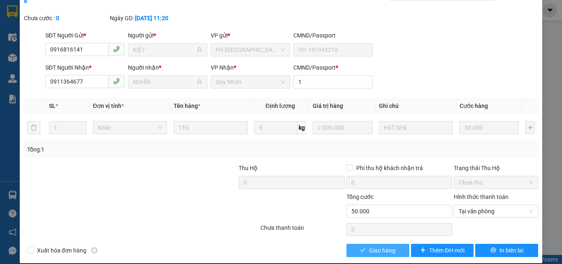
click at [398, 244] on button "Giao hàng" at bounding box center [377, 250] width 63 height 13
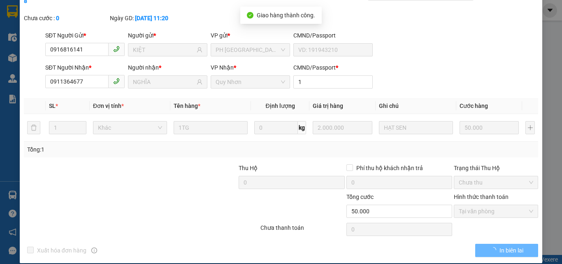
scroll to position [0, 0]
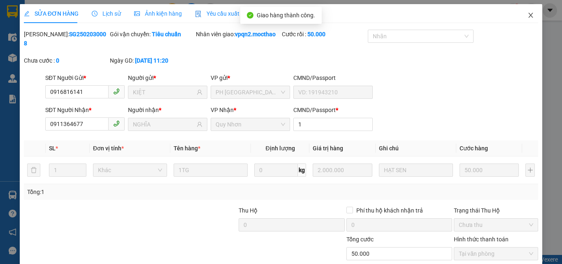
click at [527, 13] on icon "close" at bounding box center [530, 15] width 7 height 7
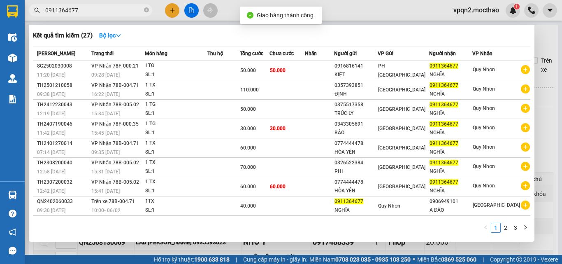
drag, startPoint x: 71, startPoint y: 11, endPoint x: 99, endPoint y: 15, distance: 28.3
click at [99, 15] on span "0911364677" at bounding box center [90, 10] width 123 height 12
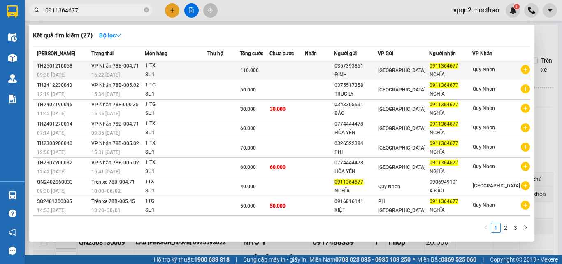
click at [269, 78] on td "110.000" at bounding box center [255, 70] width 30 height 19
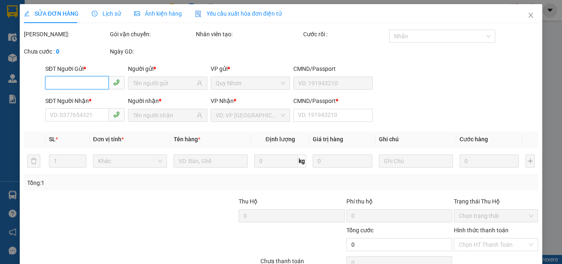
scroll to position [42, 0]
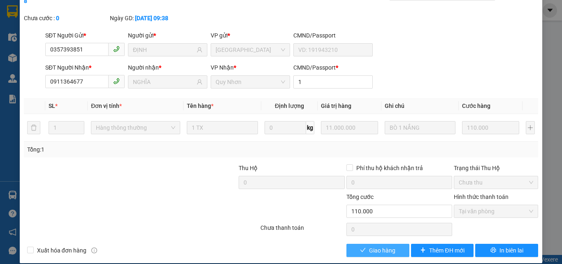
click at [386, 246] on span "Giao hàng" at bounding box center [382, 250] width 26 height 9
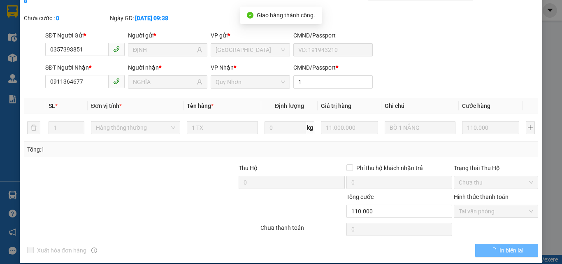
scroll to position [0, 0]
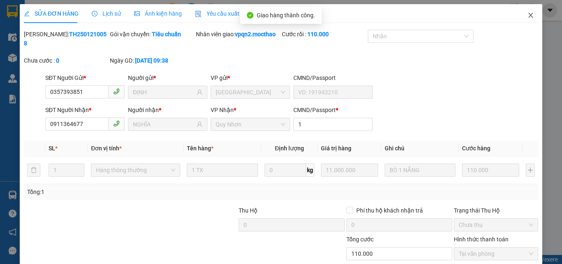
click at [527, 11] on span "Close" at bounding box center [530, 15] width 23 height 23
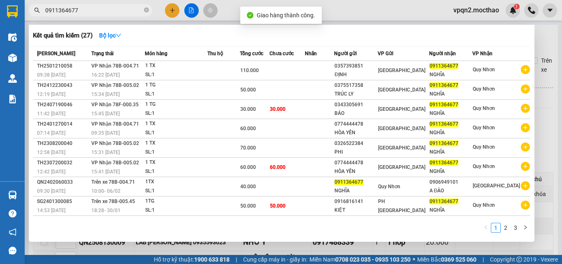
drag, startPoint x: 71, startPoint y: 9, endPoint x: 105, endPoint y: 17, distance: 35.3
click at [105, 17] on div "Kết quả tìm kiếm ( 27 ) Bộ lọc Mã ĐH Trạng thái Món hàng Thu hộ Tổng cước Chưa …" at bounding box center [80, 10] width 160 height 14
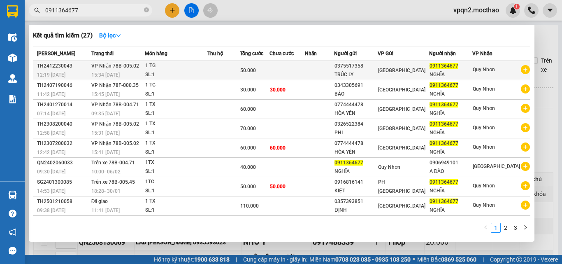
click at [297, 67] on td at bounding box center [287, 70] width 36 height 19
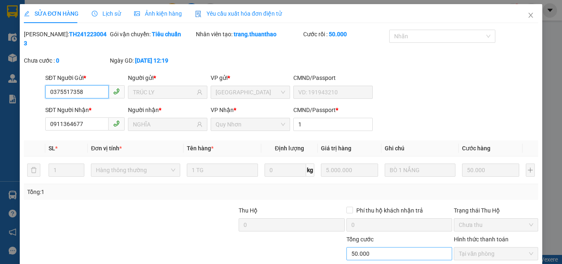
scroll to position [42, 0]
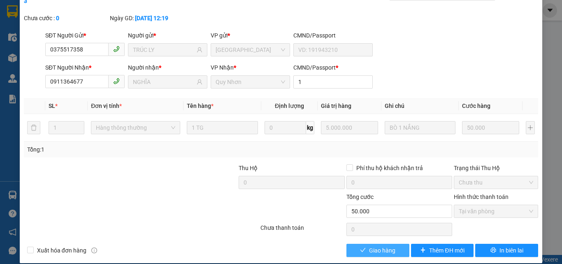
click at [381, 246] on span "Giao hàng" at bounding box center [382, 250] width 26 height 9
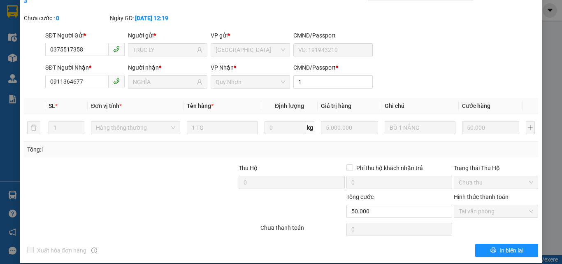
scroll to position [0, 0]
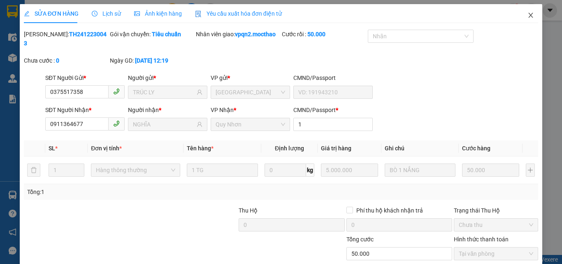
click at [529, 15] on icon "close" at bounding box center [531, 15] width 5 height 5
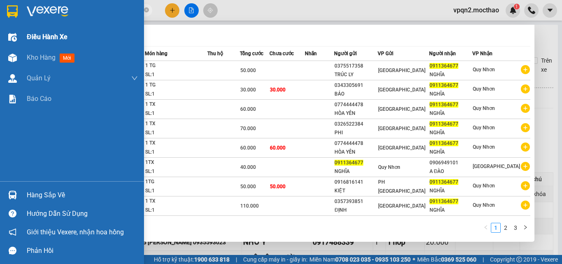
drag, startPoint x: 33, startPoint y: 20, endPoint x: 0, endPoint y: 27, distance: 34.0
click at [0, 27] on section "Kết quả tìm kiếm ( 27 ) Bộ lọc Mã ĐH Trạng thái Món hàng Thu hộ Tổng cước Chưa …" at bounding box center [281, 132] width 562 height 264
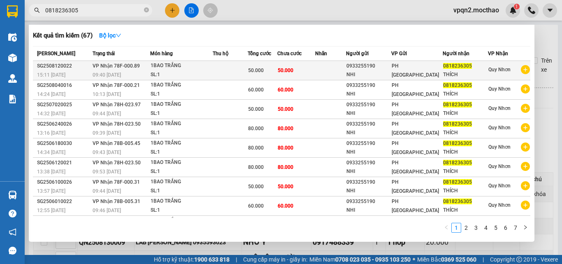
click at [293, 68] on span "50.000" at bounding box center [286, 70] width 16 height 6
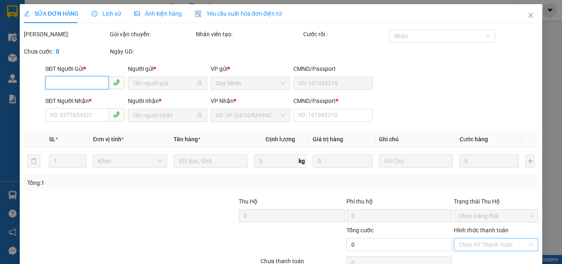
scroll to position [42, 0]
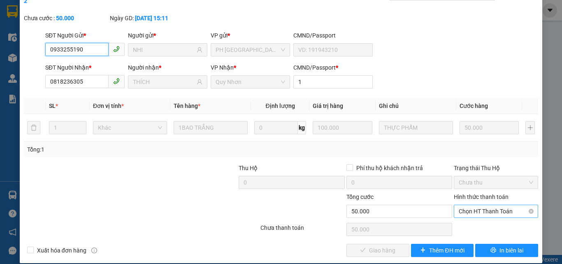
click at [475, 205] on span "Chọn HT Thanh Toán" at bounding box center [496, 211] width 74 height 12
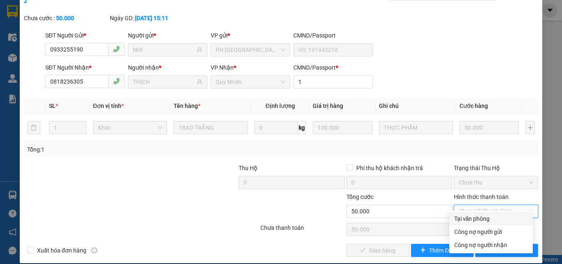
click at [466, 217] on div "Tại văn phòng" at bounding box center [491, 218] width 74 height 9
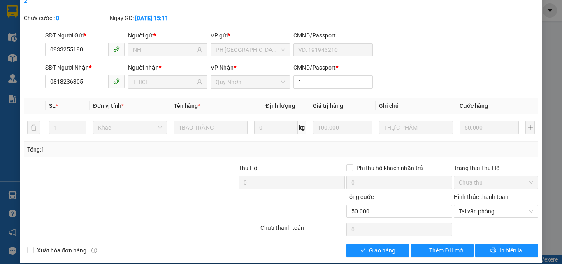
click at [381, 248] on div "SỬA ĐƠN HÀNG Lịch sử Ảnh kiện hàng Yêu cầu xuất hóa đơn điện tử Total Paid Fee …" at bounding box center [281, 112] width 522 height 301
click at [385, 246] on span "Giao hàng" at bounding box center [382, 250] width 26 height 9
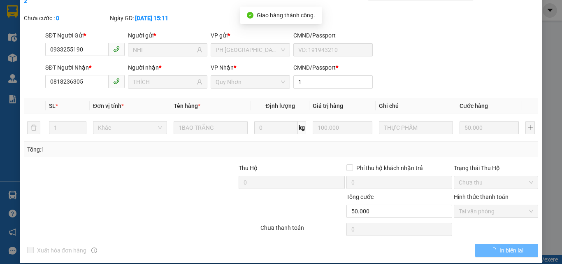
scroll to position [0, 0]
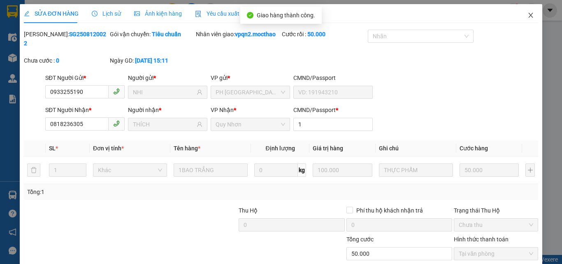
click at [527, 16] on icon "close" at bounding box center [530, 15] width 7 height 7
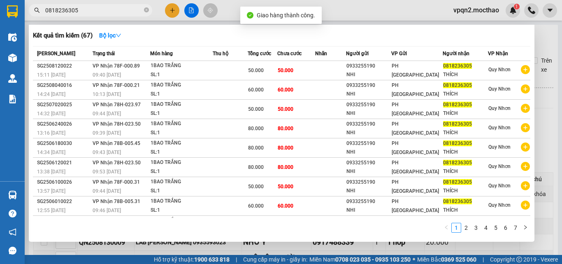
drag, startPoint x: 72, startPoint y: 10, endPoint x: 107, endPoint y: 22, distance: 37.3
click at [107, 18] on div "Kết quả tìm kiếm ( 67 ) Bộ lọc Mã ĐH Trạng thái Món hàng Thu hộ Tổng cước Chưa …" at bounding box center [80, 10] width 160 height 14
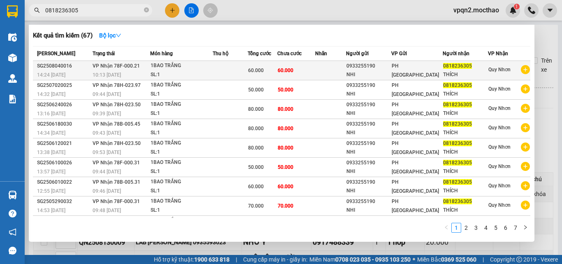
click at [303, 69] on td "60.000" at bounding box center [296, 70] width 38 height 19
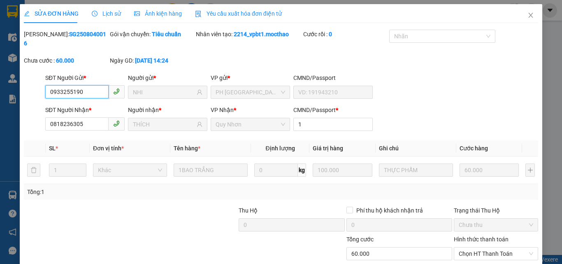
scroll to position [42, 0]
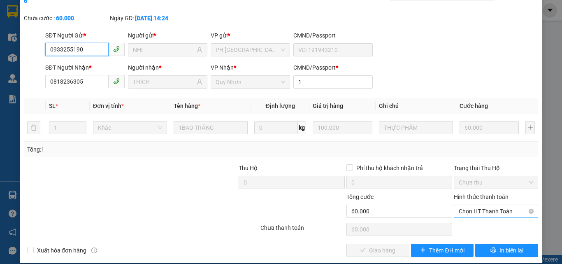
click at [459, 205] on span "Chọn HT Thanh Toán" at bounding box center [496, 211] width 74 height 12
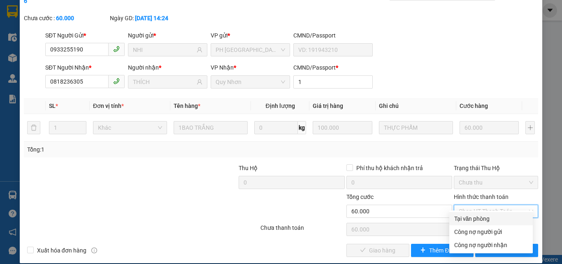
drag, startPoint x: 457, startPoint y: 221, endPoint x: 422, endPoint y: 232, distance: 36.6
click at [457, 221] on div "Tại văn phòng" at bounding box center [491, 218] width 74 height 9
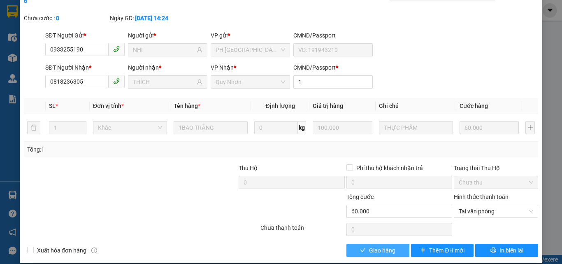
click at [386, 246] on span "Giao hàng" at bounding box center [382, 250] width 26 height 9
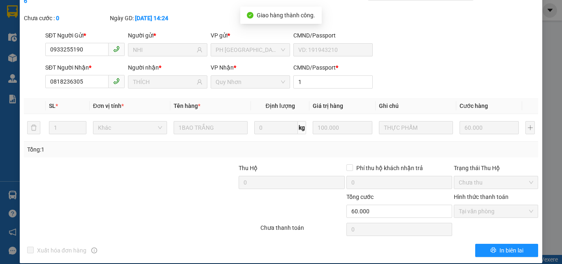
scroll to position [0, 0]
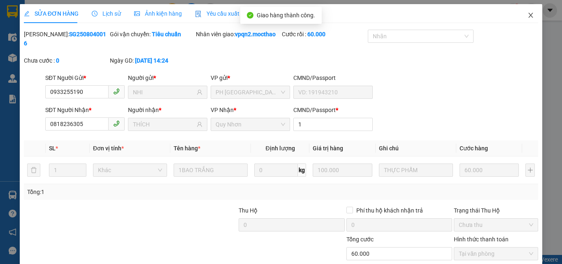
click at [524, 12] on span "Close" at bounding box center [530, 15] width 23 height 23
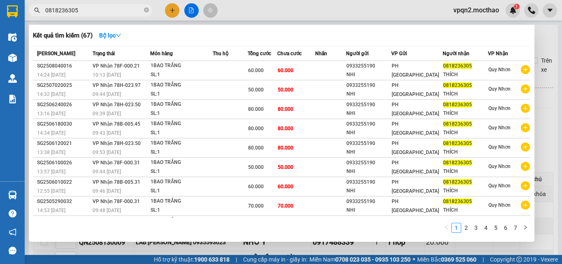
drag, startPoint x: 70, startPoint y: 10, endPoint x: 108, endPoint y: 17, distance: 38.1
click at [108, 17] on div "Kết quả tìm kiếm ( 67 ) Bộ lọc Mã ĐH Trạng thái Món hàng Thu hộ Tổng cước Chưa …" at bounding box center [80, 10] width 160 height 14
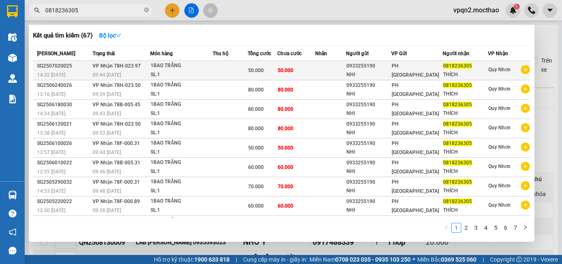
click at [282, 73] on span "50.000" at bounding box center [286, 70] width 16 height 6
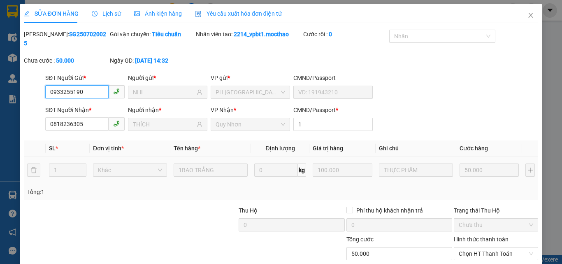
scroll to position [42, 0]
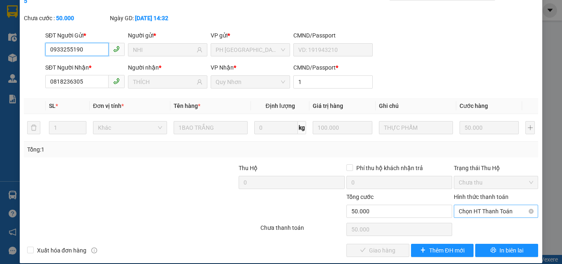
click at [471, 205] on span "Chọn HT Thanh Toán" at bounding box center [496, 211] width 74 height 12
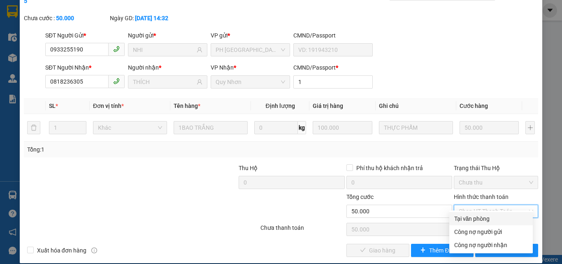
drag, startPoint x: 469, startPoint y: 215, endPoint x: 461, endPoint y: 221, distance: 9.6
click at [468, 215] on div "Tại văn phòng" at bounding box center [491, 218] width 74 height 9
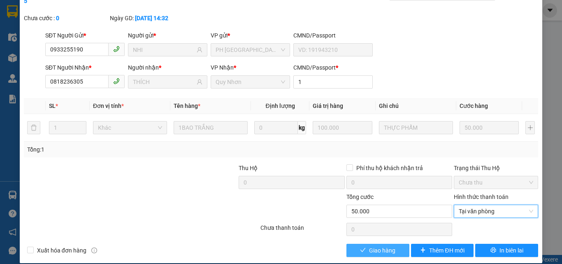
click at [382, 244] on button "Giao hàng" at bounding box center [377, 250] width 63 height 13
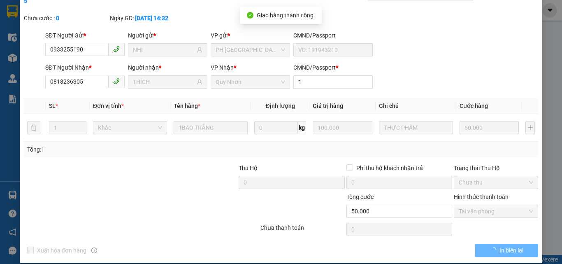
scroll to position [0, 0]
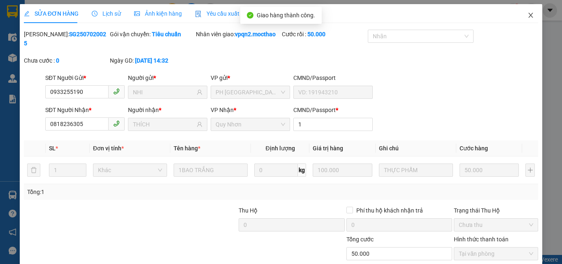
click at [527, 14] on icon "close" at bounding box center [530, 15] width 7 height 7
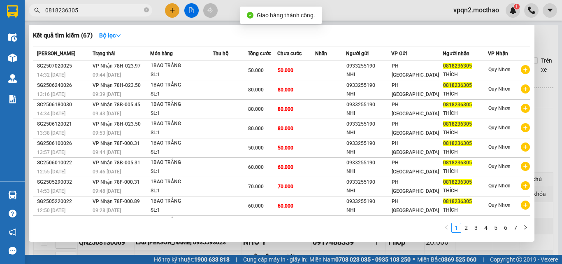
drag, startPoint x: 70, startPoint y: 11, endPoint x: 91, endPoint y: 14, distance: 21.6
click at [91, 14] on input "0818236305" at bounding box center [93, 10] width 97 height 9
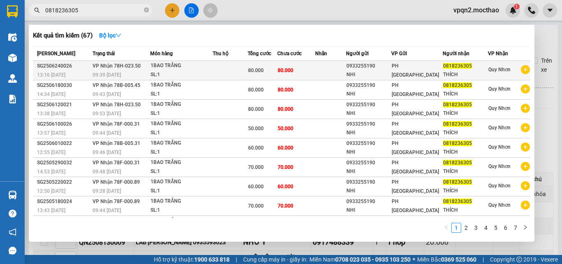
click at [293, 72] on span "80.000" at bounding box center [286, 70] width 16 height 6
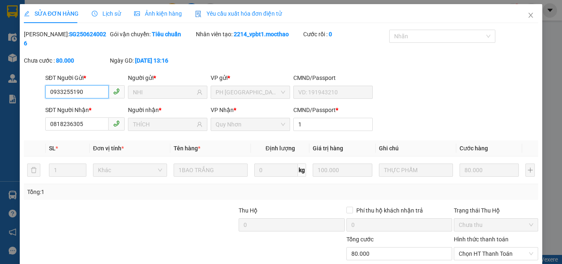
scroll to position [42, 0]
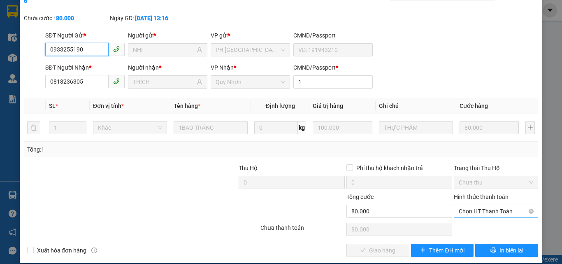
drag, startPoint x: 488, startPoint y: 200, endPoint x: 478, endPoint y: 208, distance: 12.9
click at [488, 205] on span "Chọn HT Thanh Toán" at bounding box center [496, 211] width 74 height 12
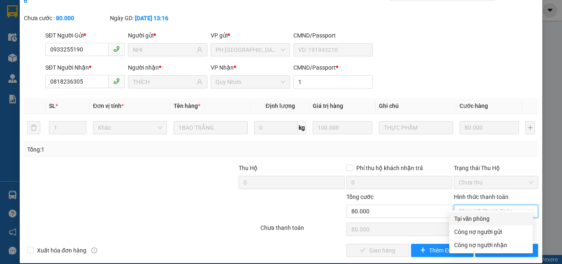
drag, startPoint x: 475, startPoint y: 219, endPoint x: 451, endPoint y: 226, distance: 24.5
click at [474, 220] on div "Tại văn phòng" at bounding box center [491, 218] width 74 height 9
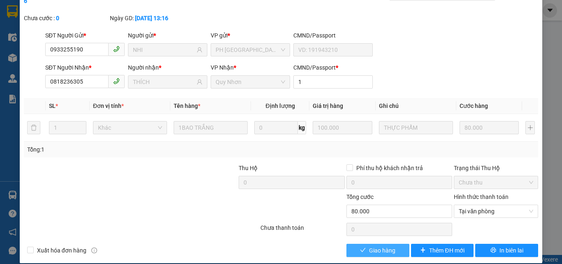
click at [385, 246] on span "Giao hàng" at bounding box center [382, 250] width 26 height 9
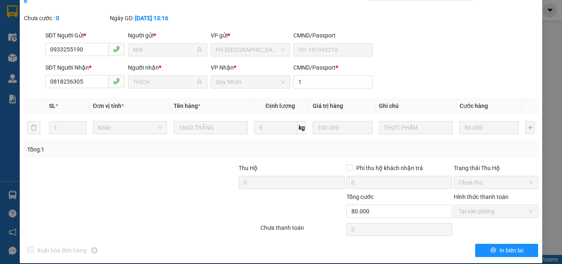
scroll to position [0, 0]
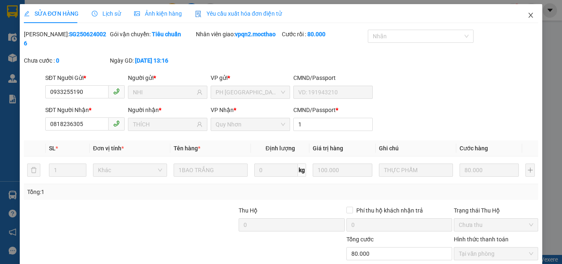
click at [527, 14] on icon "close" at bounding box center [530, 15] width 7 height 7
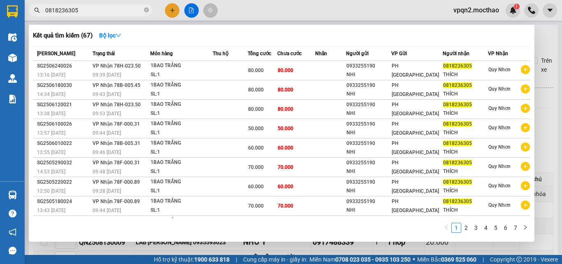
drag, startPoint x: 81, startPoint y: 9, endPoint x: 86, endPoint y: 11, distance: 4.8
click at [86, 11] on input "0818236305" at bounding box center [93, 10] width 97 height 9
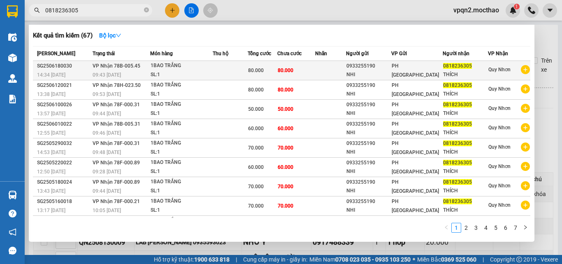
click at [290, 77] on td "80.000" at bounding box center [296, 70] width 38 height 19
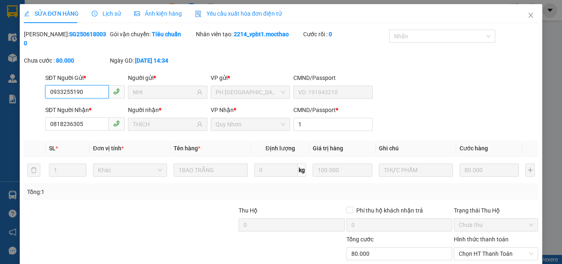
scroll to position [42, 0]
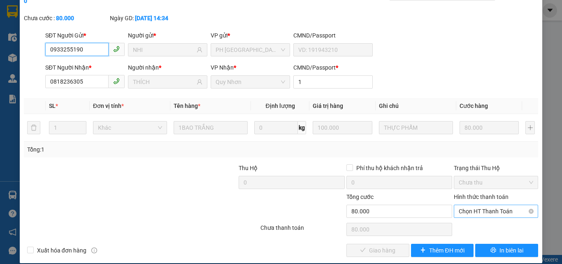
click at [466, 205] on span "Chọn HT Thanh Toán" at bounding box center [496, 211] width 74 height 12
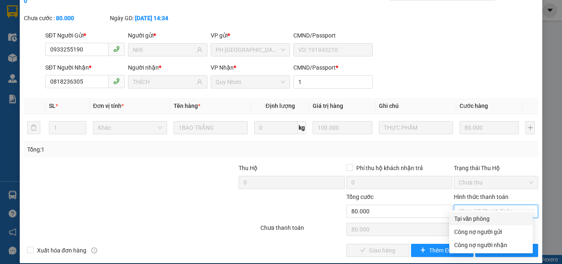
drag, startPoint x: 462, startPoint y: 222, endPoint x: 457, endPoint y: 223, distance: 5.4
click at [462, 222] on div "Tại văn phòng" at bounding box center [491, 218] width 74 height 9
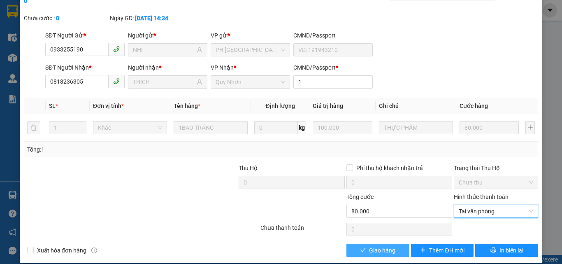
click at [400, 244] on button "Giao hàng" at bounding box center [377, 250] width 63 height 13
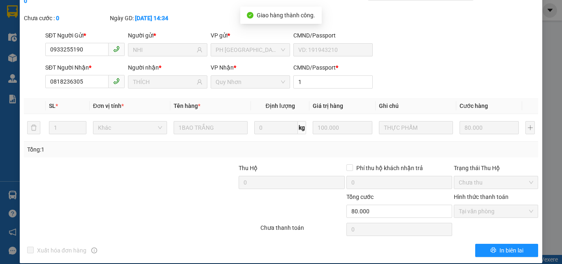
scroll to position [0, 0]
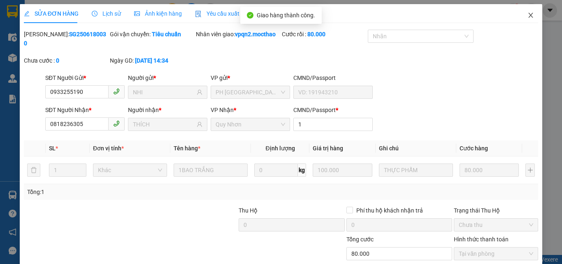
click at [529, 14] on icon "close" at bounding box center [531, 15] width 5 height 5
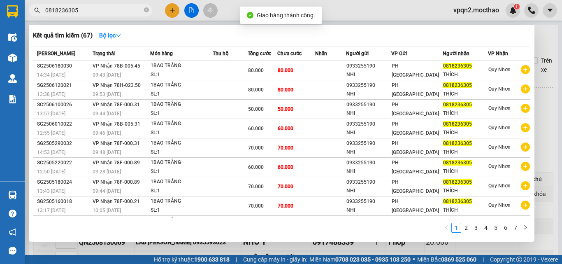
drag, startPoint x: 72, startPoint y: 13, endPoint x: 104, endPoint y: 15, distance: 32.6
click at [104, 15] on span "0818236305" at bounding box center [90, 10] width 123 height 12
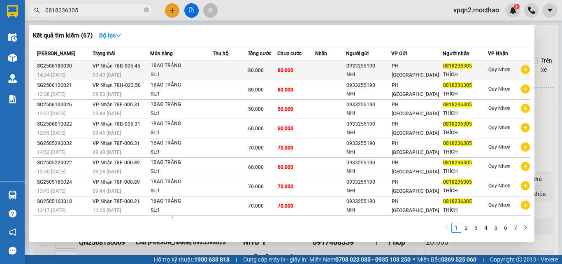
click at [277, 66] on div "80.000" at bounding box center [262, 70] width 29 height 9
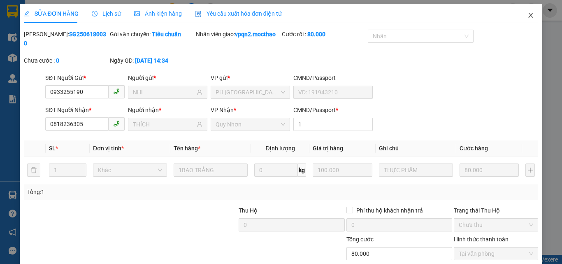
drag, startPoint x: 522, startPoint y: 14, endPoint x: 235, endPoint y: 17, distance: 286.7
click at [520, 14] on span "Close" at bounding box center [530, 15] width 23 height 23
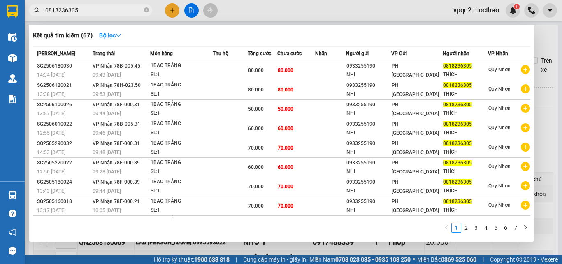
drag, startPoint x: 69, startPoint y: 11, endPoint x: 93, endPoint y: 15, distance: 23.8
click at [93, 15] on span "0818236305" at bounding box center [90, 10] width 123 height 12
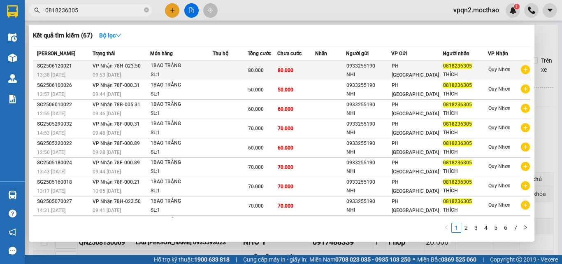
click at [281, 68] on span "80.000" at bounding box center [286, 70] width 16 height 6
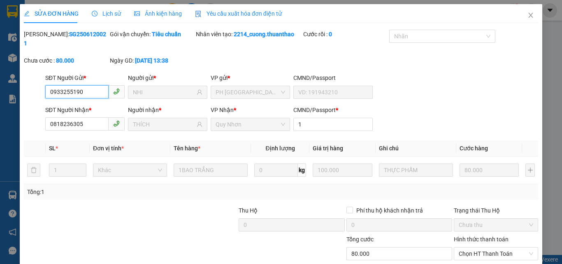
scroll to position [42, 0]
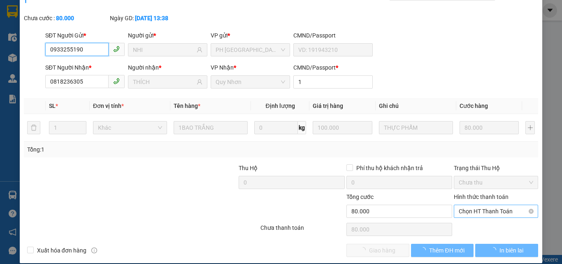
click at [487, 205] on span "Chọn HT Thanh Toán" at bounding box center [496, 211] width 74 height 12
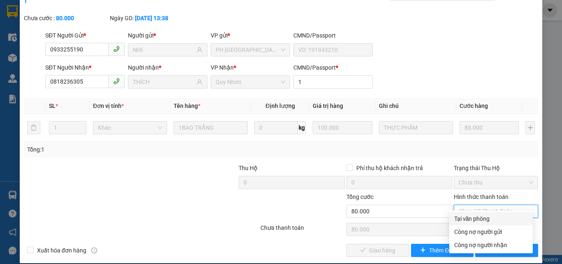
click at [472, 220] on div "Tại văn phòng" at bounding box center [491, 218] width 74 height 9
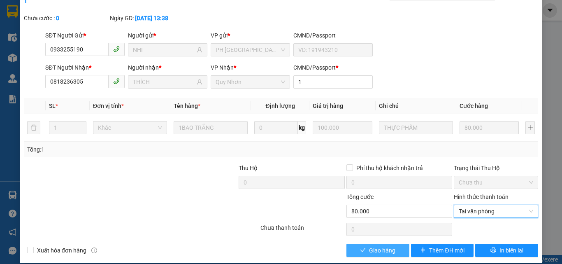
click at [388, 246] on span "Giao hàng" at bounding box center [382, 250] width 26 height 9
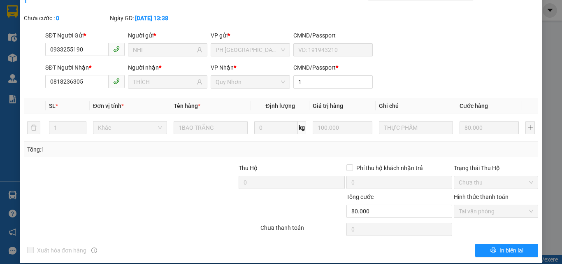
drag, startPoint x: 477, startPoint y: 35, endPoint x: 322, endPoint y: 2, distance: 158.1
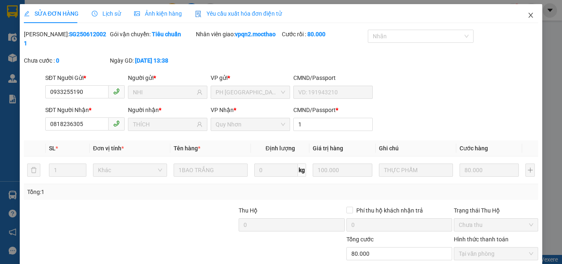
click at [527, 14] on icon "close" at bounding box center [530, 15] width 7 height 7
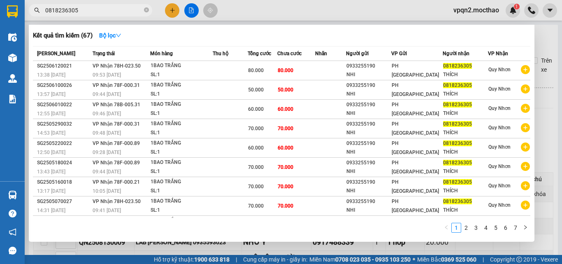
drag, startPoint x: 93, startPoint y: 12, endPoint x: 33, endPoint y: 13, distance: 60.1
click at [33, 13] on span "0818236305" at bounding box center [90, 10] width 123 height 12
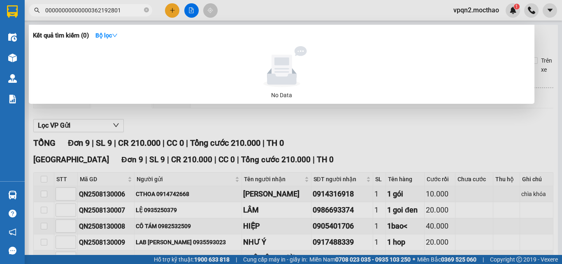
drag, startPoint x: 88, startPoint y: 9, endPoint x: 39, endPoint y: 18, distance: 49.6
click at [44, 18] on div "Kết quả tìm kiếm ( 0 ) Bộ lọc No Data 00000000000000362192801" at bounding box center [80, 10] width 160 height 14
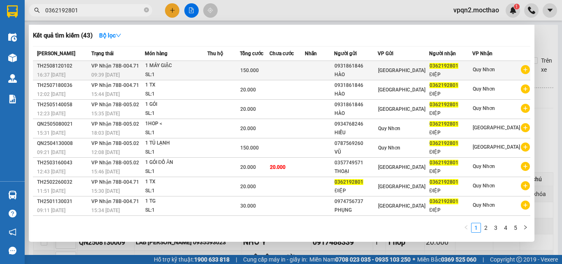
click at [259, 70] on span "150.000" at bounding box center [249, 70] width 19 height 6
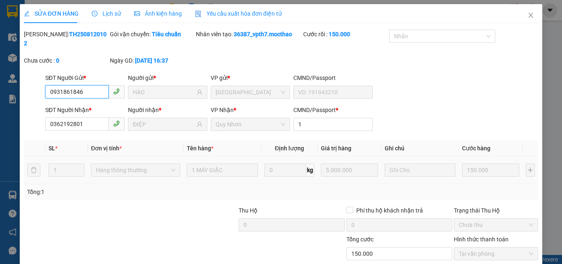
scroll to position [42, 0]
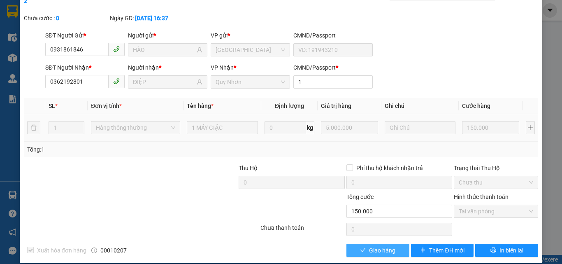
click at [371, 246] on span "Giao hàng" at bounding box center [382, 250] width 26 height 9
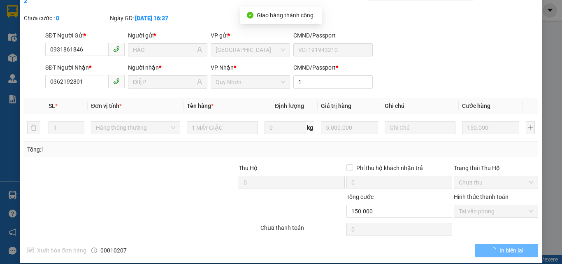
scroll to position [0, 0]
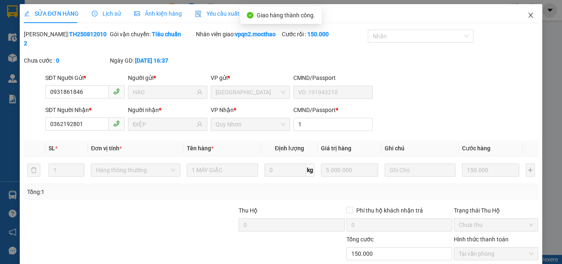
click at [521, 18] on span "Close" at bounding box center [530, 15] width 23 height 23
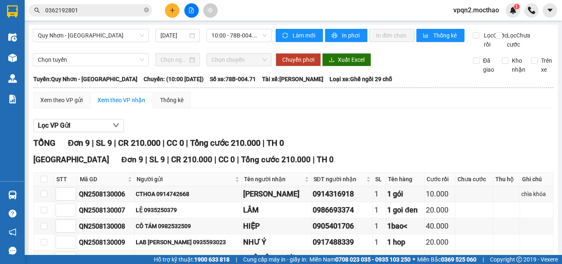
drag, startPoint x: 71, startPoint y: 8, endPoint x: 120, endPoint y: 7, distance: 49.4
click at [120, 7] on input "0362192801" at bounding box center [93, 10] width 97 height 9
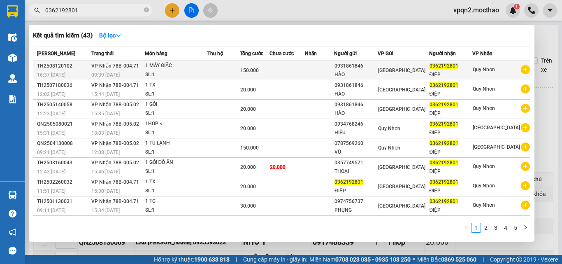
click at [184, 70] on div "SL: 1" at bounding box center [176, 74] width 62 height 9
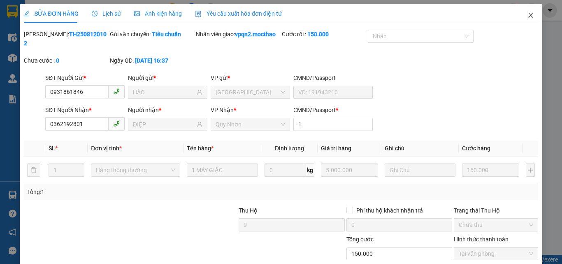
click at [527, 15] on icon "close" at bounding box center [530, 15] width 7 height 7
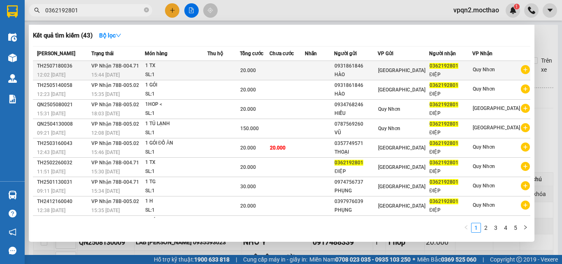
click at [256, 70] on span "20.000" at bounding box center [248, 70] width 16 height 6
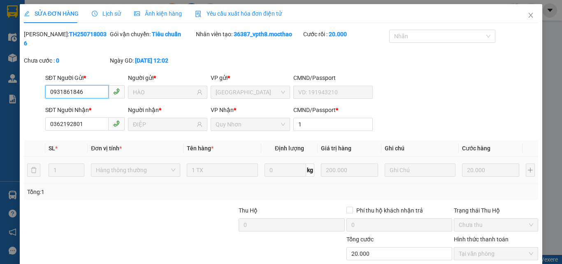
scroll to position [42, 0]
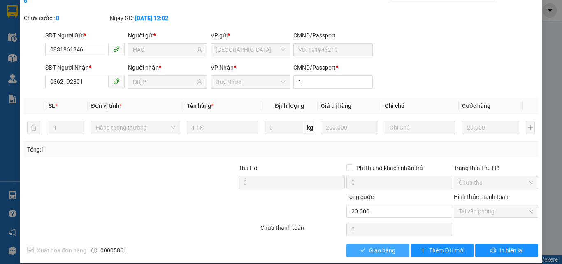
click at [381, 246] on span "Giao hàng" at bounding box center [382, 250] width 26 height 9
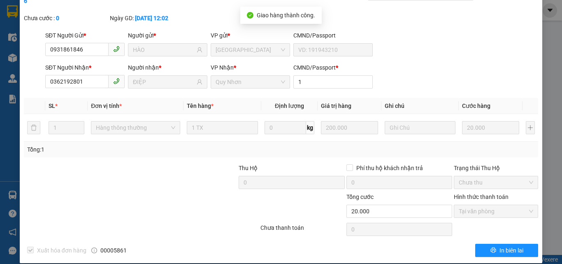
scroll to position [0, 0]
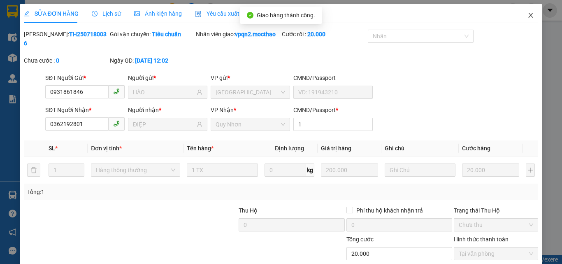
click at [527, 13] on icon "close" at bounding box center [530, 15] width 7 height 7
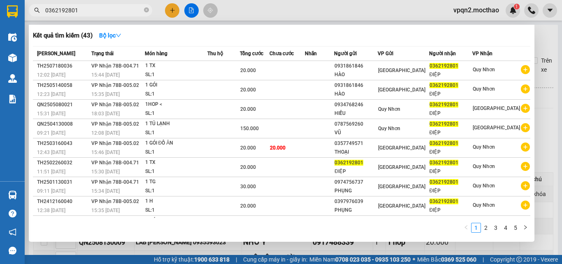
drag, startPoint x: 72, startPoint y: 10, endPoint x: 92, endPoint y: 16, distance: 20.1
click at [92, 16] on span "0362192801" at bounding box center [90, 10] width 123 height 12
drag, startPoint x: 71, startPoint y: 9, endPoint x: 90, endPoint y: 13, distance: 19.7
click at [90, 13] on input "0362192801" at bounding box center [93, 10] width 97 height 9
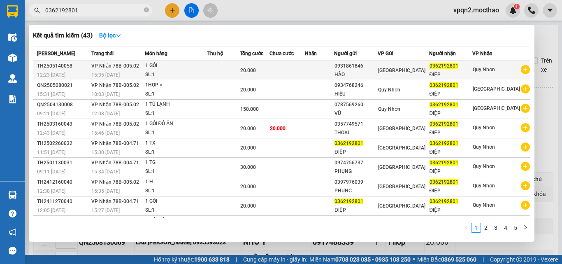
click at [256, 73] on span "20.000" at bounding box center [248, 70] width 16 height 6
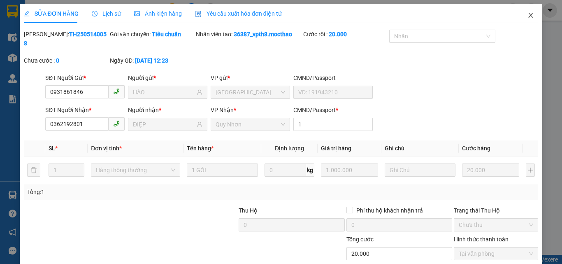
drag, startPoint x: 526, startPoint y: 14, endPoint x: 253, endPoint y: 10, distance: 272.3
click at [527, 14] on icon "close" at bounding box center [530, 15] width 7 height 7
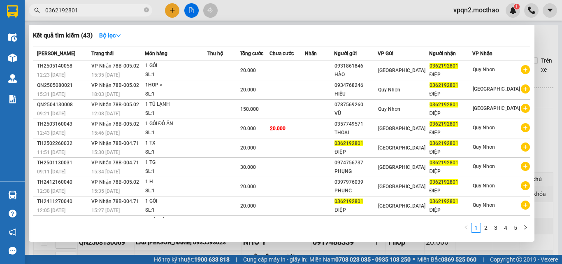
drag, startPoint x: 26, startPoint y: 24, endPoint x: 16, endPoint y: 25, distance: 9.9
click at [16, 25] on section "Kết quả tìm kiếm ( 43 ) Bộ lọc Mã ĐH Trạng thái Món hàng Thu hộ Tổng cước Chưa …" at bounding box center [281, 132] width 562 height 264
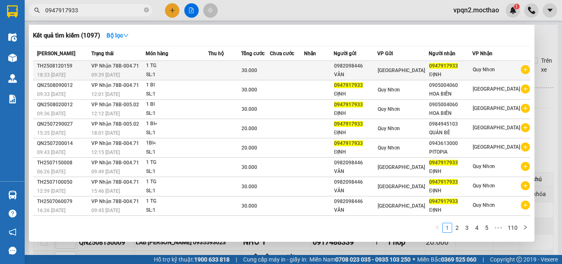
click at [257, 72] on span "30.000" at bounding box center [249, 70] width 16 height 6
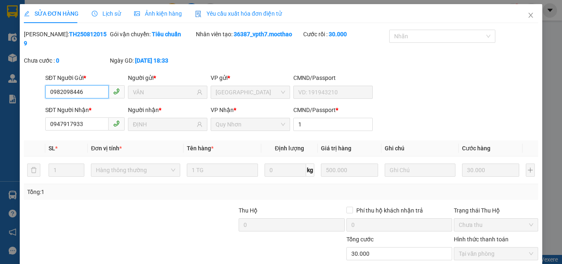
scroll to position [42, 0]
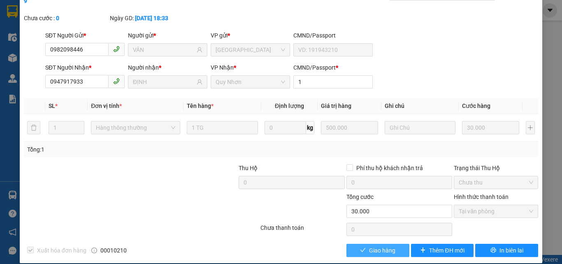
click at [369, 246] on span "Giao hàng" at bounding box center [382, 250] width 26 height 9
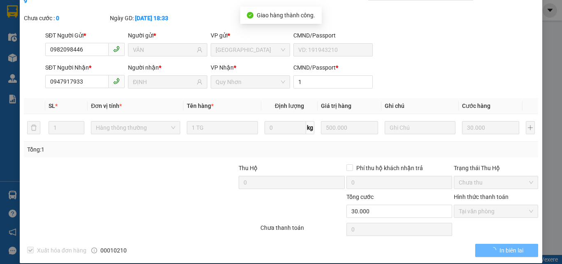
scroll to position [0, 0]
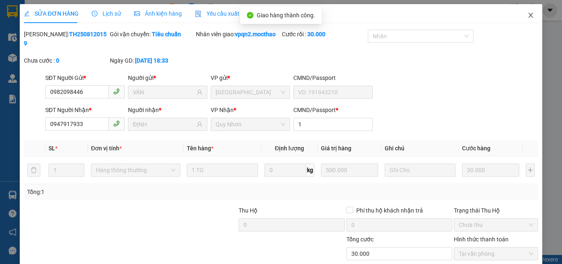
click at [527, 13] on icon "close" at bounding box center [530, 15] width 7 height 7
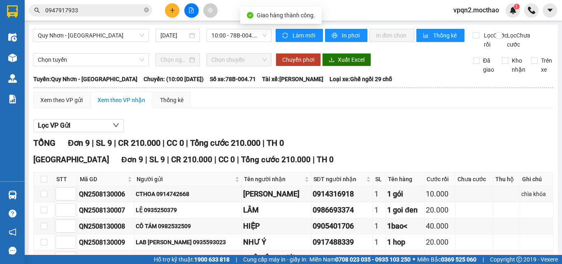
click at [95, 17] on div "Kết quả tìm kiếm ( 1097 ) Bộ lọc Mã ĐH Trạng thái Món hàng Thu hộ Tổng cước Chư…" at bounding box center [80, 10] width 160 height 14
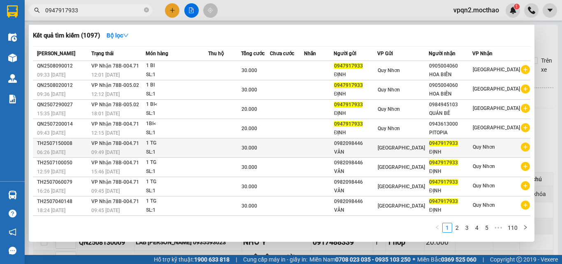
click at [124, 144] on span "VP Nhận 78B-004.71" at bounding box center [115, 143] width 48 height 6
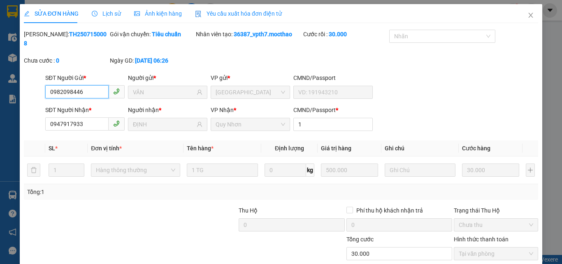
scroll to position [42, 0]
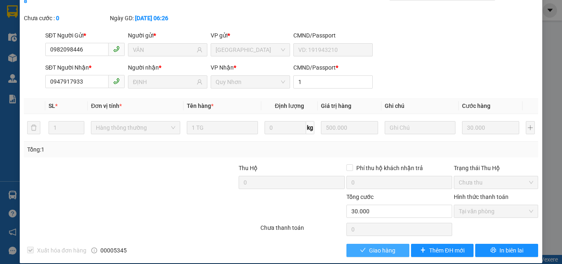
click at [379, 246] on span "Giao hàng" at bounding box center [382, 250] width 26 height 9
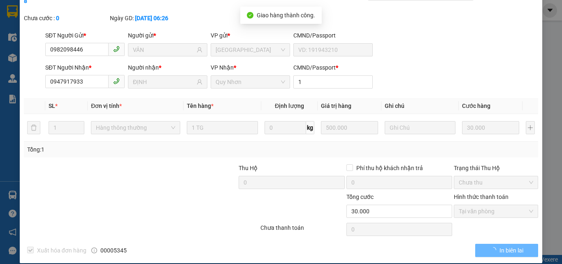
scroll to position [0, 0]
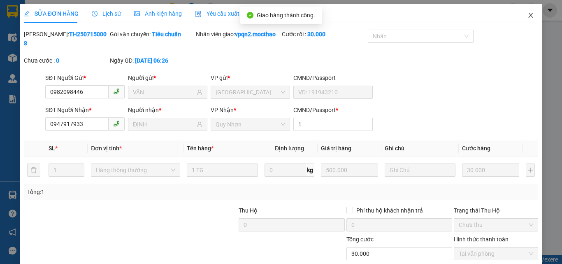
click at [527, 18] on icon "close" at bounding box center [530, 15] width 7 height 7
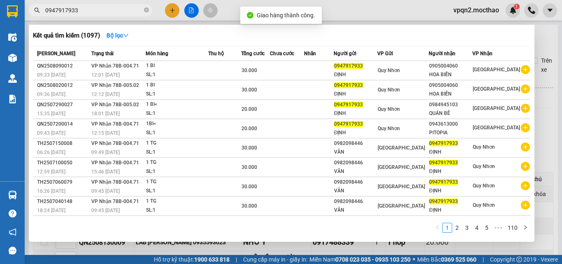
drag, startPoint x: 70, startPoint y: 9, endPoint x: 90, endPoint y: 14, distance: 20.6
click at [90, 14] on input "0947917933" at bounding box center [93, 10] width 97 height 9
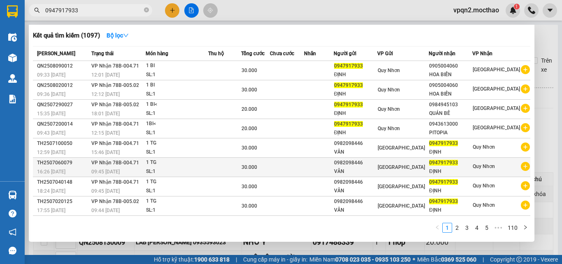
click at [360, 172] on div "VÂN" at bounding box center [355, 171] width 43 height 9
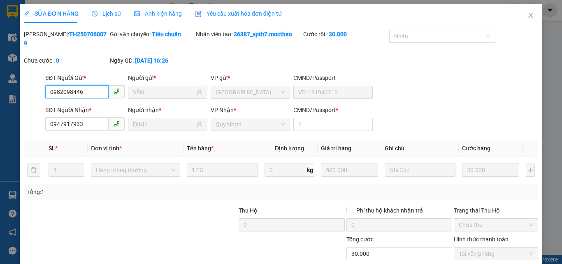
scroll to position [42, 0]
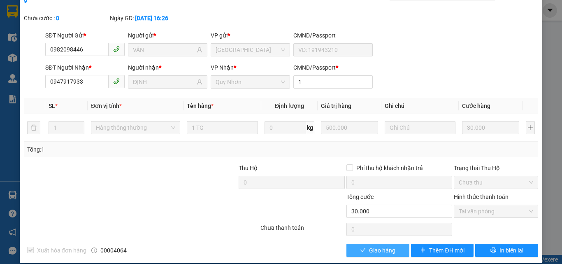
click at [387, 246] on span "Giao hàng" at bounding box center [382, 250] width 26 height 9
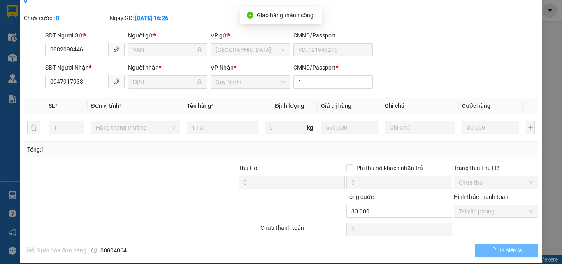
scroll to position [0, 0]
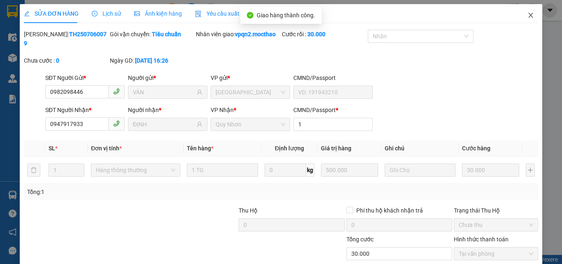
click at [527, 14] on icon "close" at bounding box center [530, 15] width 7 height 7
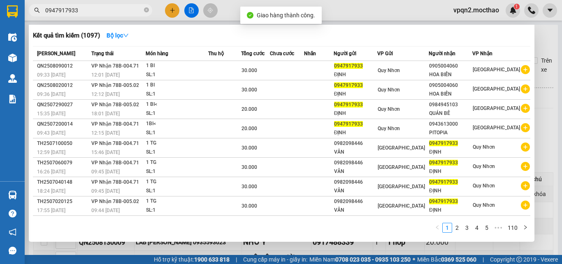
drag, startPoint x: 71, startPoint y: 10, endPoint x: 91, endPoint y: 15, distance: 20.9
click at [91, 15] on span "0947917933" at bounding box center [90, 10] width 123 height 12
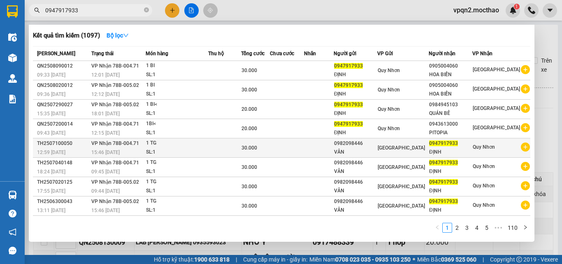
click at [357, 153] on div "VÂN" at bounding box center [355, 152] width 43 height 9
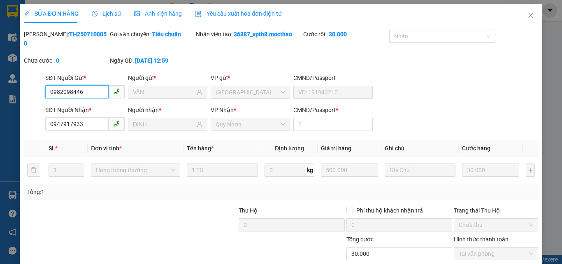
scroll to position [42, 0]
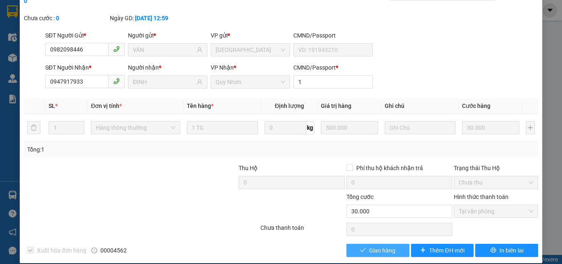
click at [393, 245] on button "Giao hàng" at bounding box center [377, 250] width 63 height 13
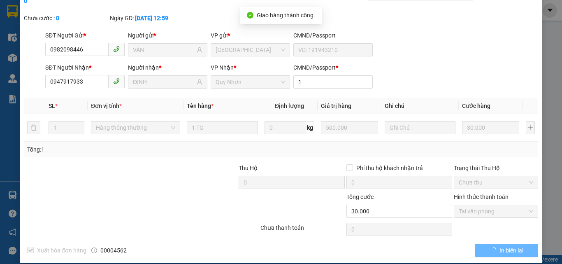
scroll to position [0, 0]
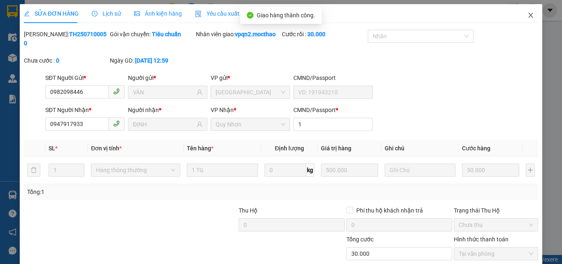
click at [529, 15] on icon "close" at bounding box center [531, 15] width 5 height 5
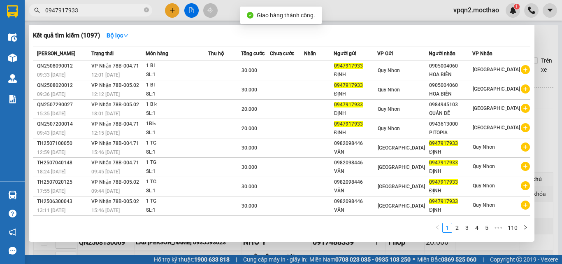
drag, startPoint x: 70, startPoint y: 12, endPoint x: 84, endPoint y: 15, distance: 13.9
click at [84, 15] on span "0947917933" at bounding box center [90, 10] width 123 height 12
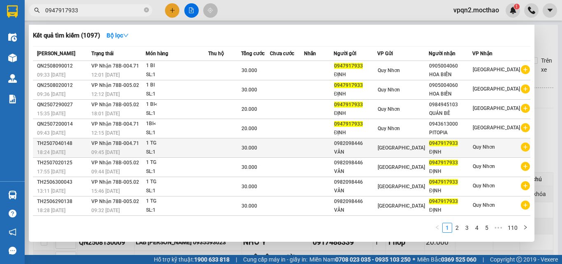
click at [369, 151] on div "VÂN" at bounding box center [355, 152] width 43 height 9
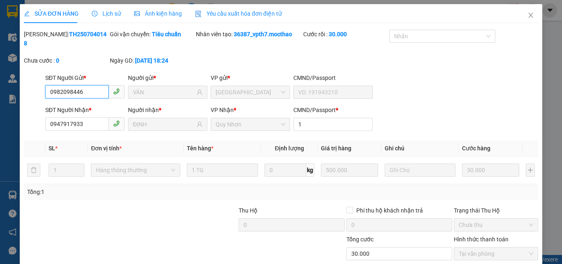
scroll to position [42, 0]
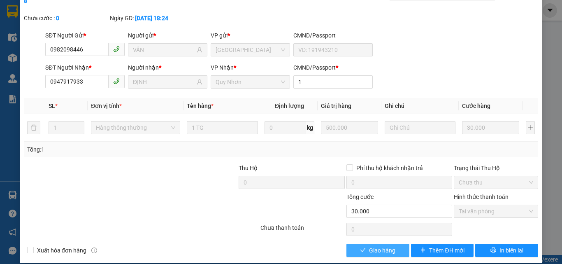
click at [399, 244] on button "Giao hàng" at bounding box center [377, 250] width 63 height 13
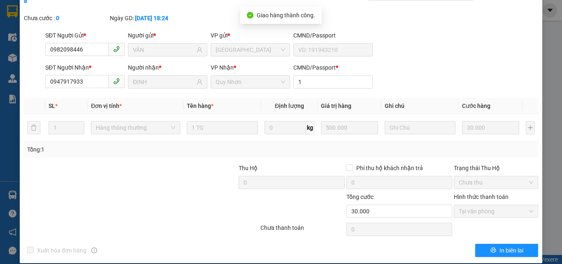
scroll to position [0, 0]
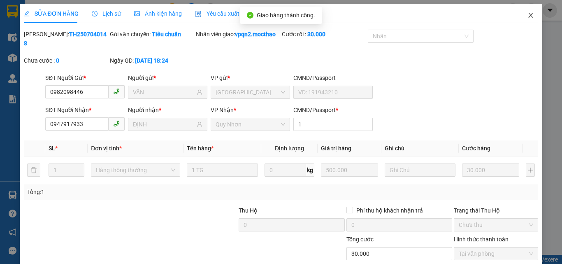
click at [527, 18] on icon "close" at bounding box center [530, 15] width 7 height 7
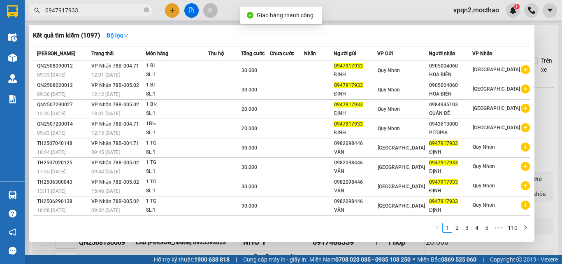
drag, startPoint x: 74, startPoint y: 12, endPoint x: 80, endPoint y: 13, distance: 5.9
click at [80, 13] on input "0947917933" at bounding box center [93, 10] width 97 height 9
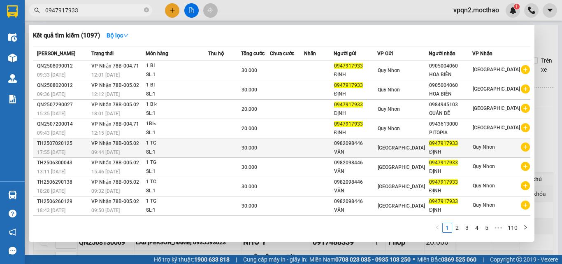
click at [362, 150] on div "VÂN" at bounding box center [355, 152] width 43 height 9
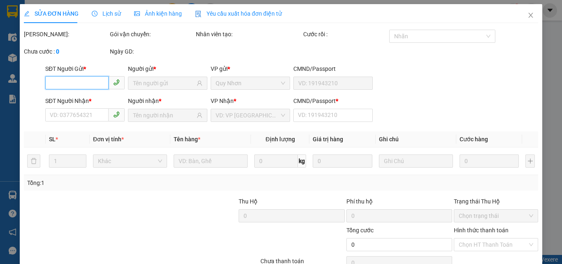
scroll to position [42, 0]
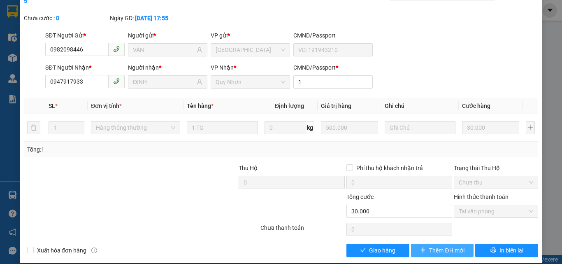
drag, startPoint x: 430, startPoint y: 244, endPoint x: 409, endPoint y: 246, distance: 21.4
click at [411, 246] on button "Thêm ĐH mới" at bounding box center [442, 250] width 63 height 13
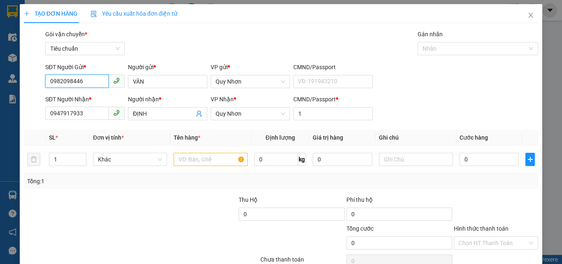
click at [393, 235] on div "Tổng cước" at bounding box center [399, 230] width 106 height 12
click at [519, 13] on span "Close" at bounding box center [530, 15] width 23 height 23
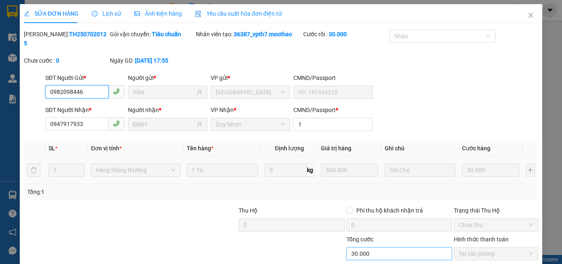
scroll to position [42, 0]
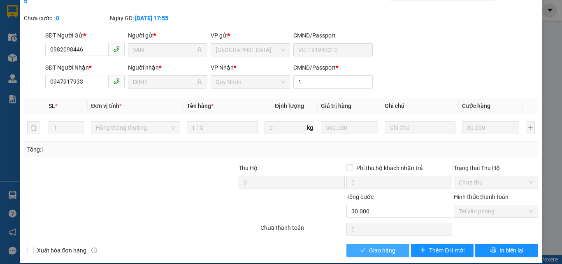
click at [382, 246] on span "Giao hàng" at bounding box center [382, 250] width 26 height 9
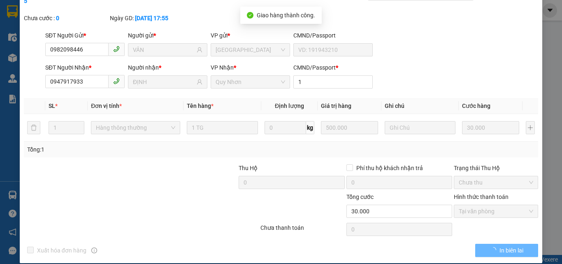
scroll to position [0, 0]
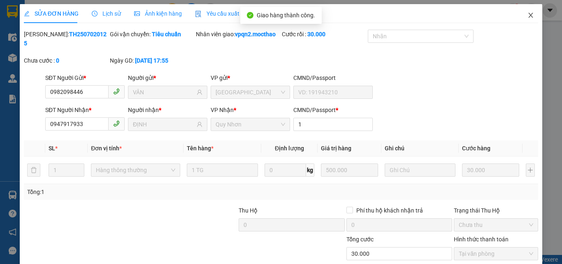
click at [527, 15] on icon "close" at bounding box center [530, 15] width 7 height 7
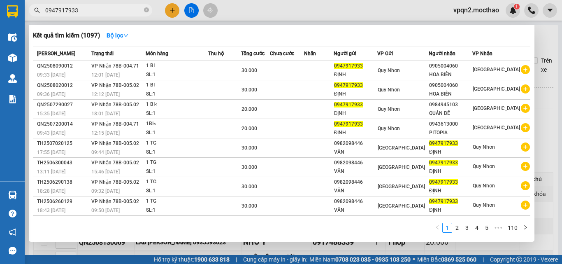
drag, startPoint x: 47, startPoint y: 12, endPoint x: 19, endPoint y: 16, distance: 28.2
click at [19, 16] on section "Kết quả tìm kiếm ( 1097 ) Bộ lọc Mã ĐH Trạng thái Món hàng Thu hộ Tổng cước Chư…" at bounding box center [281, 132] width 562 height 264
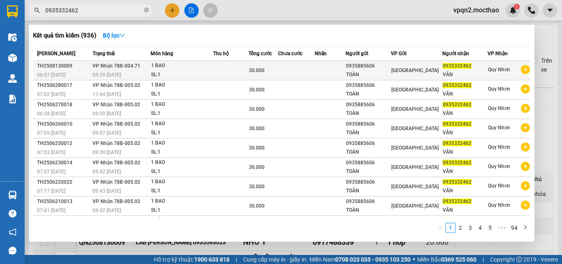
click at [254, 71] on span "30.000" at bounding box center [257, 70] width 16 height 6
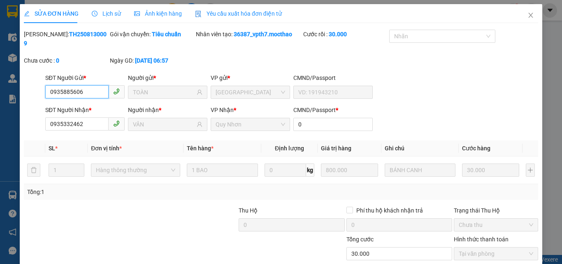
scroll to position [42, 0]
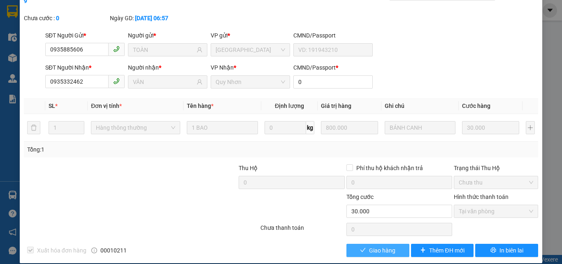
click at [380, 246] on span "Giao hàng" at bounding box center [382, 250] width 26 height 9
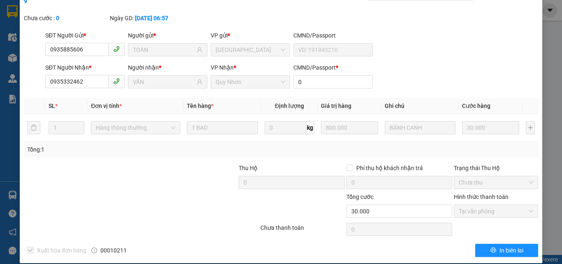
scroll to position [0, 0]
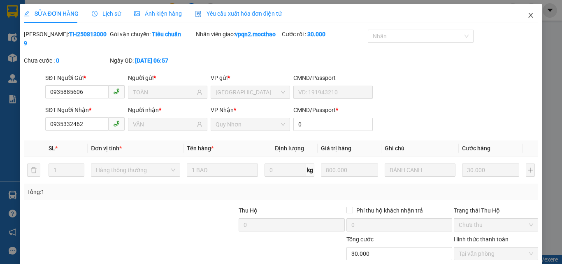
click at [529, 14] on icon "close" at bounding box center [531, 15] width 5 height 5
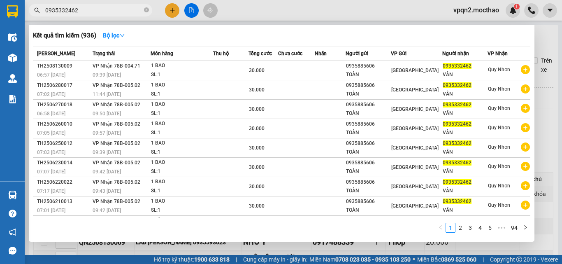
drag, startPoint x: 68, startPoint y: 12, endPoint x: 79, endPoint y: 13, distance: 10.8
click at [79, 13] on input "0935332462" at bounding box center [93, 10] width 97 height 9
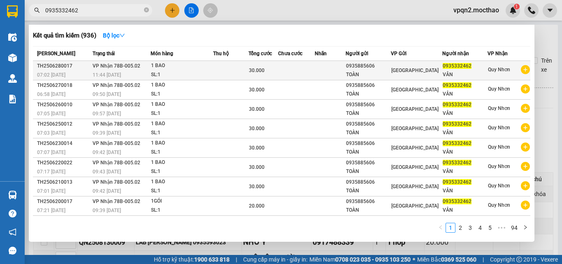
click at [260, 68] on span "30.000" at bounding box center [257, 70] width 16 height 6
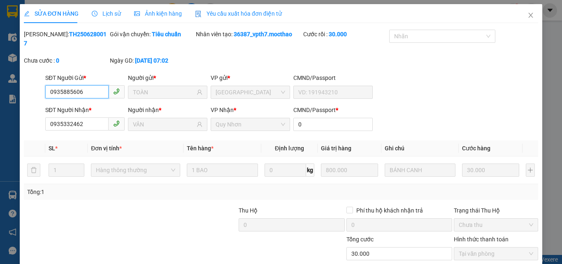
scroll to position [42, 0]
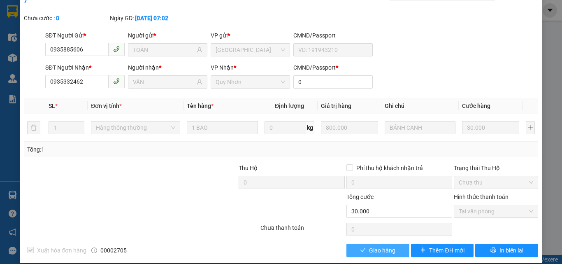
click at [360, 247] on icon "check" at bounding box center [363, 250] width 6 height 6
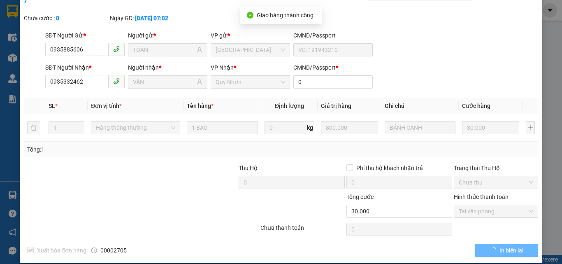
scroll to position [0, 0]
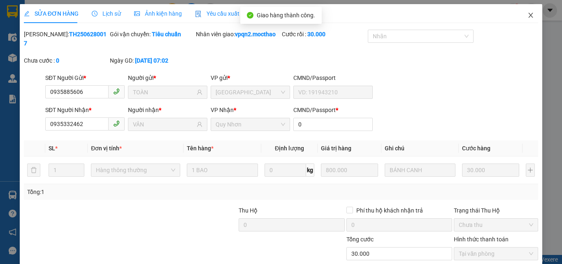
drag, startPoint x: 525, startPoint y: 14, endPoint x: 259, endPoint y: 21, distance: 265.8
click at [527, 14] on icon "close" at bounding box center [530, 15] width 7 height 7
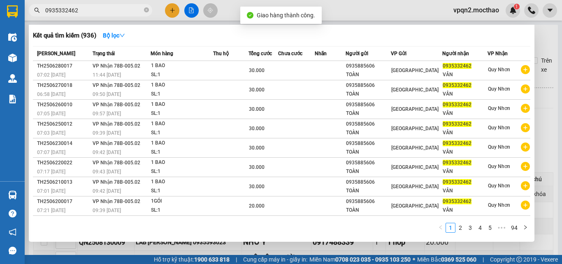
drag, startPoint x: 72, startPoint y: 9, endPoint x: 91, endPoint y: 14, distance: 20.4
click at [91, 14] on input "0935332462" at bounding box center [93, 10] width 97 height 9
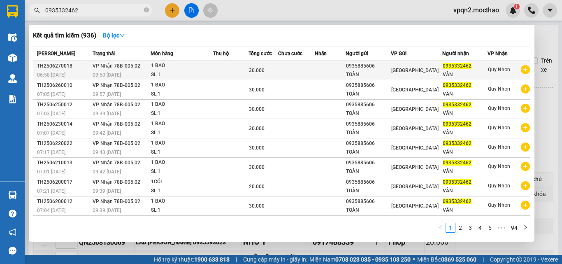
click at [255, 69] on span "30.000" at bounding box center [257, 70] width 16 height 6
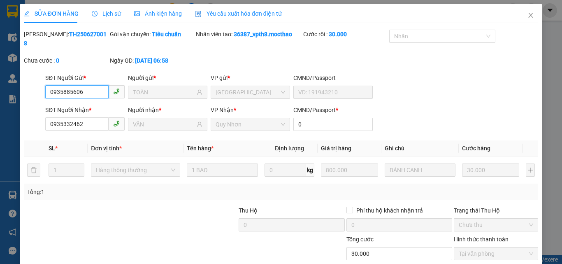
scroll to position [42, 0]
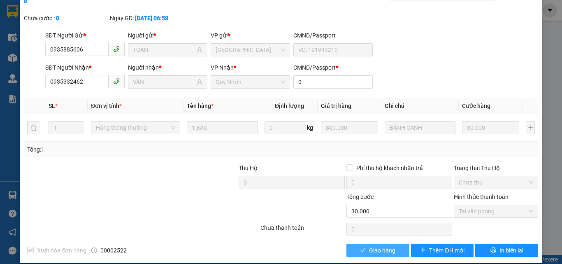
click at [370, 246] on span "Giao hàng" at bounding box center [382, 250] width 26 height 9
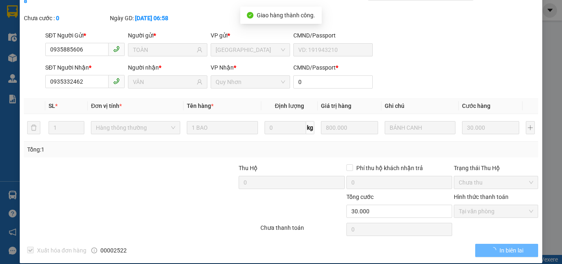
scroll to position [0, 0]
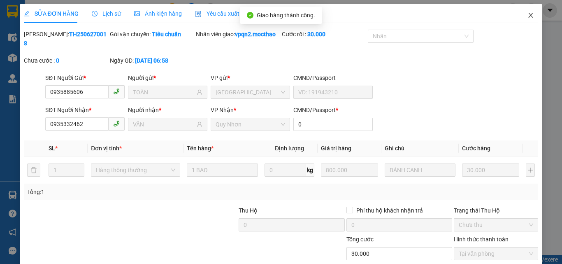
click at [527, 17] on icon "close" at bounding box center [530, 15] width 7 height 7
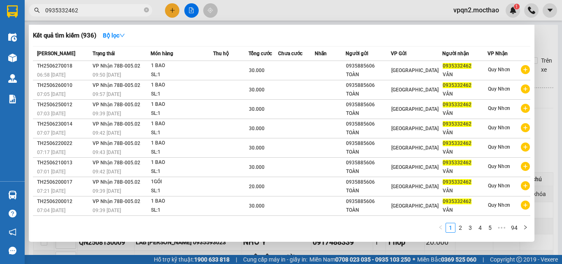
drag, startPoint x: 70, startPoint y: 9, endPoint x: 99, endPoint y: 21, distance: 30.9
click at [99, 18] on div "Kết quả tìm kiếm ( 936 ) Bộ lọc Mã ĐH Trạng thái Món hàng Thu hộ Tổng cước Chưa…" at bounding box center [80, 10] width 160 height 14
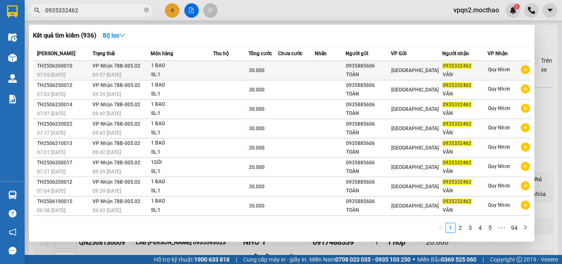
click at [275, 73] on div "30.000" at bounding box center [263, 70] width 29 height 9
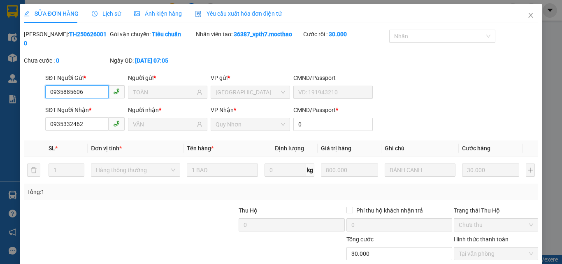
scroll to position [42, 0]
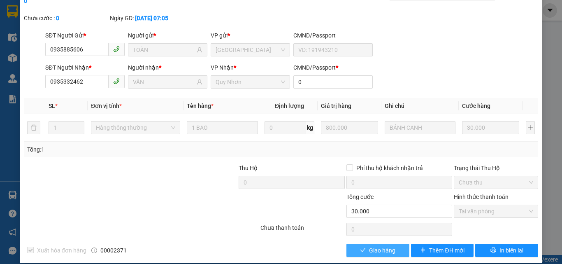
click at [383, 246] on span "Giao hàng" at bounding box center [382, 250] width 26 height 9
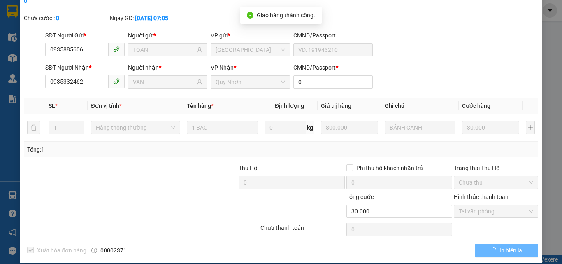
scroll to position [0, 0]
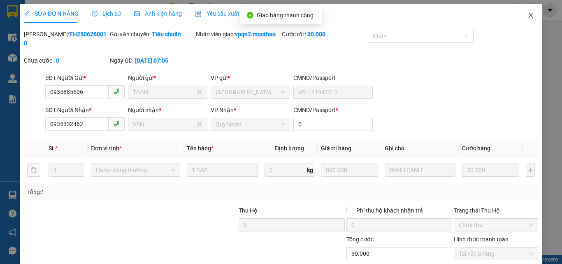
click at [529, 15] on icon "close" at bounding box center [531, 15] width 5 height 5
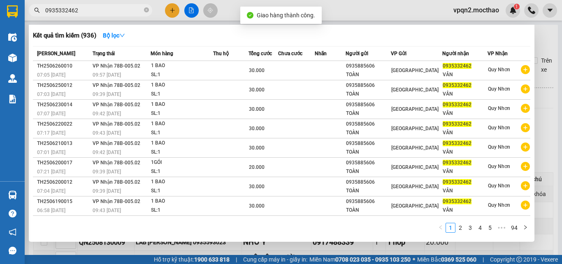
drag, startPoint x: 82, startPoint y: 12, endPoint x: 102, endPoint y: 16, distance: 20.7
click at [102, 16] on div "Kết quả tìm kiếm ( 936 ) Bộ lọc Mã ĐH Trạng thái Món hàng Thu hộ Tổng cước Chưa…" at bounding box center [80, 10] width 160 height 14
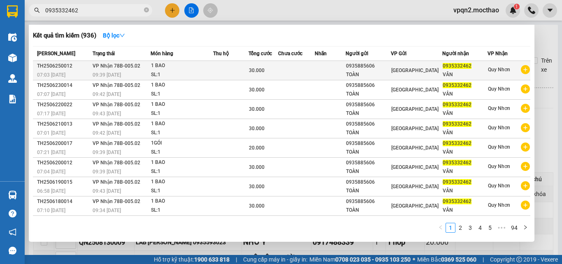
click at [251, 70] on td "30.000" at bounding box center [263, 70] width 30 height 19
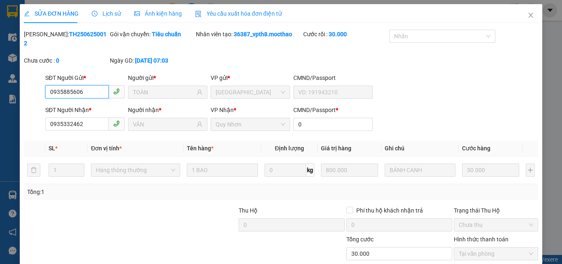
scroll to position [42, 0]
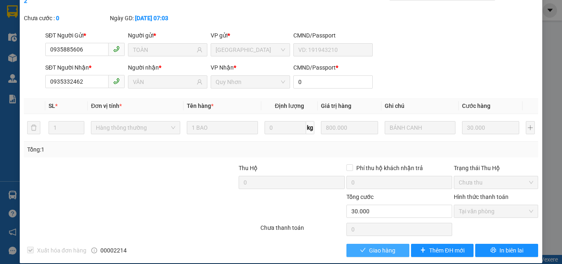
click at [389, 246] on span "Giao hàng" at bounding box center [382, 250] width 26 height 9
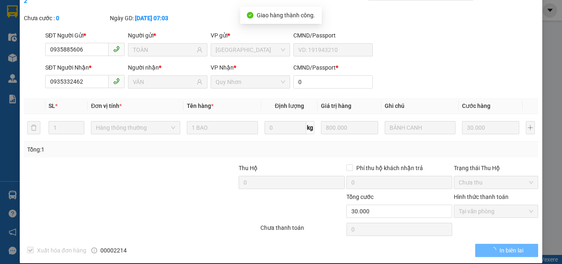
scroll to position [0, 0]
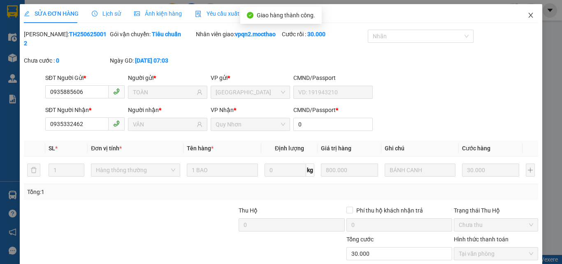
click at [529, 15] on icon "close" at bounding box center [531, 15] width 5 height 5
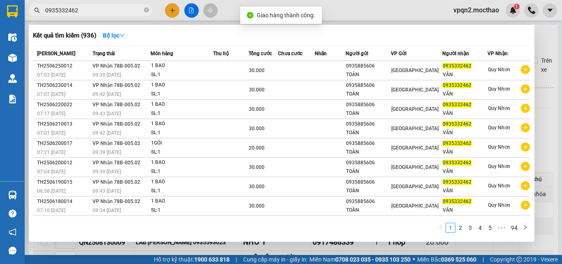
drag, startPoint x: 70, startPoint y: 11, endPoint x: 95, endPoint y: 14, distance: 25.4
click at [95, 14] on input "0935332462" at bounding box center [93, 10] width 97 height 9
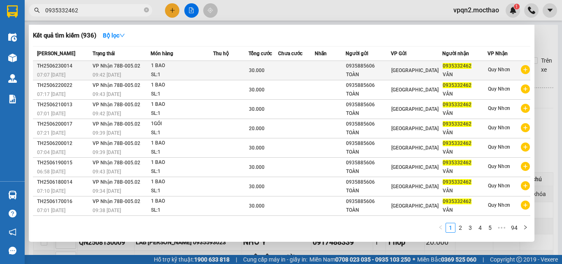
click at [133, 72] on div "09:42 [DATE]" at bounding box center [121, 74] width 57 height 9
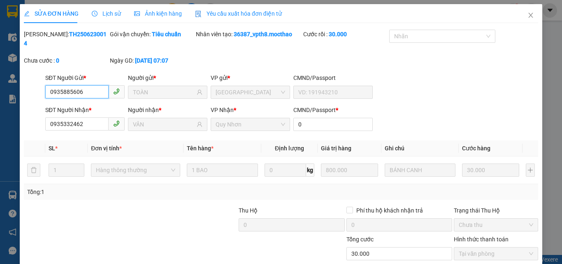
scroll to position [42, 0]
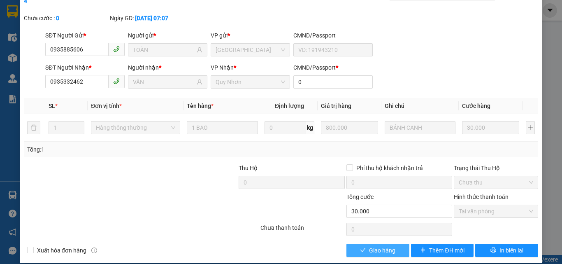
click at [369, 246] on span "Giao hàng" at bounding box center [382, 250] width 26 height 9
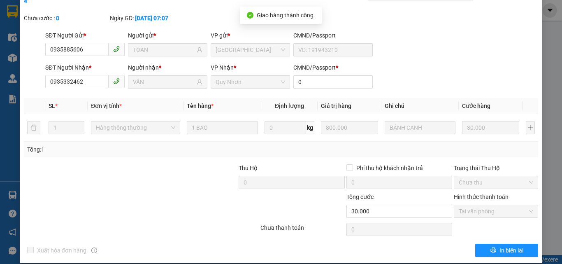
scroll to position [0, 0]
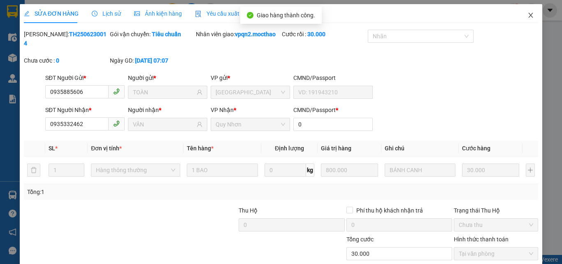
click at [527, 15] on icon "close" at bounding box center [530, 15] width 7 height 7
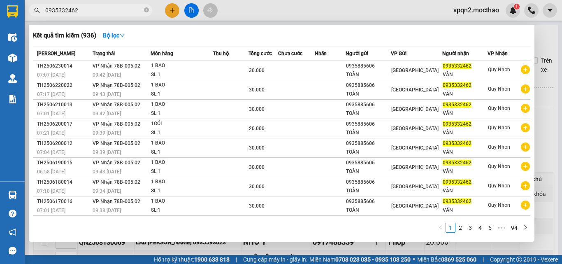
drag, startPoint x: 47, startPoint y: 19, endPoint x: 40, endPoint y: 20, distance: 7.1
click at [40, 18] on div "Kết quả tìm kiếm ( 936 ) Bộ lọc Mã ĐH Trạng thái Món hàng Thu hộ Tổng cước Chưa…" at bounding box center [80, 10] width 160 height 14
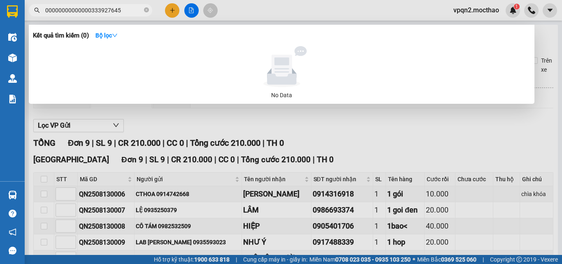
drag, startPoint x: 45, startPoint y: 10, endPoint x: 83, endPoint y: 16, distance: 38.3
click at [84, 16] on div "Kết quả tìm kiếm ( 0 ) Bộ lọc No Data 00000000000000333927645" at bounding box center [80, 10] width 160 height 14
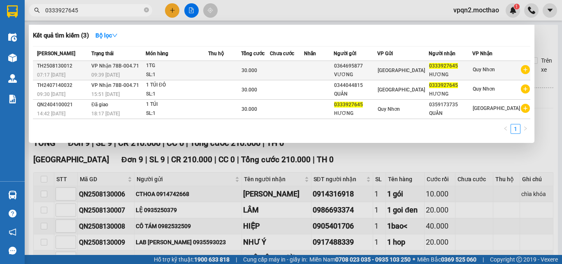
click at [269, 70] on div "30.000" at bounding box center [255, 70] width 28 height 9
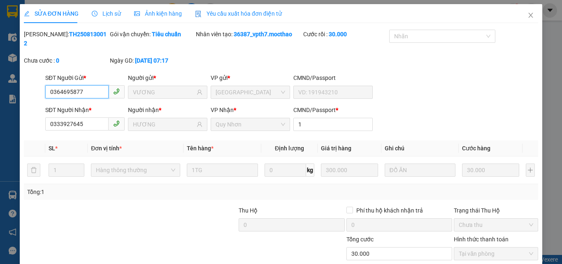
scroll to position [42, 0]
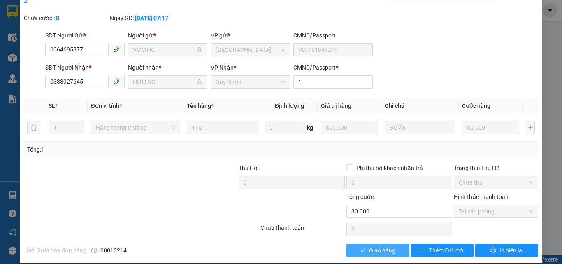
click at [375, 246] on span "Giao hàng" at bounding box center [382, 250] width 26 height 9
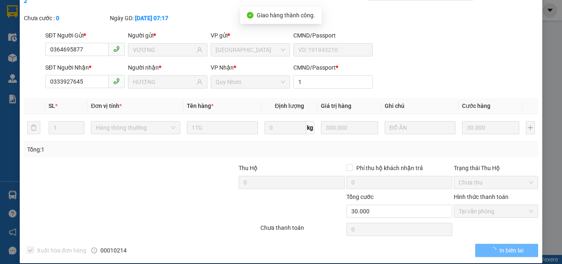
scroll to position [0, 0]
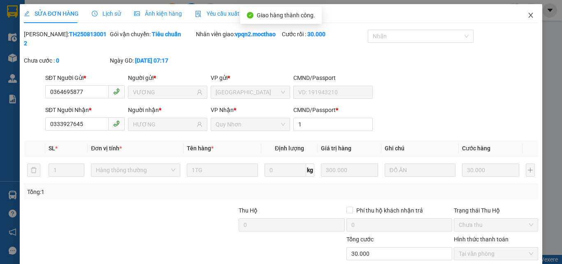
click at [527, 16] on icon "close" at bounding box center [530, 15] width 7 height 7
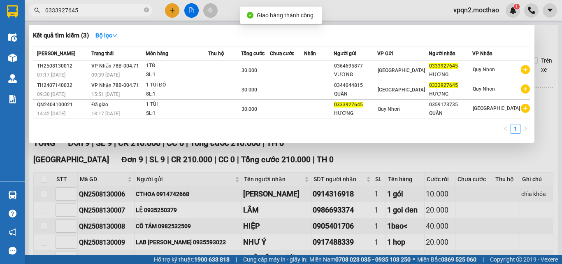
drag, startPoint x: 71, startPoint y: 10, endPoint x: 92, endPoint y: 16, distance: 21.7
click at [92, 16] on span "0333927645" at bounding box center [90, 10] width 123 height 12
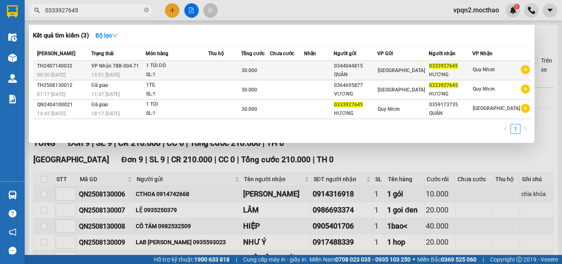
click at [269, 71] on div "30.000" at bounding box center [255, 70] width 28 height 9
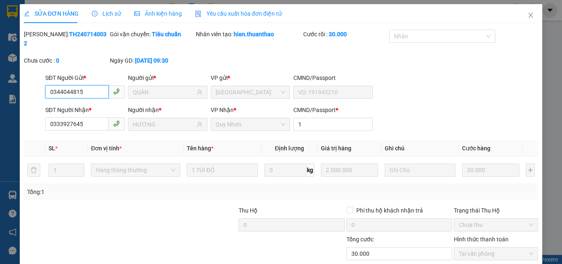
scroll to position [42, 0]
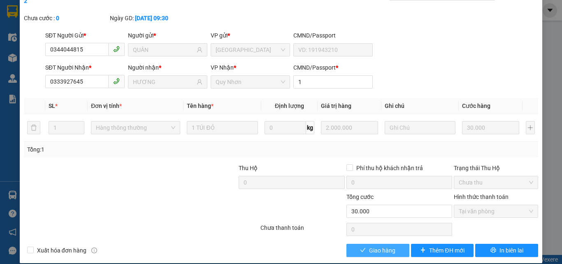
click at [386, 246] on span "Giao hàng" at bounding box center [382, 250] width 26 height 9
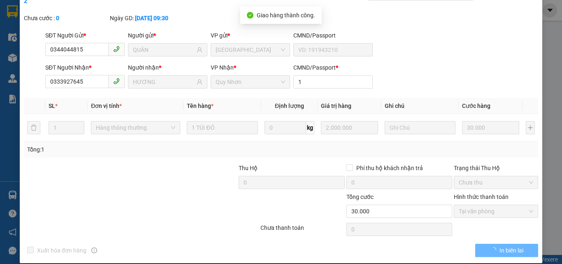
scroll to position [0, 0]
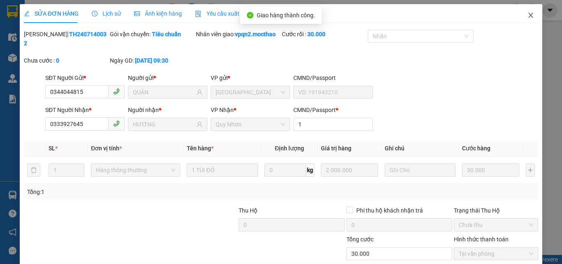
click at [527, 17] on icon "close" at bounding box center [530, 15] width 7 height 7
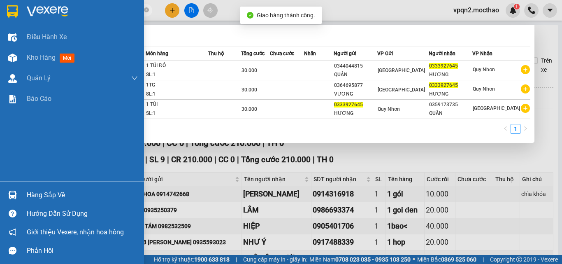
drag, startPoint x: 23, startPoint y: 19, endPoint x: 19, endPoint y: 19, distance: 4.1
click at [19, 19] on section "Kết quả tìm kiếm ( 3 ) Bộ lọc Mã ĐH Trạng thái Món hàng Thu hộ Tổng cước Chưa c…" at bounding box center [281, 132] width 562 height 264
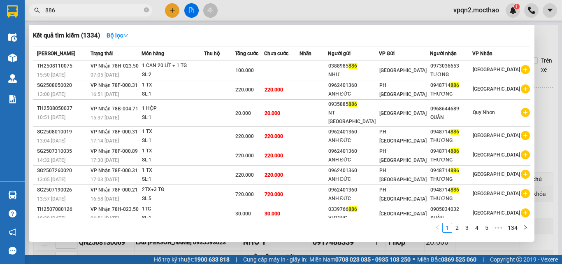
click at [45, 11] on span "886" at bounding box center [90, 10] width 123 height 12
drag, startPoint x: 58, startPoint y: 3, endPoint x: 21, endPoint y: 10, distance: 38.1
click at [21, 10] on section "Kết quả tìm kiếm ( 1334 ) Bộ lọc Mã ĐH Trạng thái Món hàng Thu hộ Tổng cước Chư…" at bounding box center [281, 132] width 562 height 264
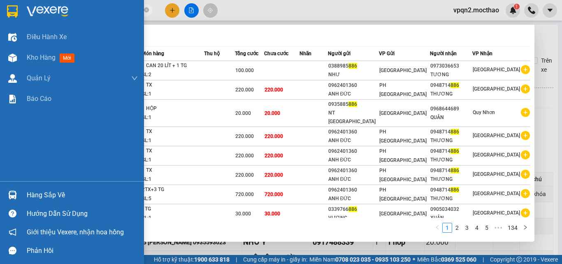
drag, startPoint x: 137, startPoint y: 7, endPoint x: 147, endPoint y: 31, distance: 26.5
click at [136, 7] on div at bounding box center [82, 11] width 111 height 12
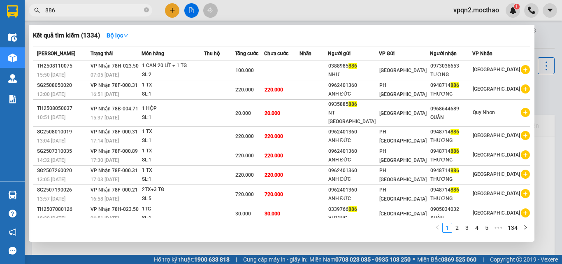
click at [150, 40] on div "Kết quả tìm kiếm ( 1334 ) Bộ lọc" at bounding box center [281, 35] width 497 height 13
drag, startPoint x: 56, startPoint y: 9, endPoint x: 24, endPoint y: 15, distance: 32.8
click at [25, 15] on div "886" at bounding box center [80, 10] width 160 height 12
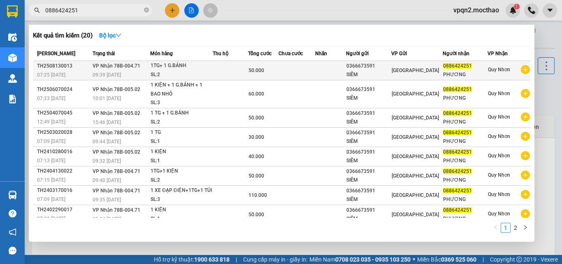
click at [231, 67] on td at bounding box center [230, 70] width 35 height 19
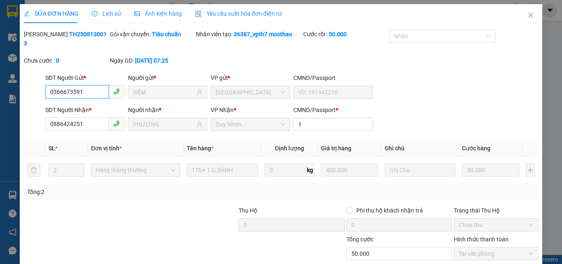
scroll to position [42, 0]
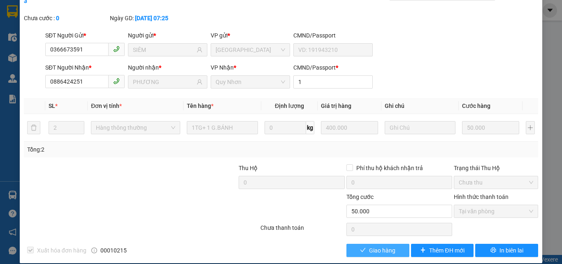
click at [376, 246] on span "Giao hàng" at bounding box center [382, 250] width 26 height 9
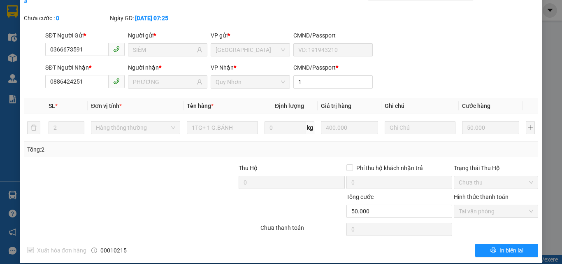
scroll to position [0, 0]
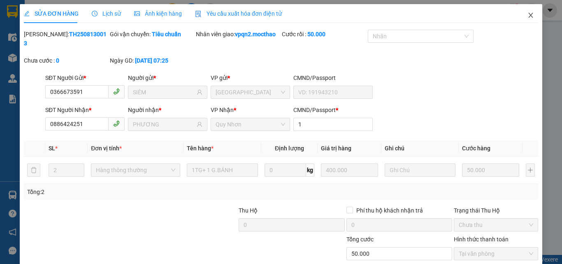
click at [527, 16] on icon "close" at bounding box center [530, 15] width 7 height 7
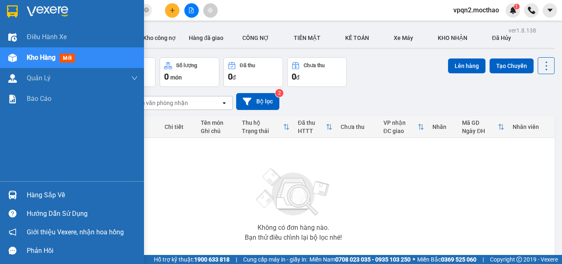
drag, startPoint x: 12, startPoint y: 65, endPoint x: 14, endPoint y: 13, distance: 51.9
click at [13, 64] on div at bounding box center [12, 58] width 14 height 14
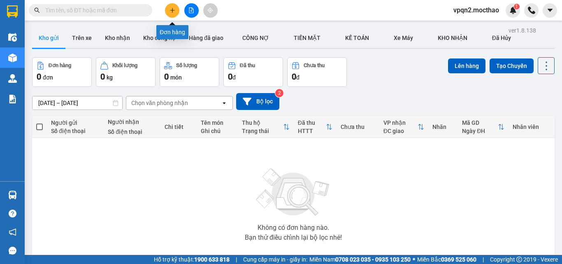
click at [172, 9] on icon "plus" at bounding box center [172, 10] width 0 height 5
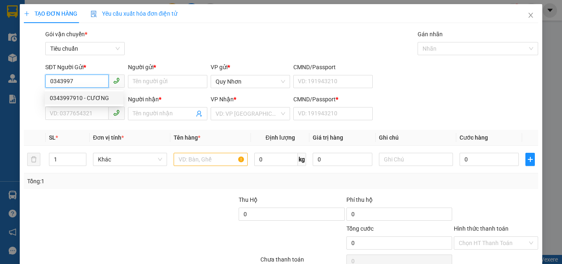
click at [95, 101] on div "0343997910 - CƯƠNG" at bounding box center [84, 97] width 69 height 9
type input "0343997910"
type input "CƯƠNG"
type input "0935885154"
type input "HẠNH"
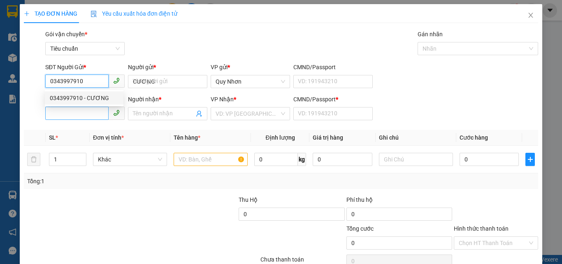
type input "a"
type input "20.000"
type input "0343997910"
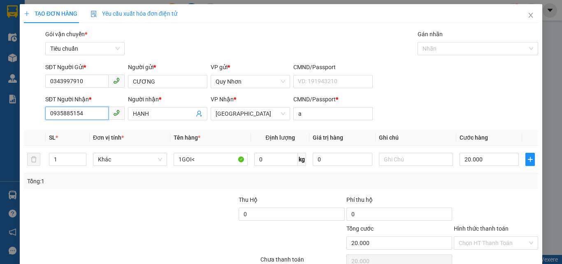
click at [89, 113] on input "0935885154" at bounding box center [76, 113] width 63 height 13
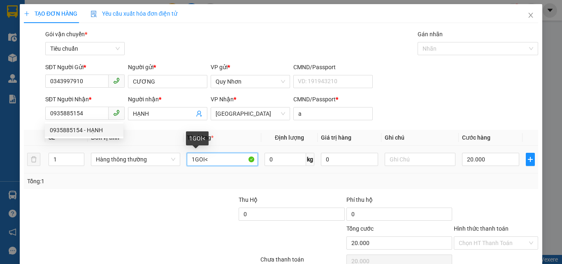
click at [210, 155] on input "1GOI<" at bounding box center [222, 159] width 71 height 13
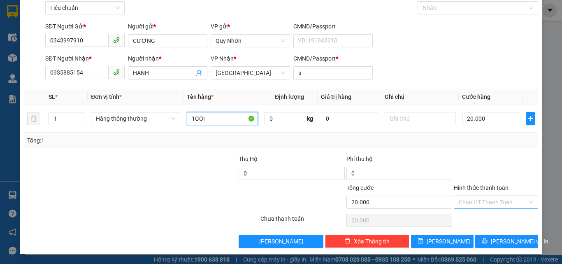
type input "1GOI"
click at [472, 197] on input "Hình thức thanh toán" at bounding box center [493, 202] width 69 height 12
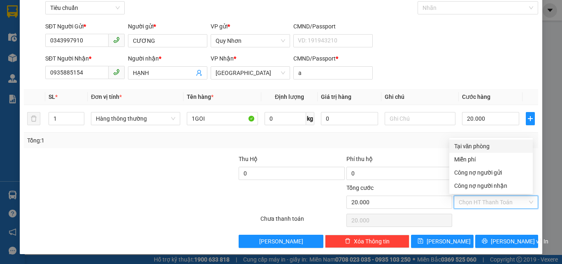
click at [474, 148] on div "Tại văn phòng" at bounding box center [491, 146] width 74 height 9
type input "0"
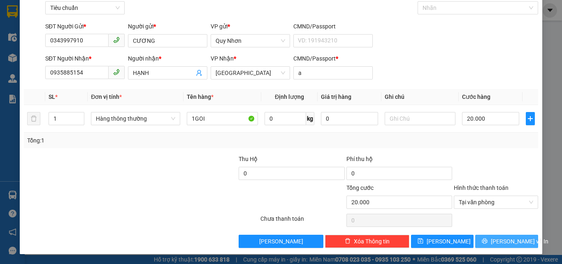
click at [479, 239] on button "[PERSON_NAME] và In" at bounding box center [506, 240] width 63 height 13
drag, startPoint x: 479, startPoint y: 239, endPoint x: 467, endPoint y: 220, distance: 22.9
click at [478, 238] on button "[PERSON_NAME] và In" at bounding box center [506, 240] width 63 height 13
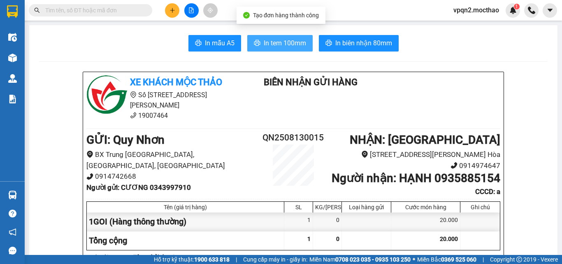
click at [271, 44] on span "In tem 100mm" at bounding box center [285, 43] width 42 height 10
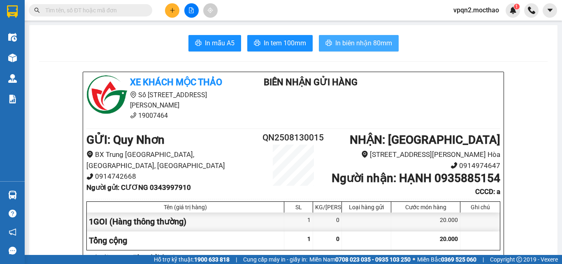
click at [379, 44] on span "In biên nhận 80mm" at bounding box center [363, 43] width 57 height 10
click at [178, 13] on button at bounding box center [172, 10] width 14 height 14
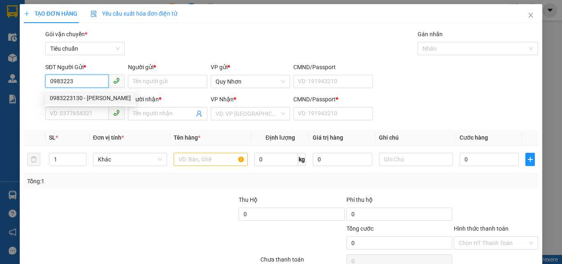
click at [86, 97] on div "0983223130 - LÊ MINH" at bounding box center [90, 97] width 81 height 9
type input "0983223130"
type input "LÊ MINH"
type input "0383004534"
type input "MẸ MỠ"
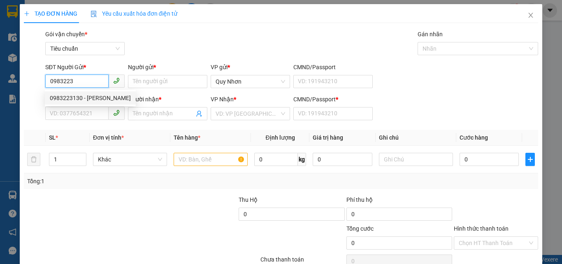
type input "B"
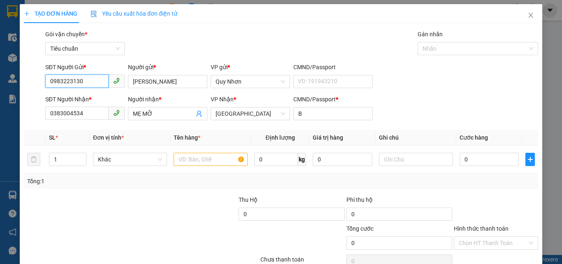
type input "50.000"
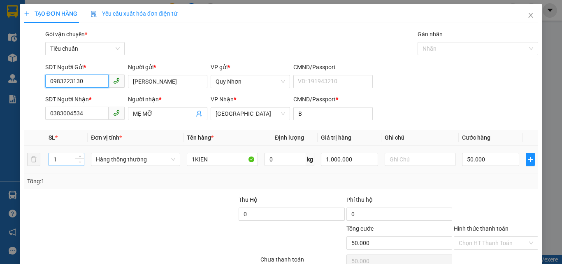
click at [80, 163] on span "down" at bounding box center [79, 162] width 5 height 5
type input "0983223130"
click at [79, 157] on icon "up" at bounding box center [80, 157] width 3 height 3
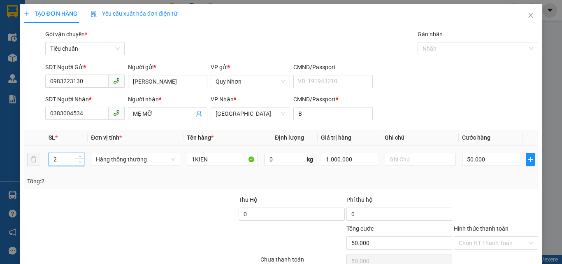
click at [77, 164] on span "down" at bounding box center [79, 162] width 5 height 5
type input "1"
click at [77, 164] on span "down" at bounding box center [79, 162] width 5 height 5
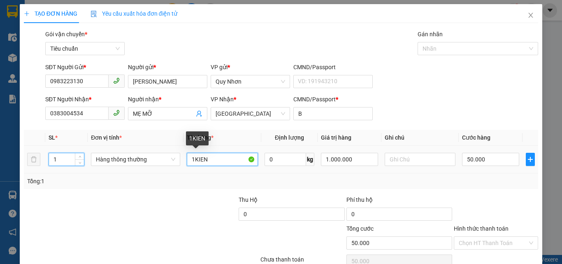
click at [204, 157] on input "1KIEN" at bounding box center [222, 159] width 71 height 13
type input "1KIEN"
type input "0"
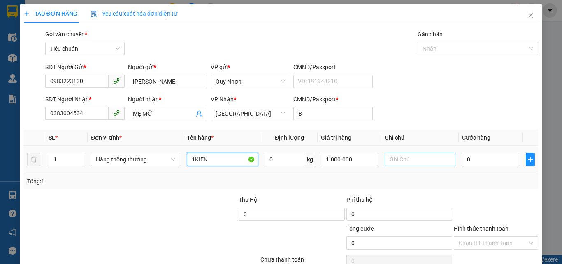
type input "1KIEN"
click at [390, 159] on input "text" at bounding box center [420, 159] width 71 height 13
type input "SỮA"
click at [476, 152] on div "0" at bounding box center [490, 159] width 57 height 16
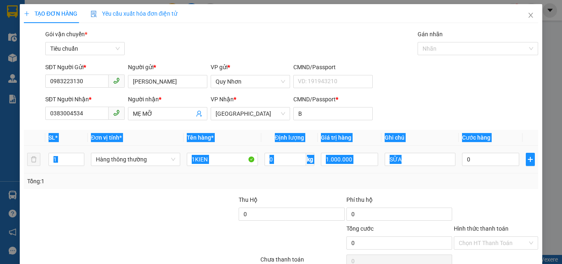
click at [476, 152] on div "0" at bounding box center [490, 159] width 57 height 16
click at [482, 164] on input "0" at bounding box center [490, 159] width 57 height 13
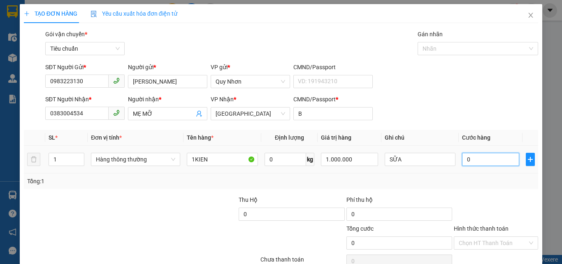
click at [482, 164] on input "0" at bounding box center [490, 159] width 57 height 13
type input "5"
type input "50"
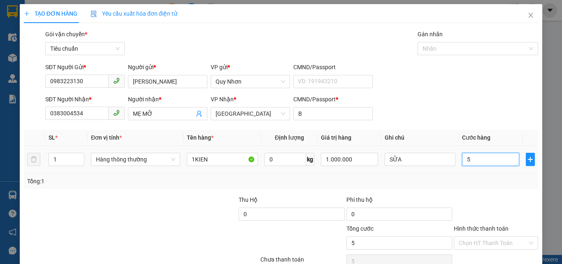
type input "50"
type input "500"
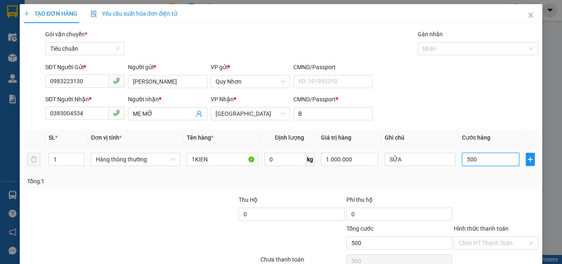
type input "5.000"
type input "50.000"
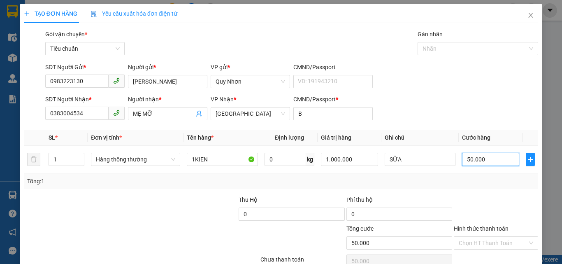
scroll to position [41, 0]
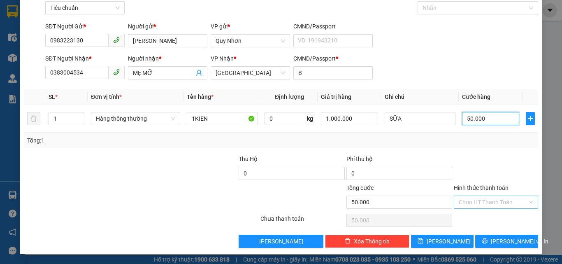
type input "50.000"
click at [477, 202] on input "Hình thức thanh toán" at bounding box center [493, 202] width 69 height 12
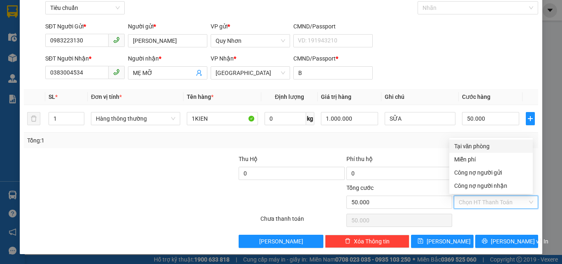
click at [482, 147] on div "Tại văn phòng" at bounding box center [491, 146] width 74 height 9
type input "0"
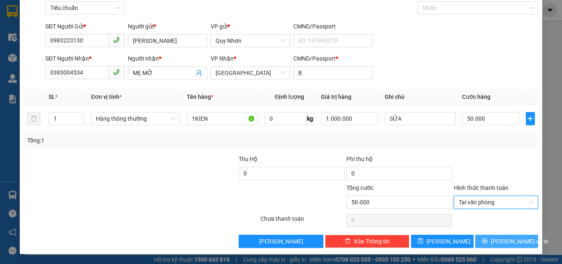
click at [486, 242] on icon "printer" at bounding box center [485, 241] width 6 height 6
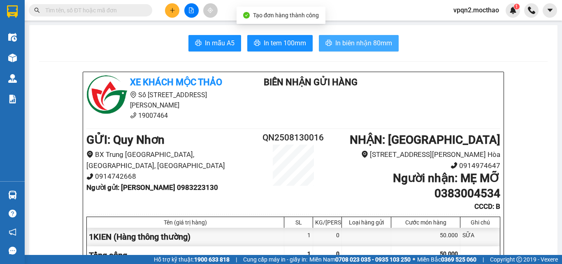
click at [349, 41] on span "In biên nhận 80mm" at bounding box center [363, 43] width 57 height 10
click at [433, 234] on div "50.000" at bounding box center [425, 236] width 69 height 19
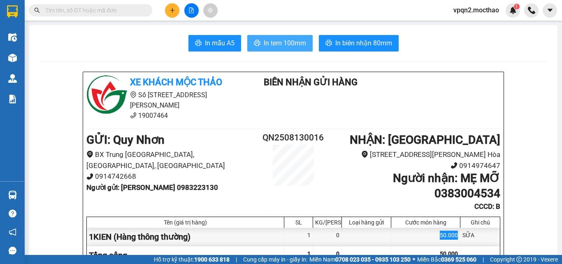
click at [266, 44] on span "In tem 100mm" at bounding box center [285, 43] width 42 height 10
